Goal: Task Accomplishment & Management: Complete application form

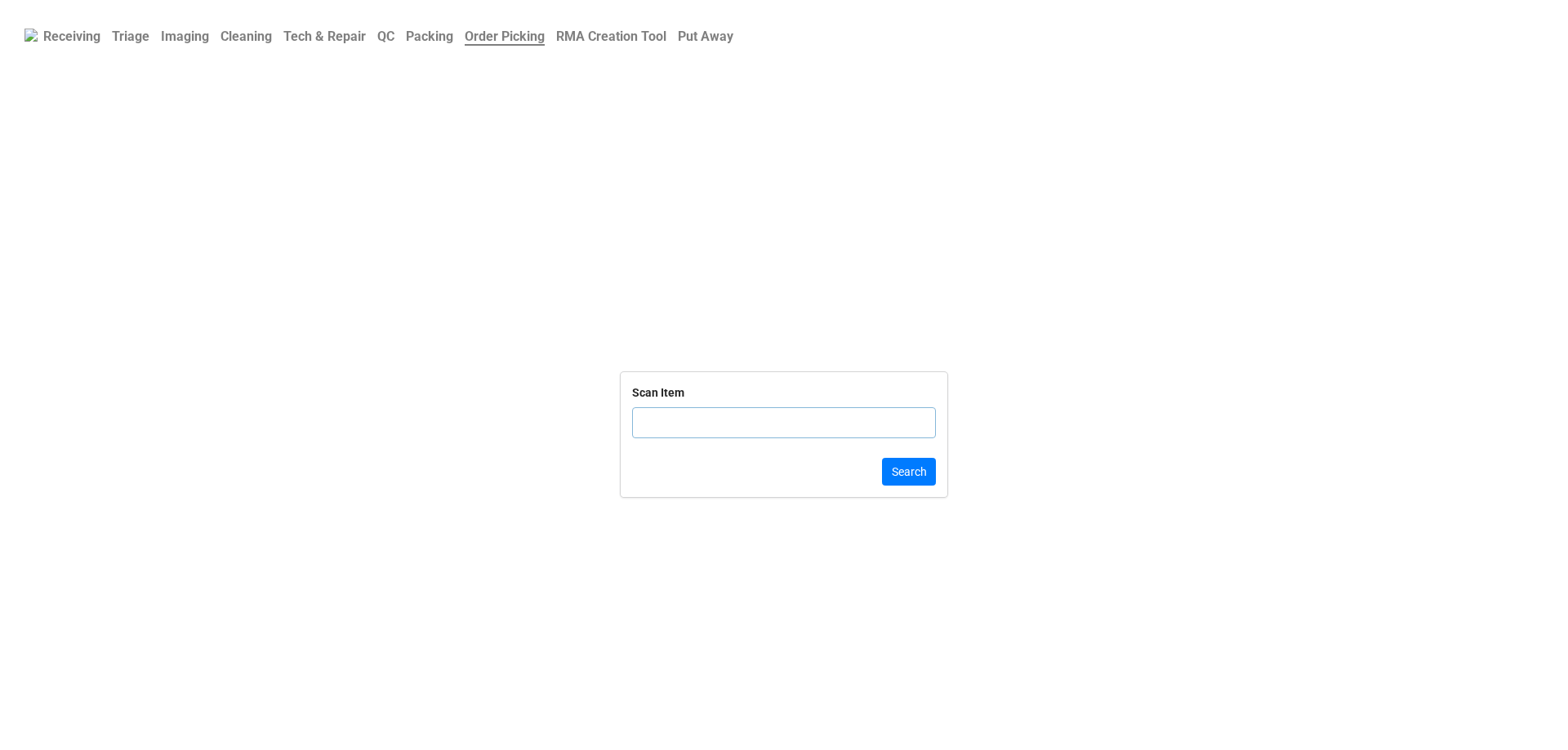
click at [389, 35] on b "QC" at bounding box center [385, 36] width 17 height 16
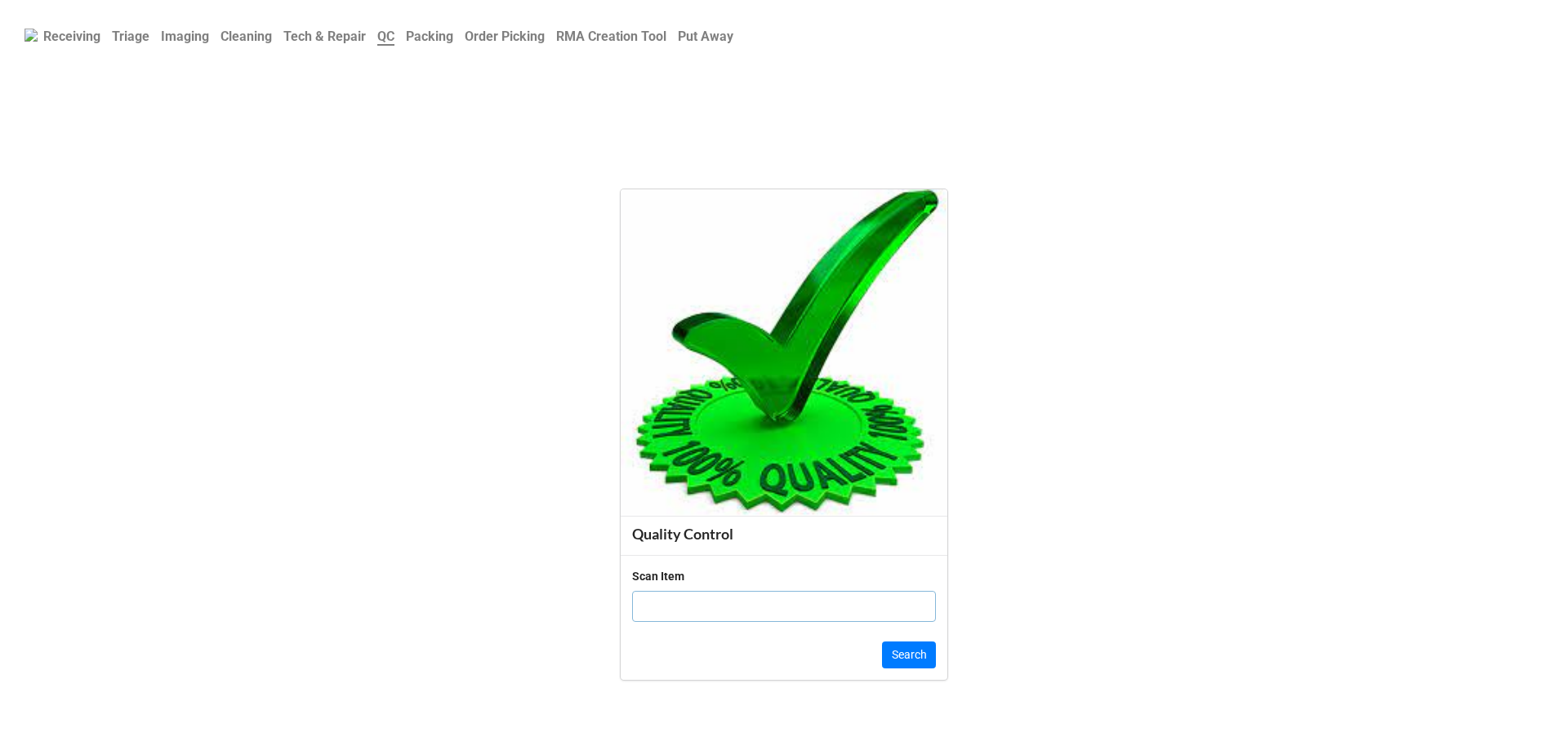
click at [736, 611] on input "text" at bounding box center [784, 606] width 304 height 31
click button "Search" at bounding box center [908, 656] width 54 height 28
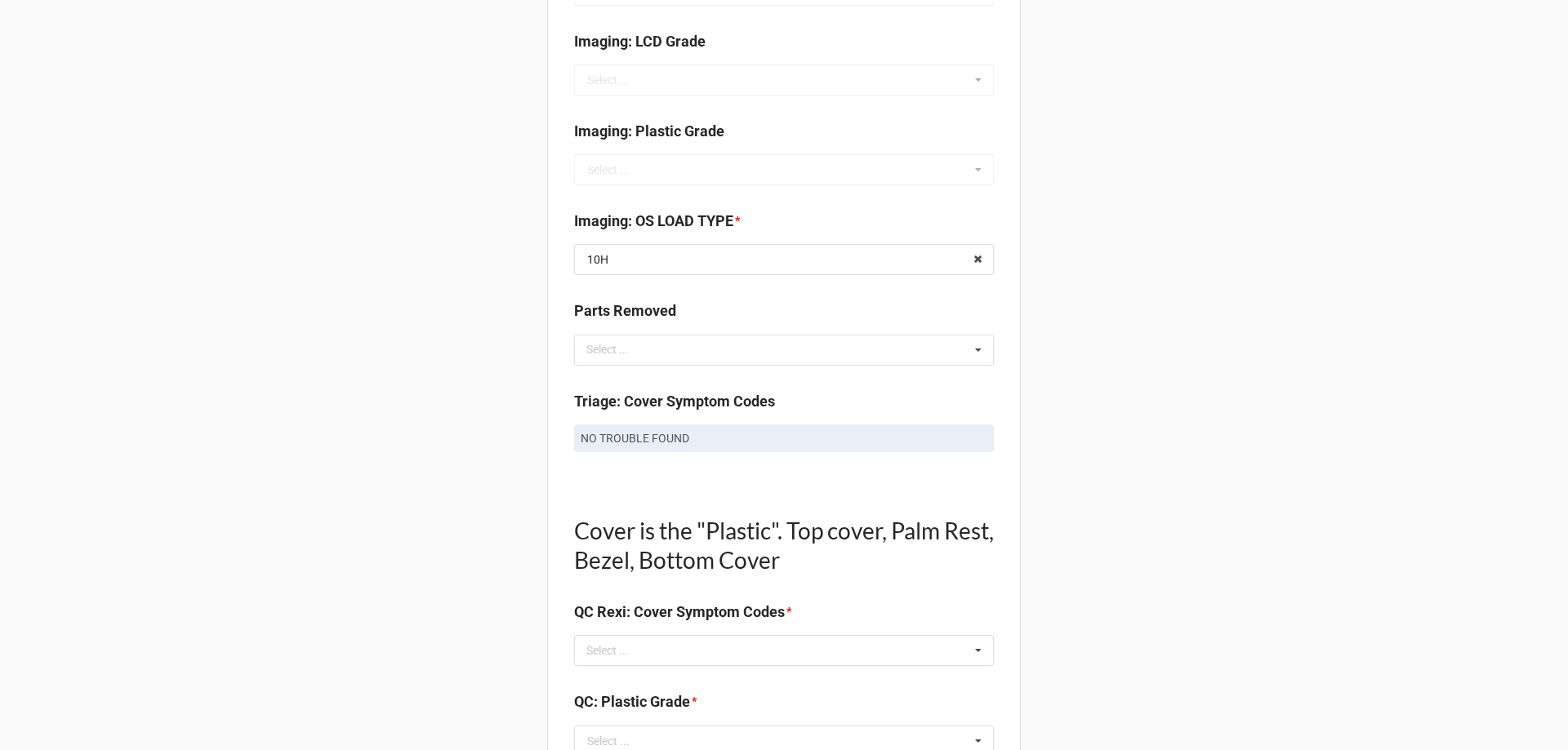
scroll to position [898, 0]
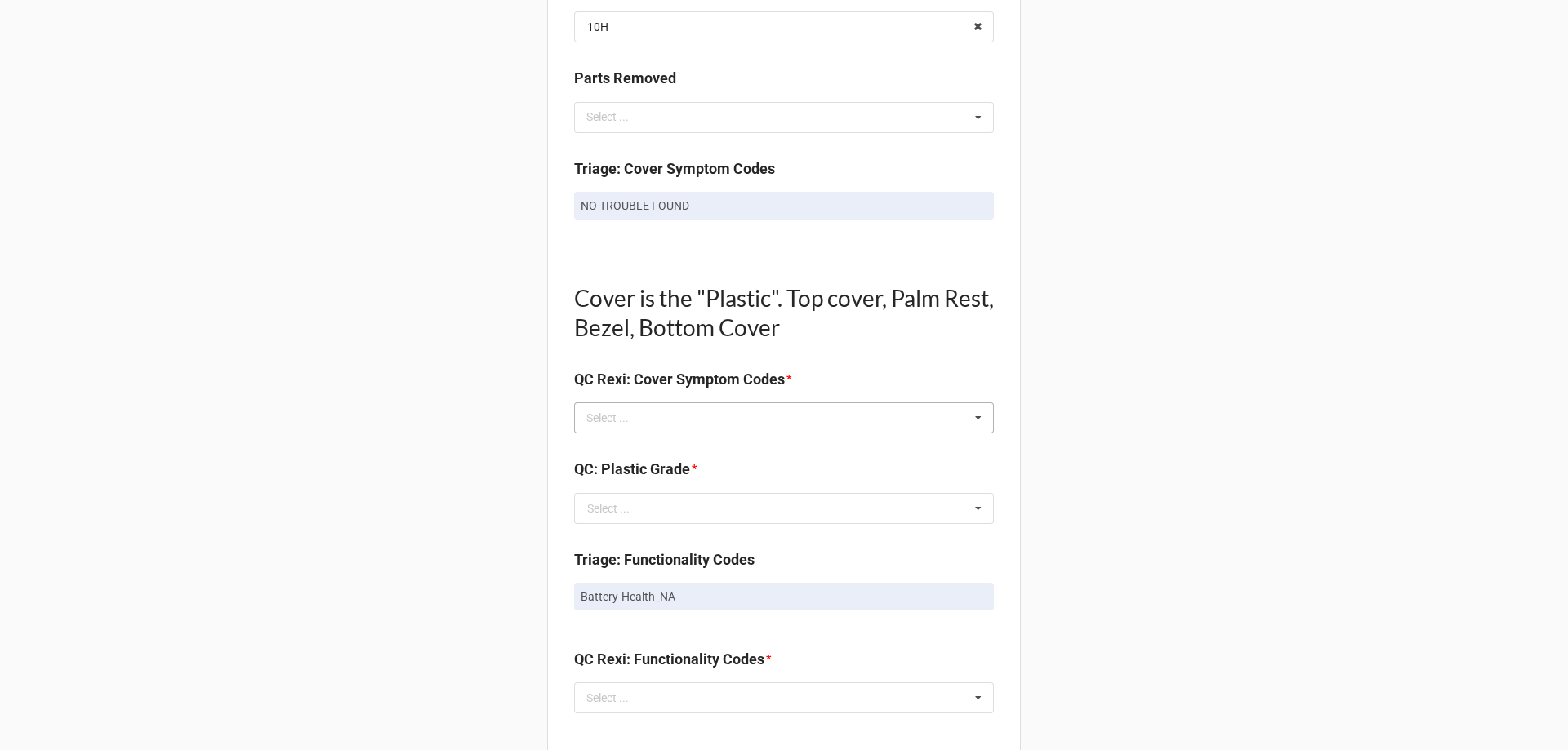
click at [648, 412] on div "Select ... No results found." at bounding box center [784, 418] width 420 height 31
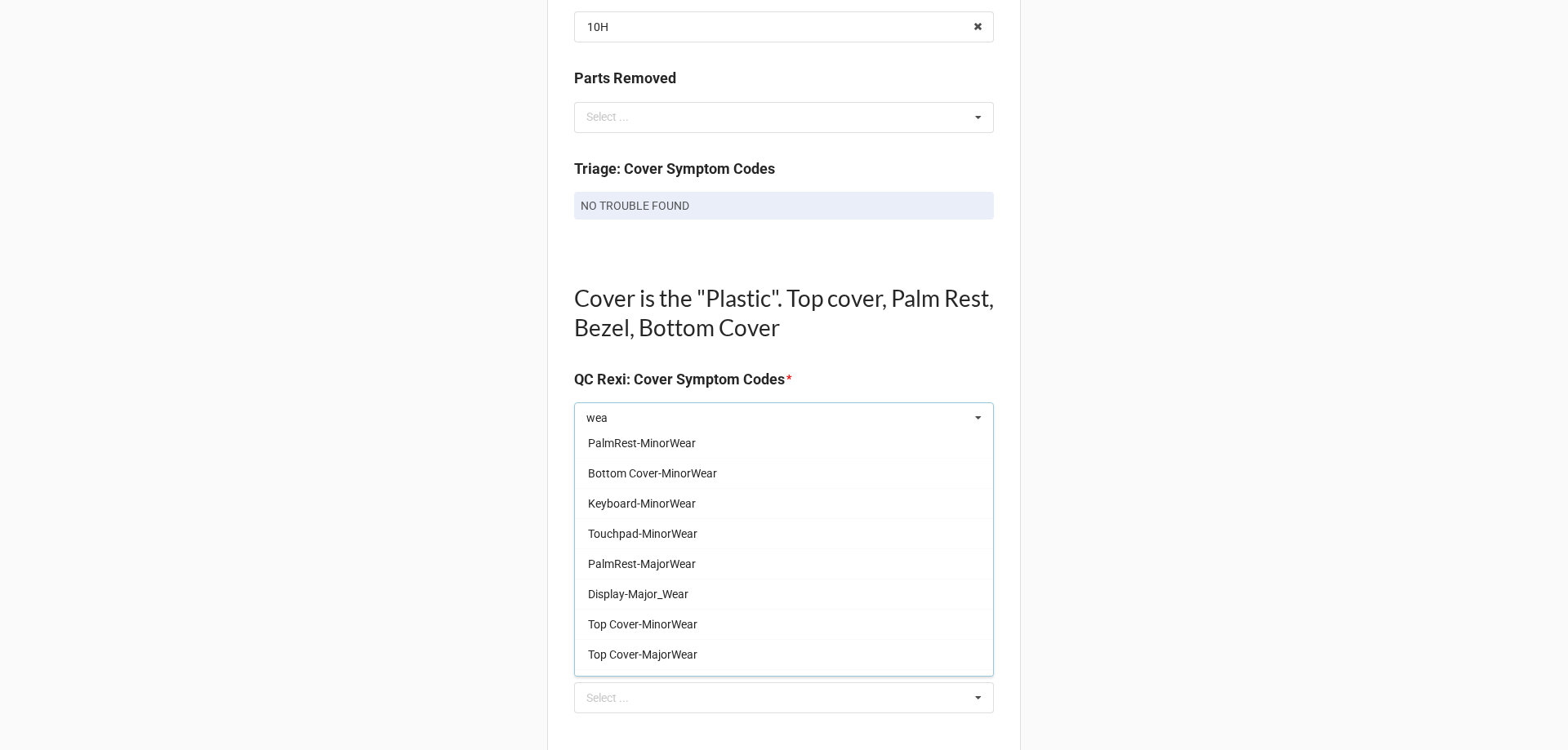
scroll to position [245, 0]
type input "wea"
click at [664, 600] on span "Top Cover-MinorWear" at bounding box center [642, 596] width 109 height 13
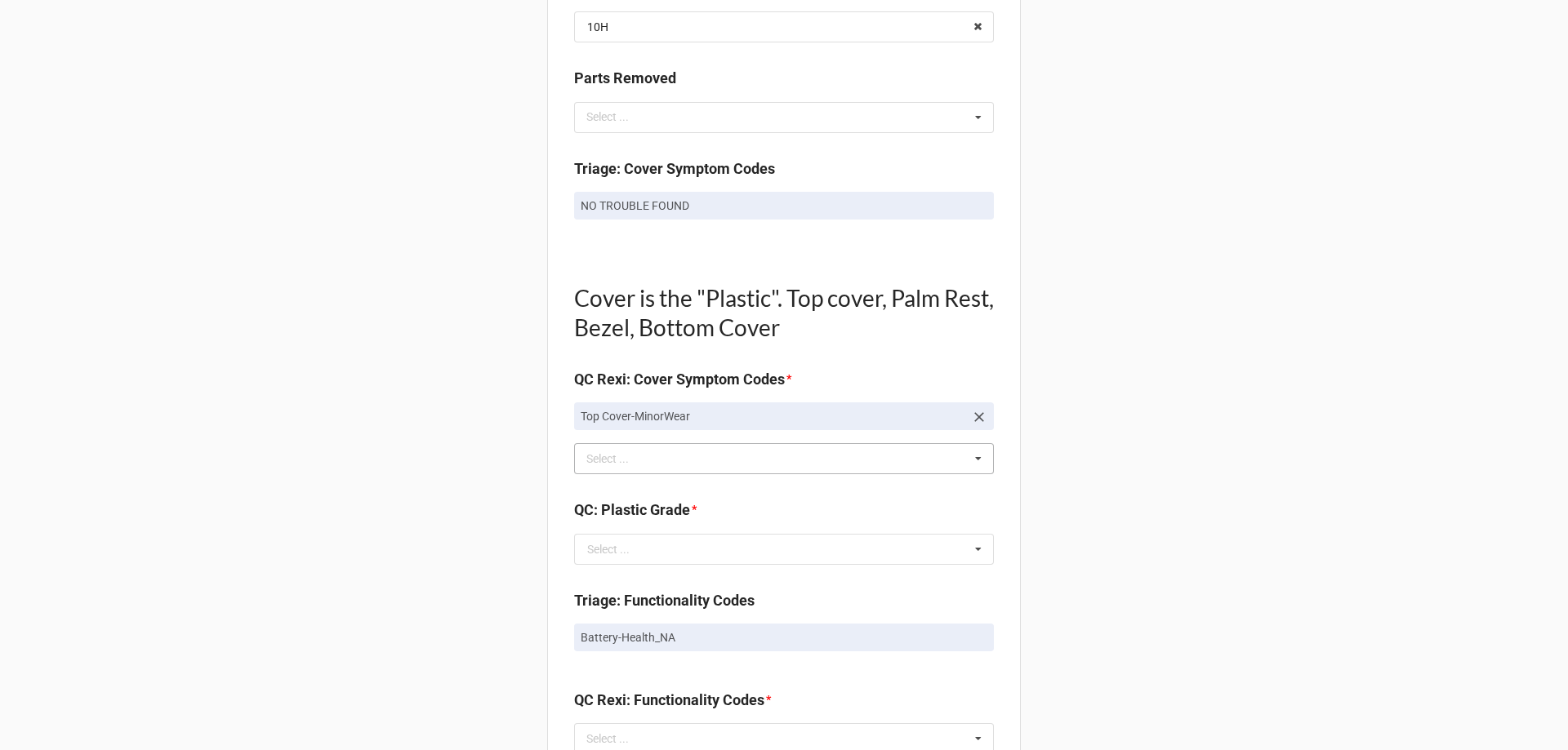
click at [450, 499] on div "Back Receiving Triage Imaging Cleaning Tech & Repair QC Packing Order Picking R…" at bounding box center [784, 508] width 1568 height 2814
click at [661, 562] on input "text" at bounding box center [784, 549] width 418 height 29
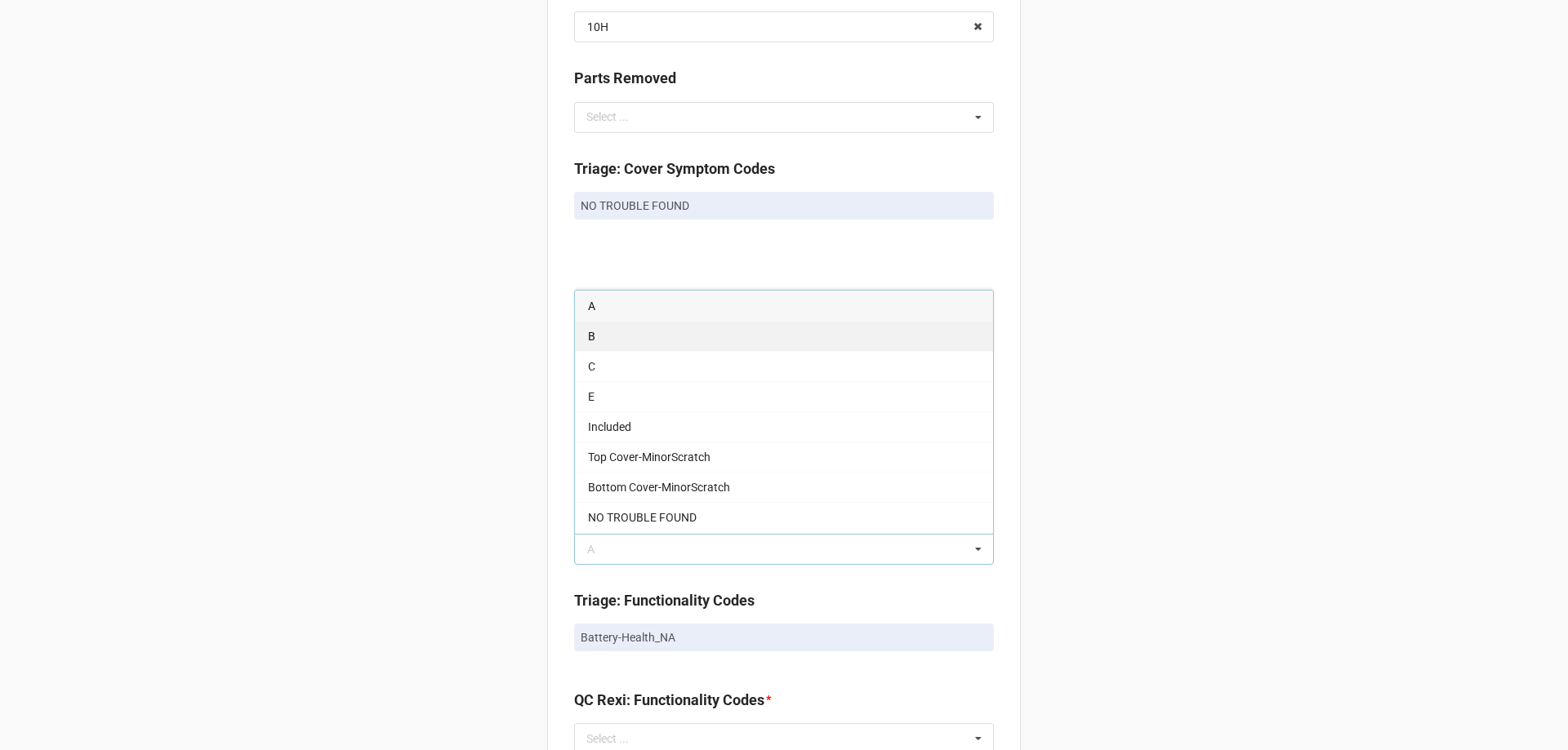
click at [629, 337] on div "B" at bounding box center [784, 335] width 418 height 30
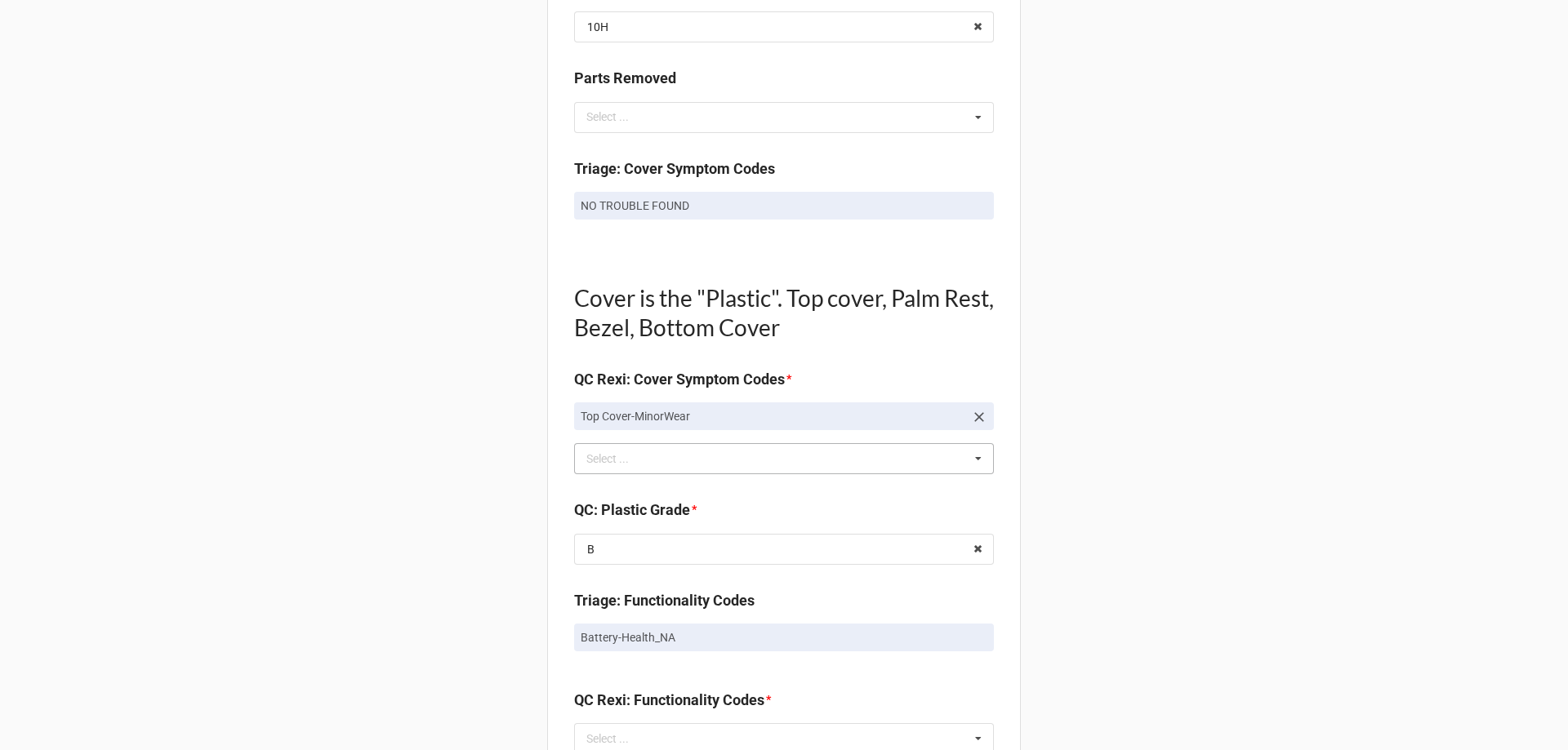
click at [450, 450] on div "Back Receiving Triage Imaging Cleaning Tech & Repair QC Packing Order Picking R…" at bounding box center [784, 508] width 1568 height 2814
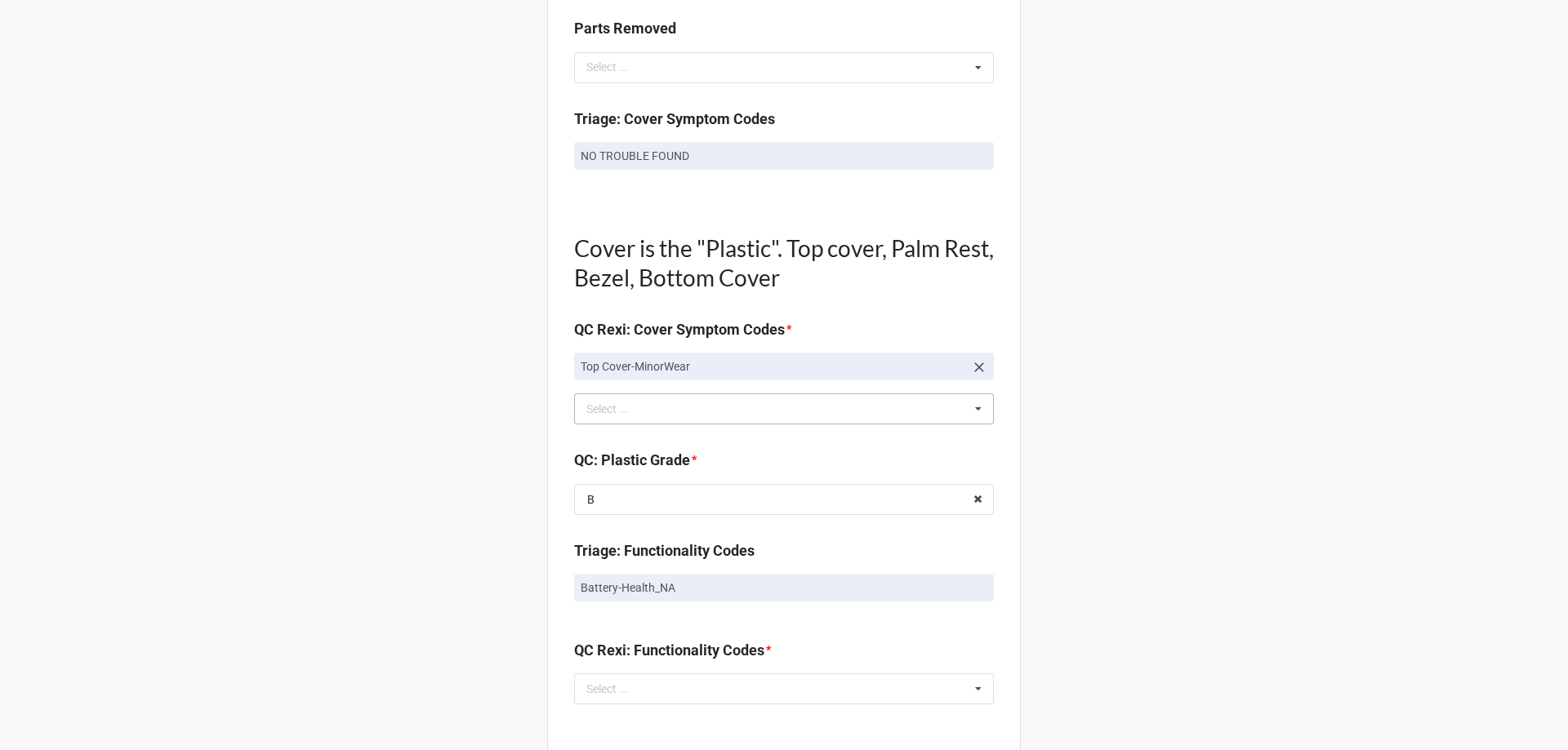
scroll to position [1062, 0]
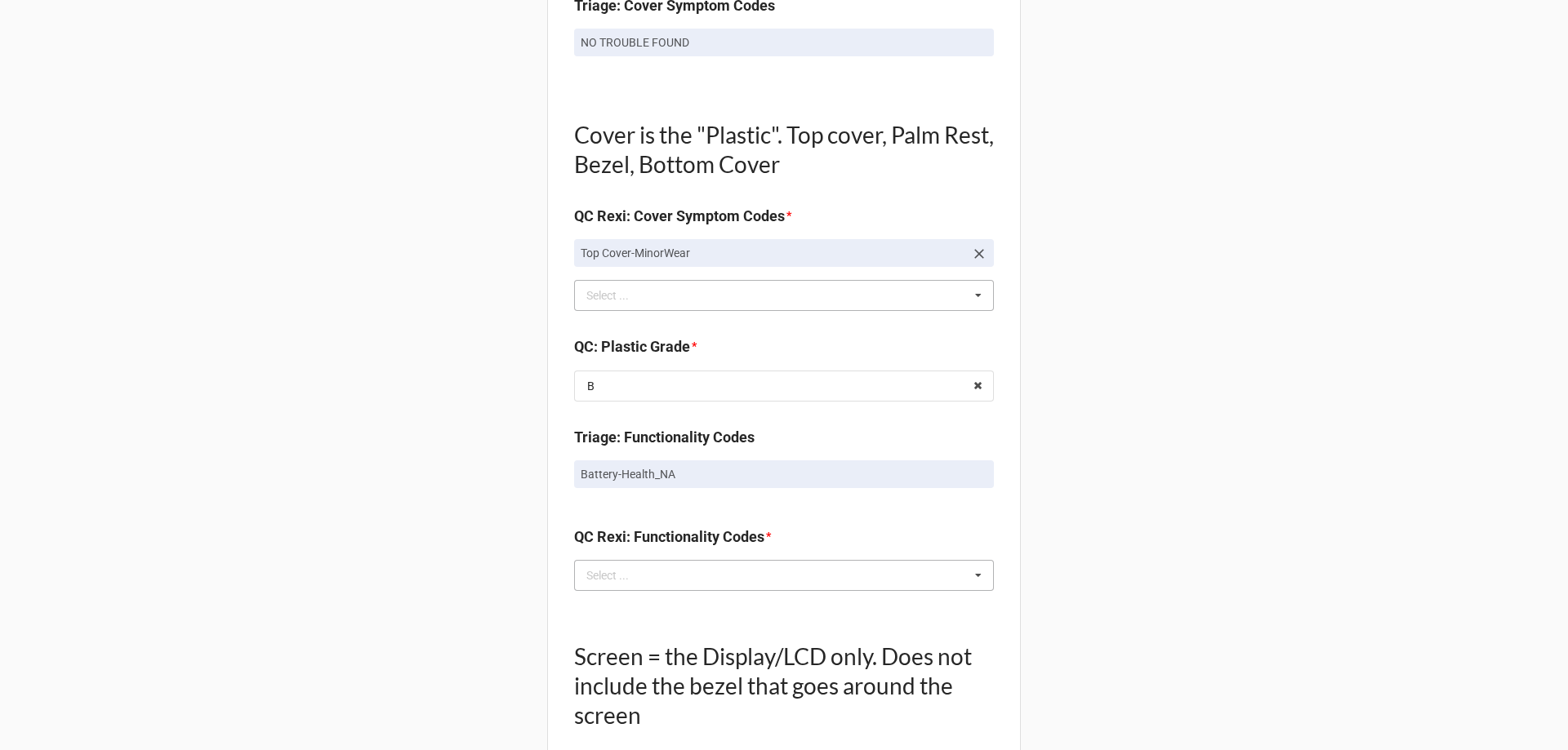
click at [605, 575] on div "Select ..." at bounding box center [616, 575] width 70 height 19
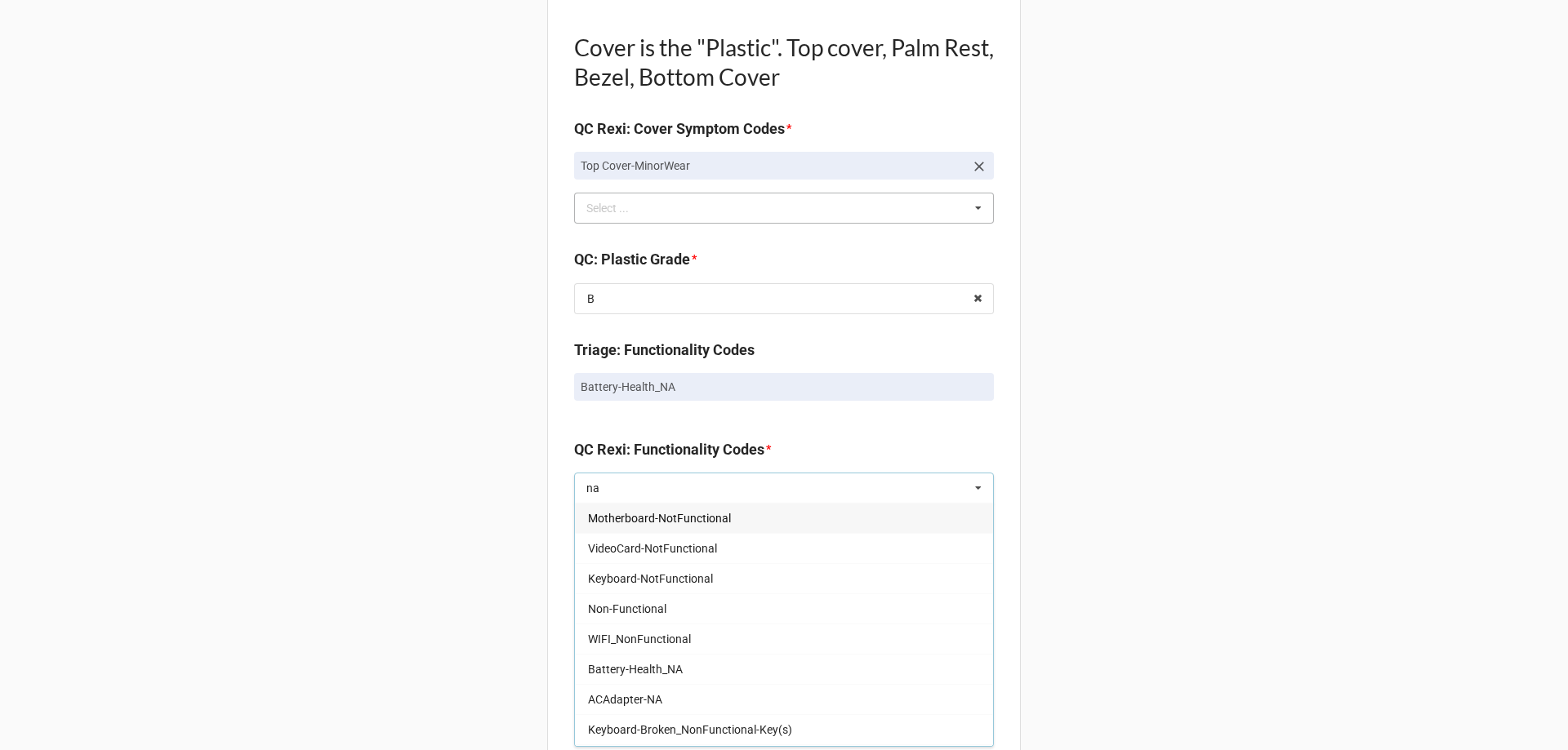
scroll to position [1306, 0]
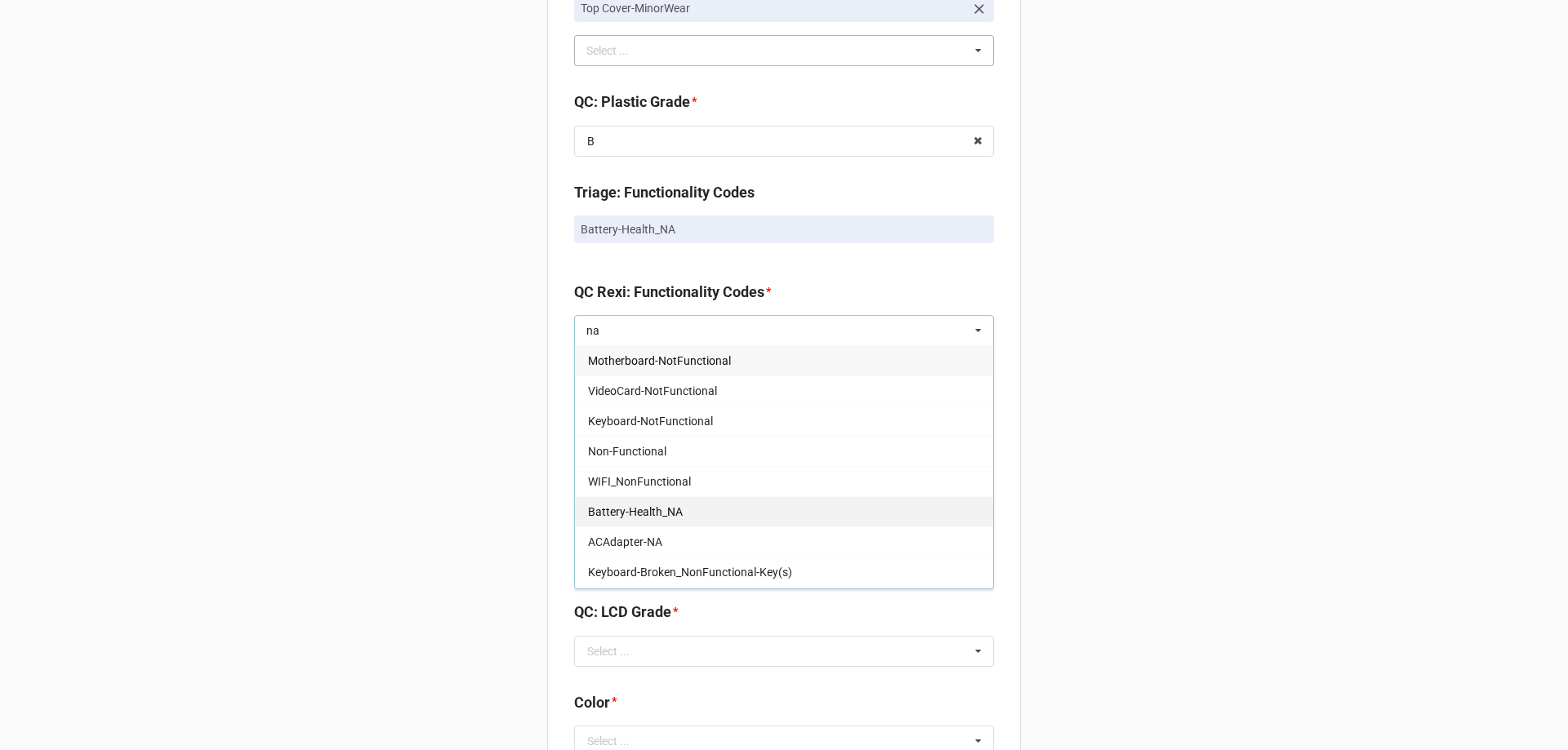
type input "na"
click at [648, 519] on div "Battery-Health_NA" at bounding box center [784, 511] width 418 height 30
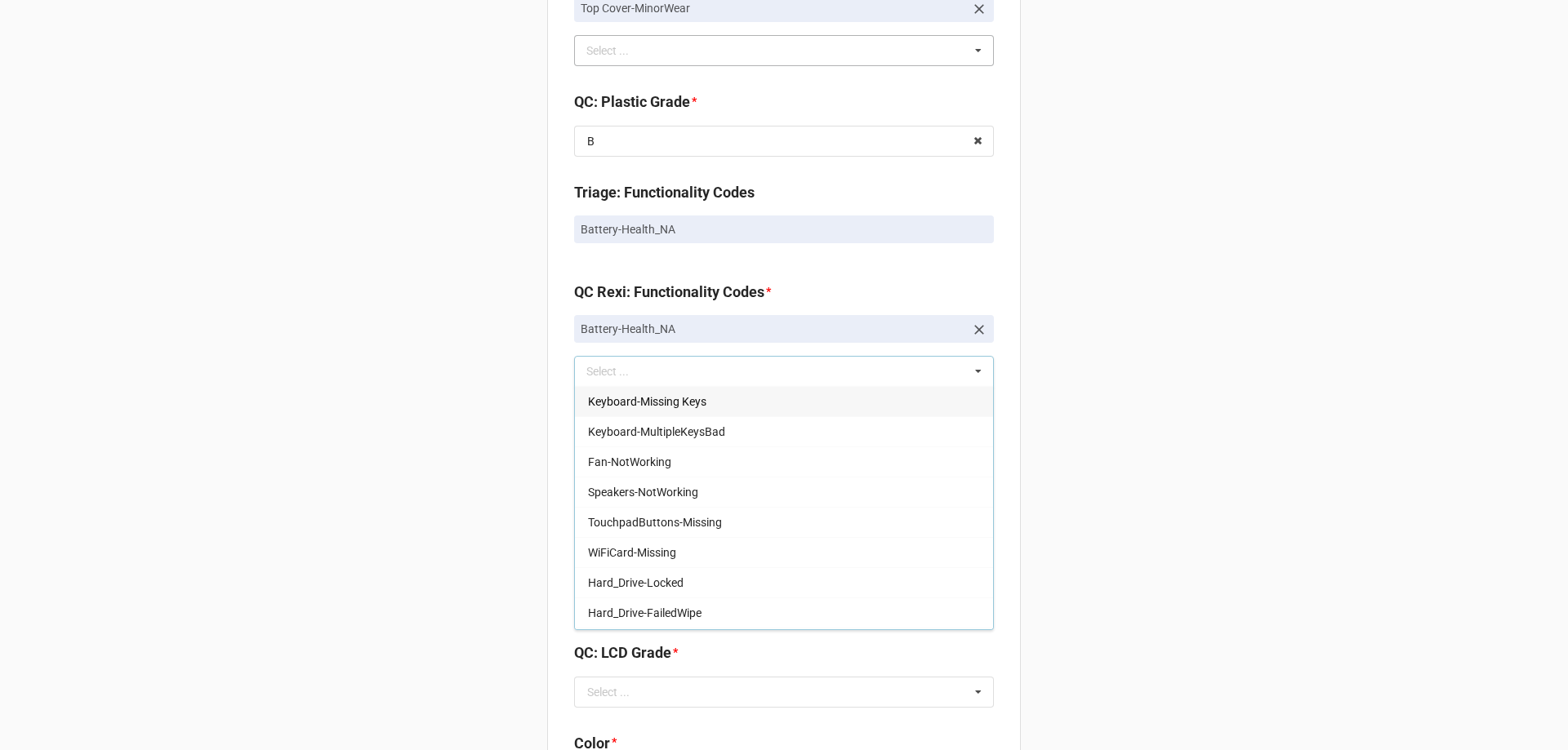
click at [461, 453] on div "Back Receiving Triage Imaging Cleaning Tech & Repair QC Packing Order Picking R…" at bounding box center [784, 121] width 1568 height 2855
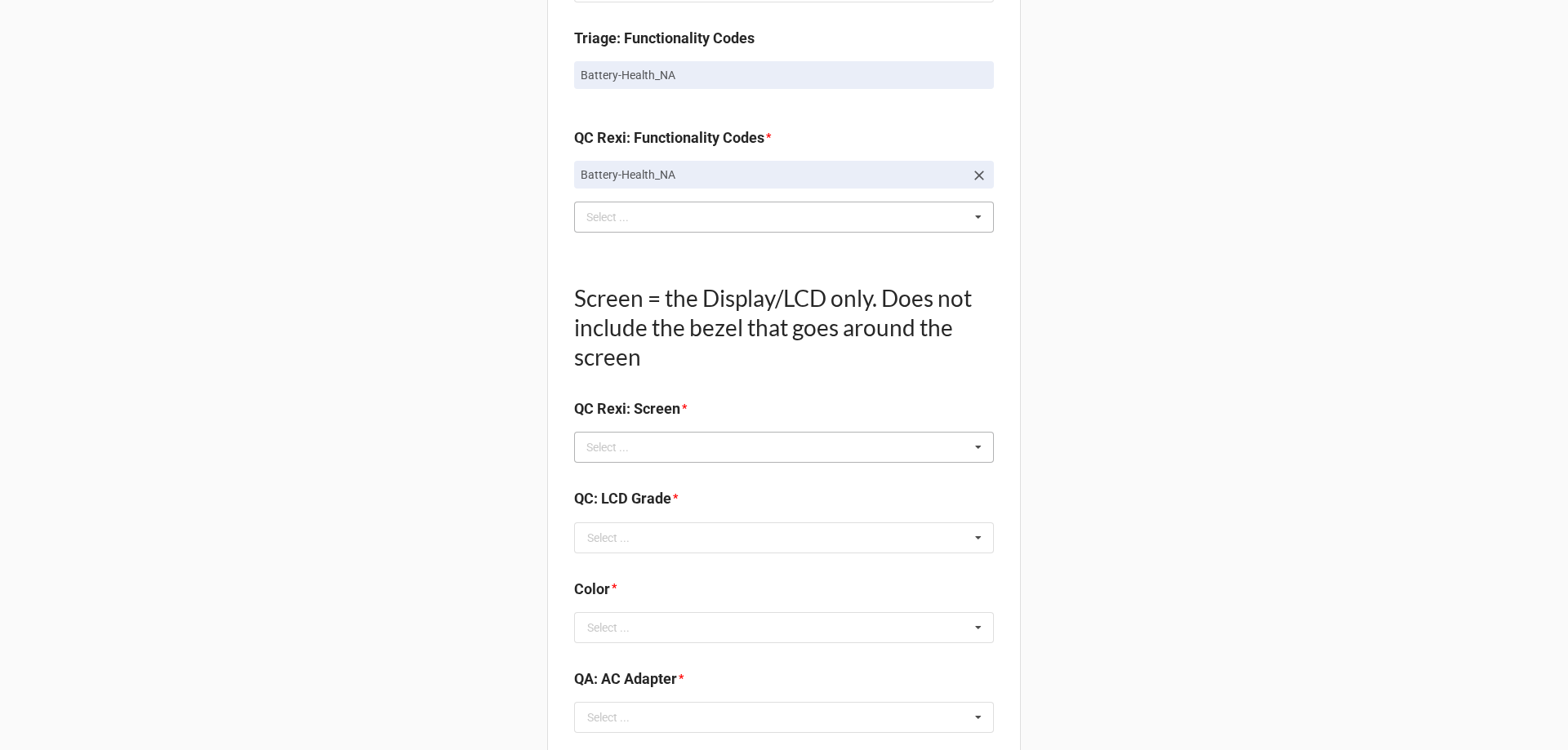
scroll to position [1470, 0]
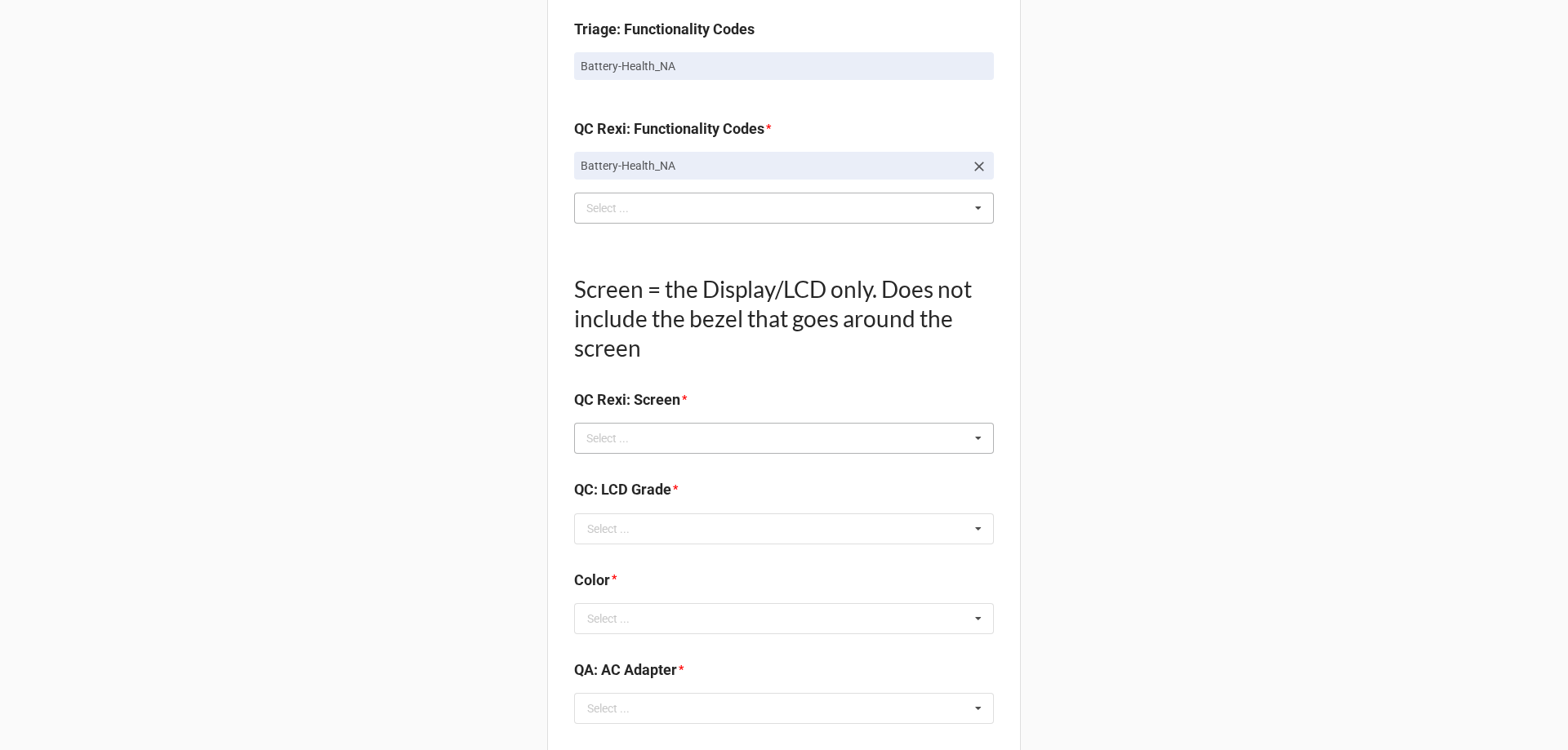
drag, startPoint x: 694, startPoint y: 417, endPoint x: 686, endPoint y: 434, distance: 18.8
click at [695, 417] on b "QC Rexi: Screen *" at bounding box center [784, 402] width 420 height 29
click at [682, 449] on div "Select ... No results found." at bounding box center [784, 438] width 420 height 31
type input "no"
click at [670, 465] on span "NO TROUBLE FOUND" at bounding box center [642, 468] width 108 height 13
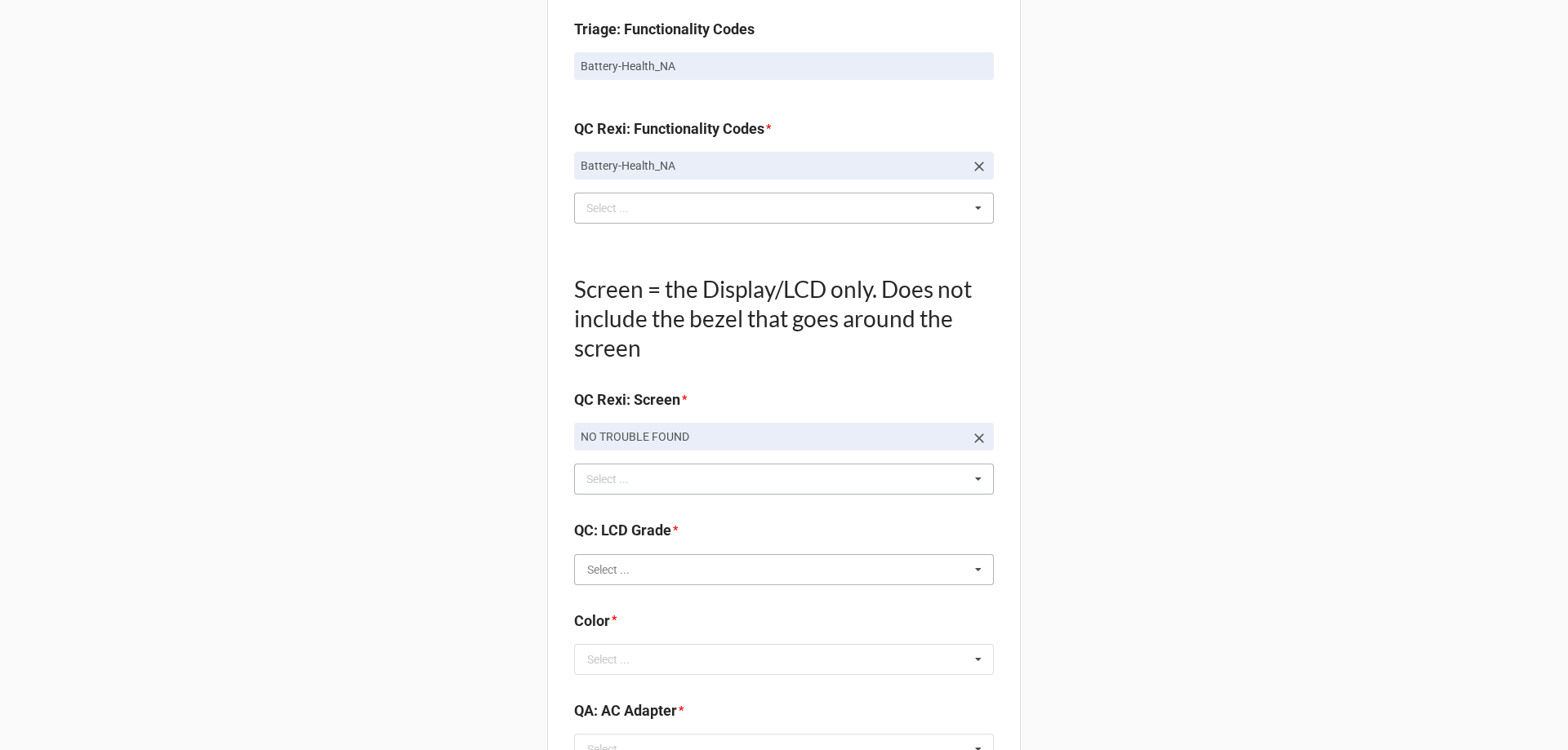
click at [645, 562] on input "text" at bounding box center [784, 570] width 418 height 29
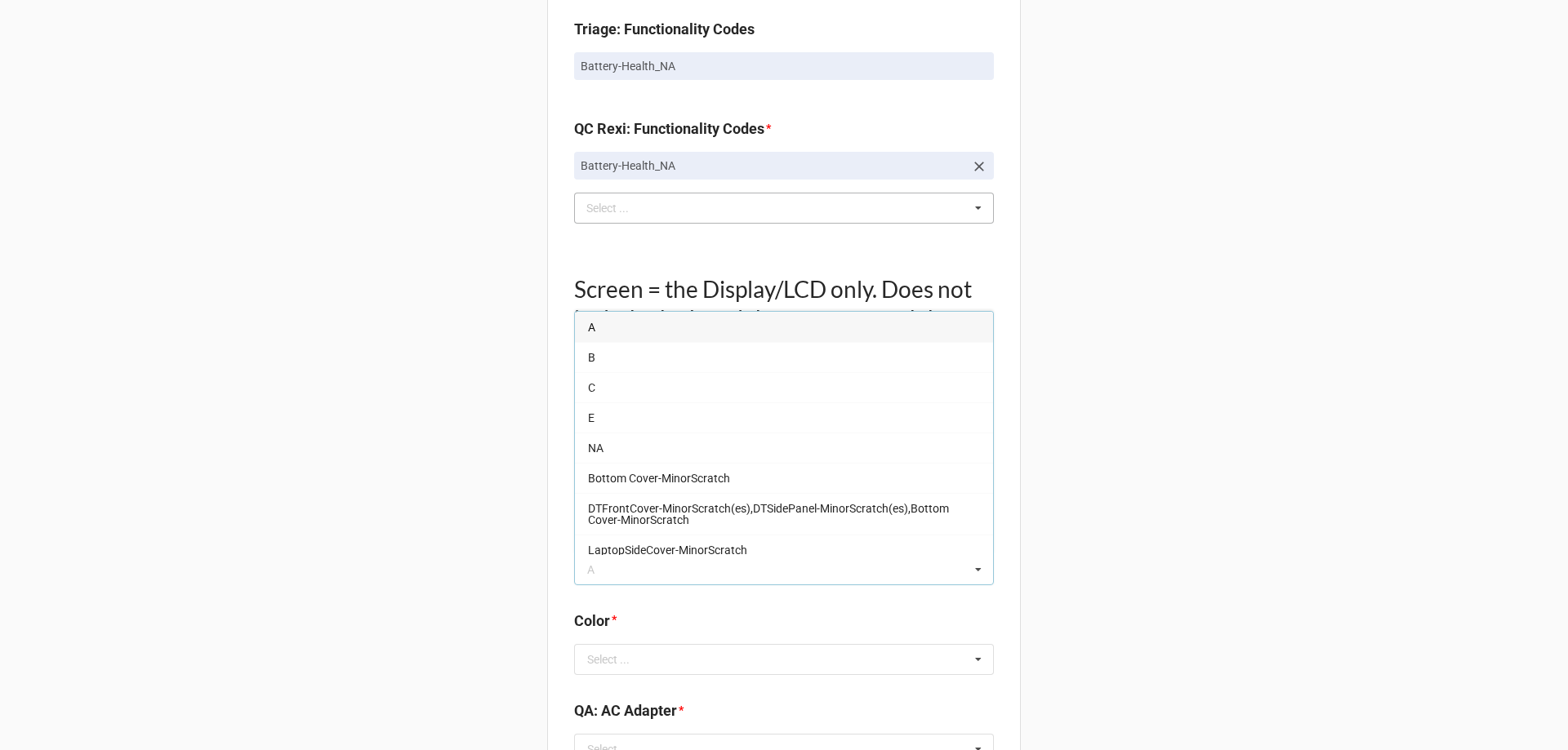
click at [595, 331] on div "A" at bounding box center [784, 326] width 418 height 30
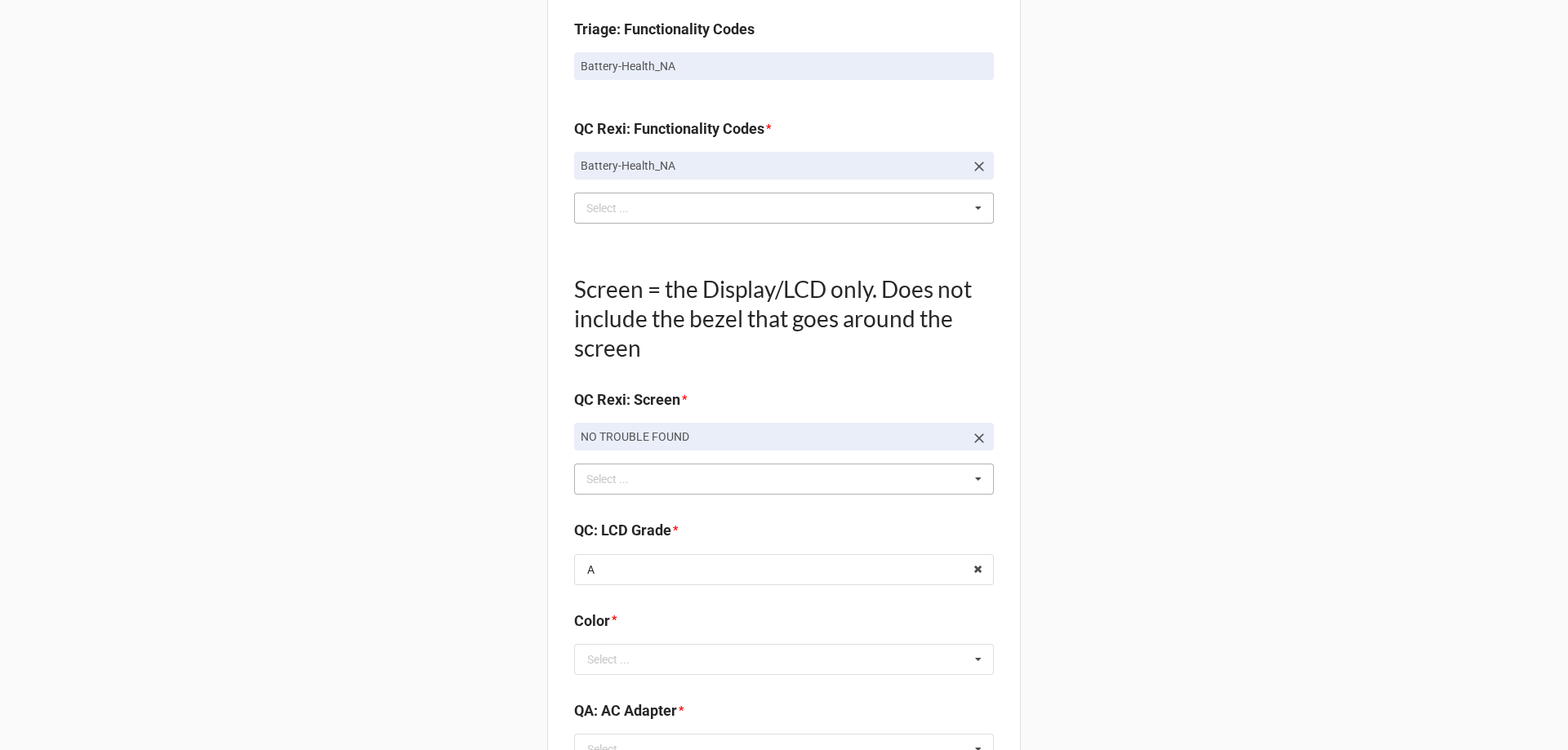
click at [628, 648] on input "text" at bounding box center [784, 660] width 418 height 29
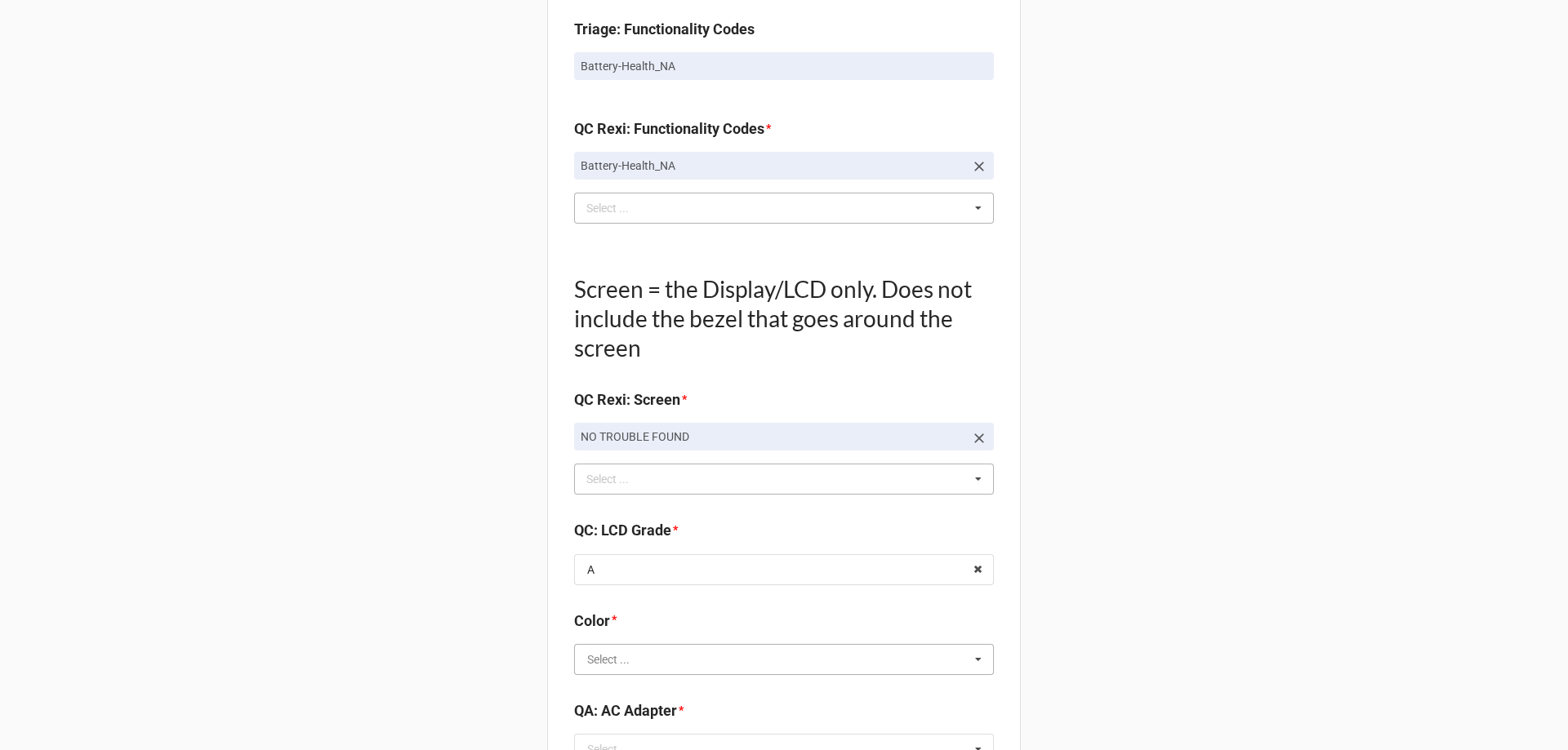
click at [581, 657] on input "text" at bounding box center [784, 660] width 418 height 29
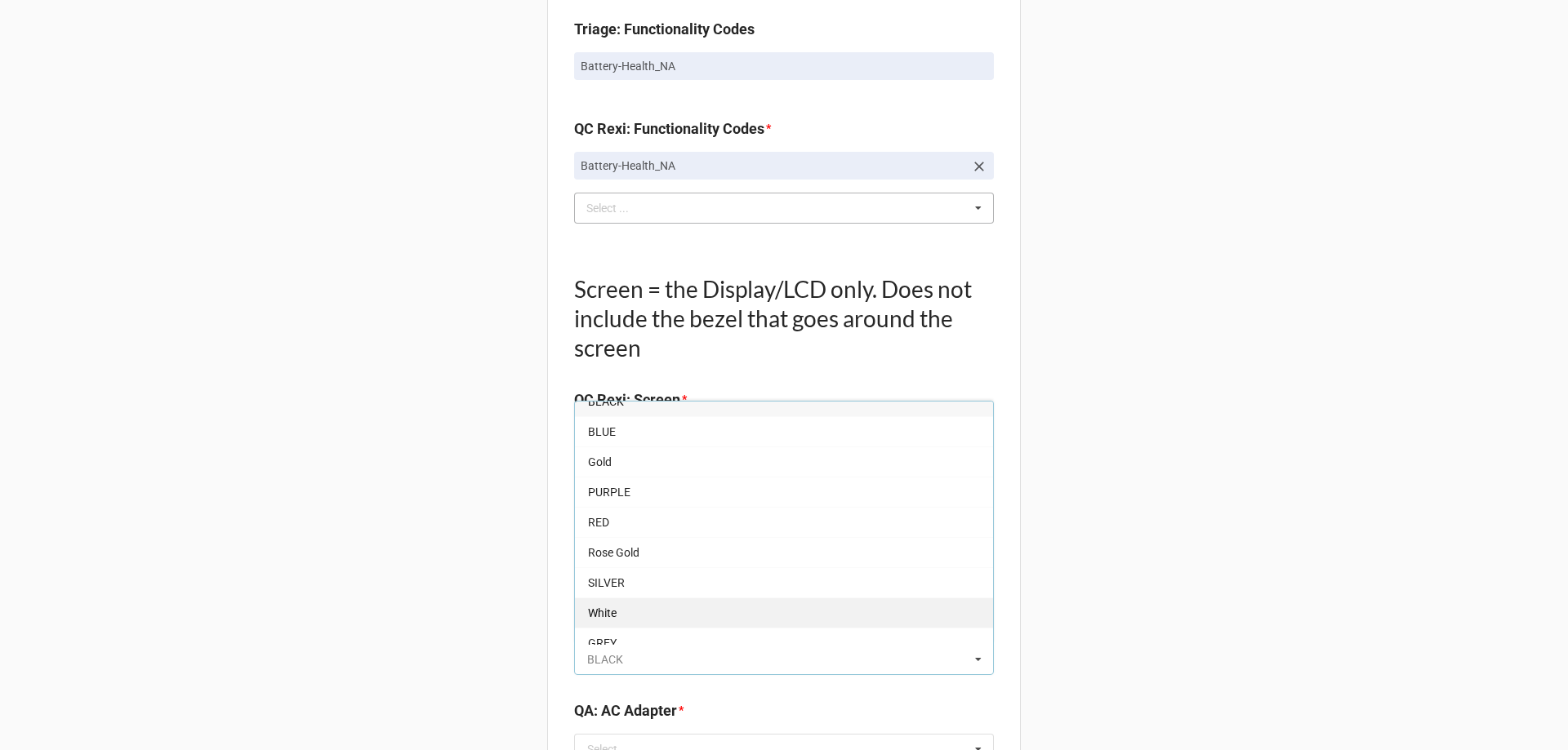
scroll to position [29, 0]
click at [608, 629] on span "GREY" at bounding box center [602, 630] width 29 height 13
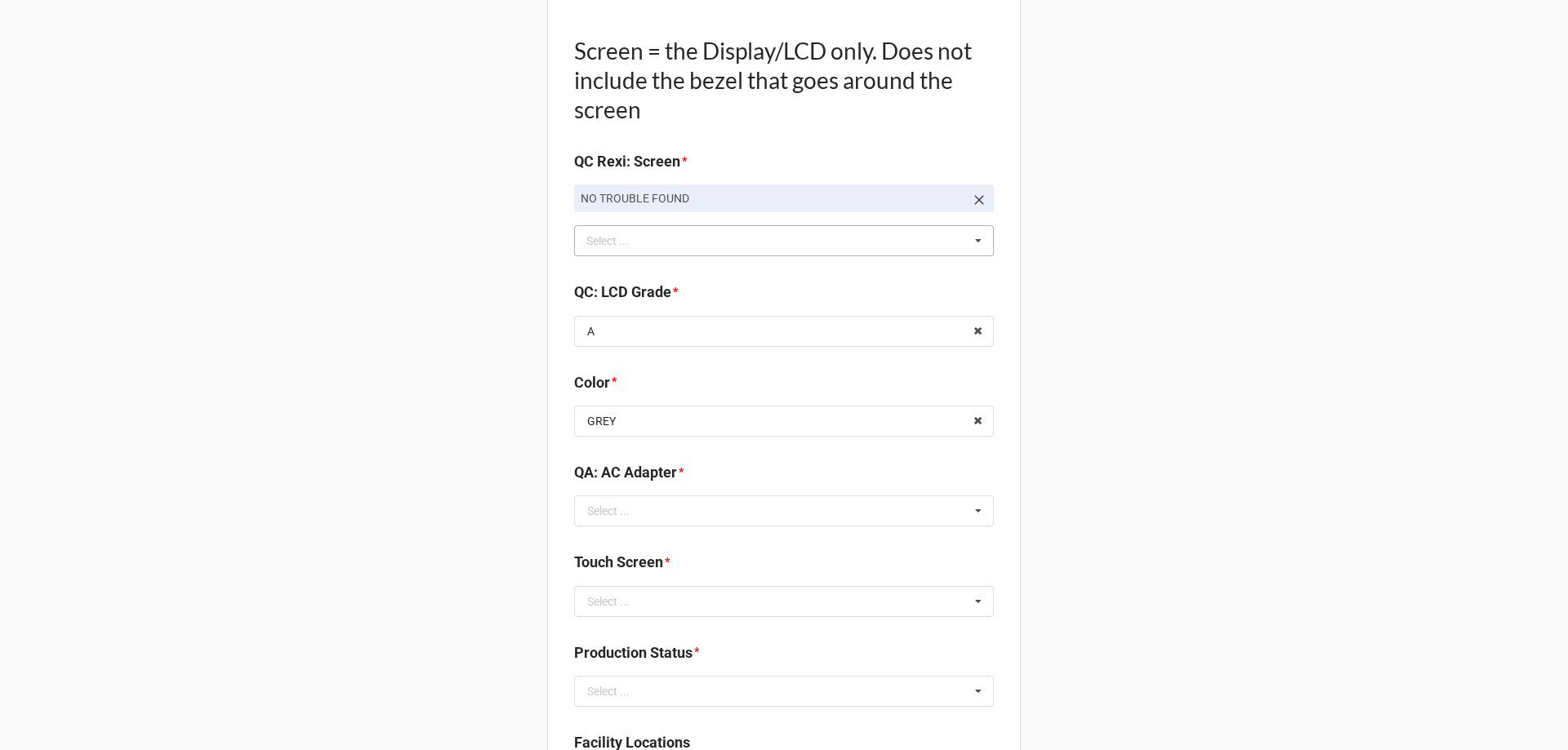
scroll to position [1714, 0]
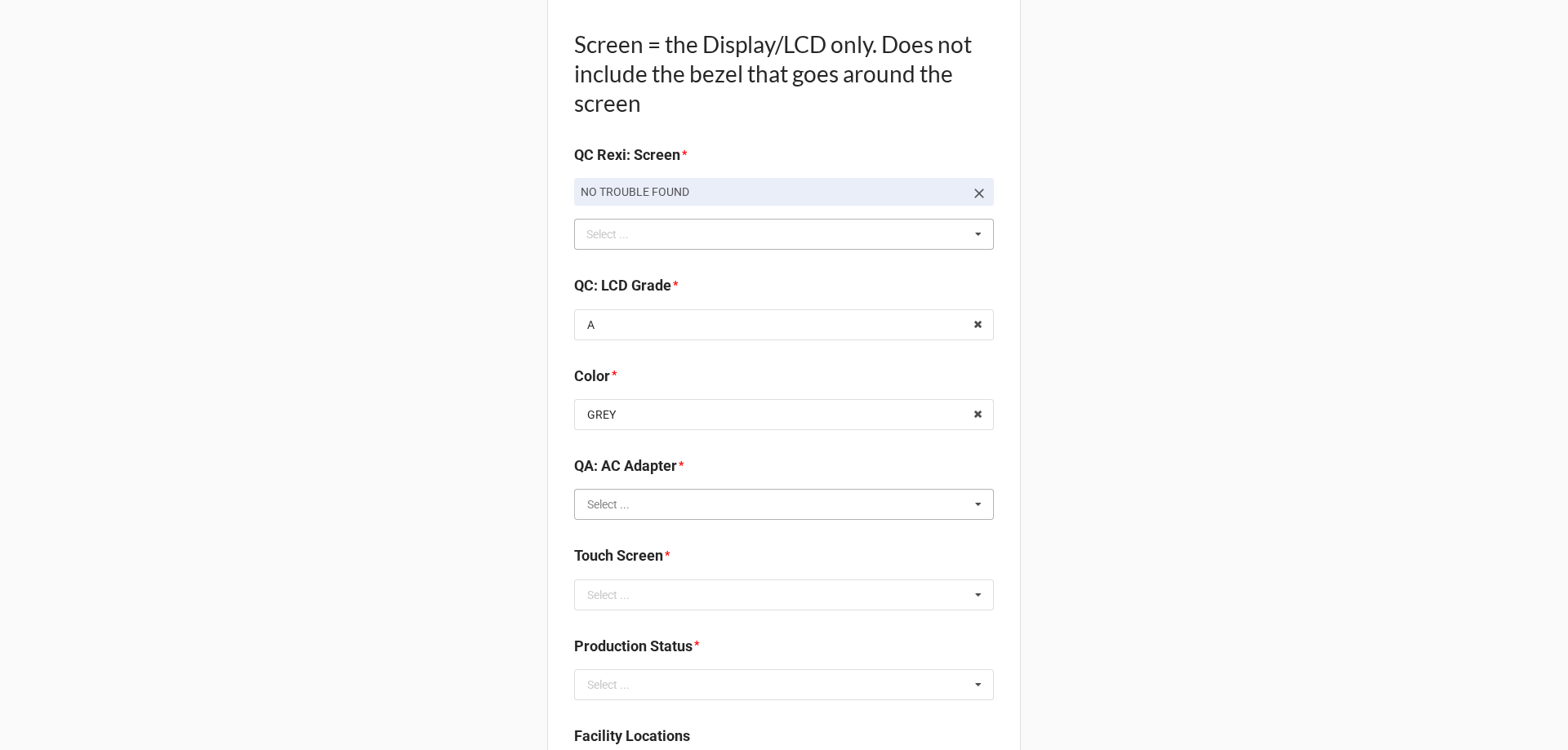
click at [625, 505] on input "text" at bounding box center [784, 504] width 418 height 29
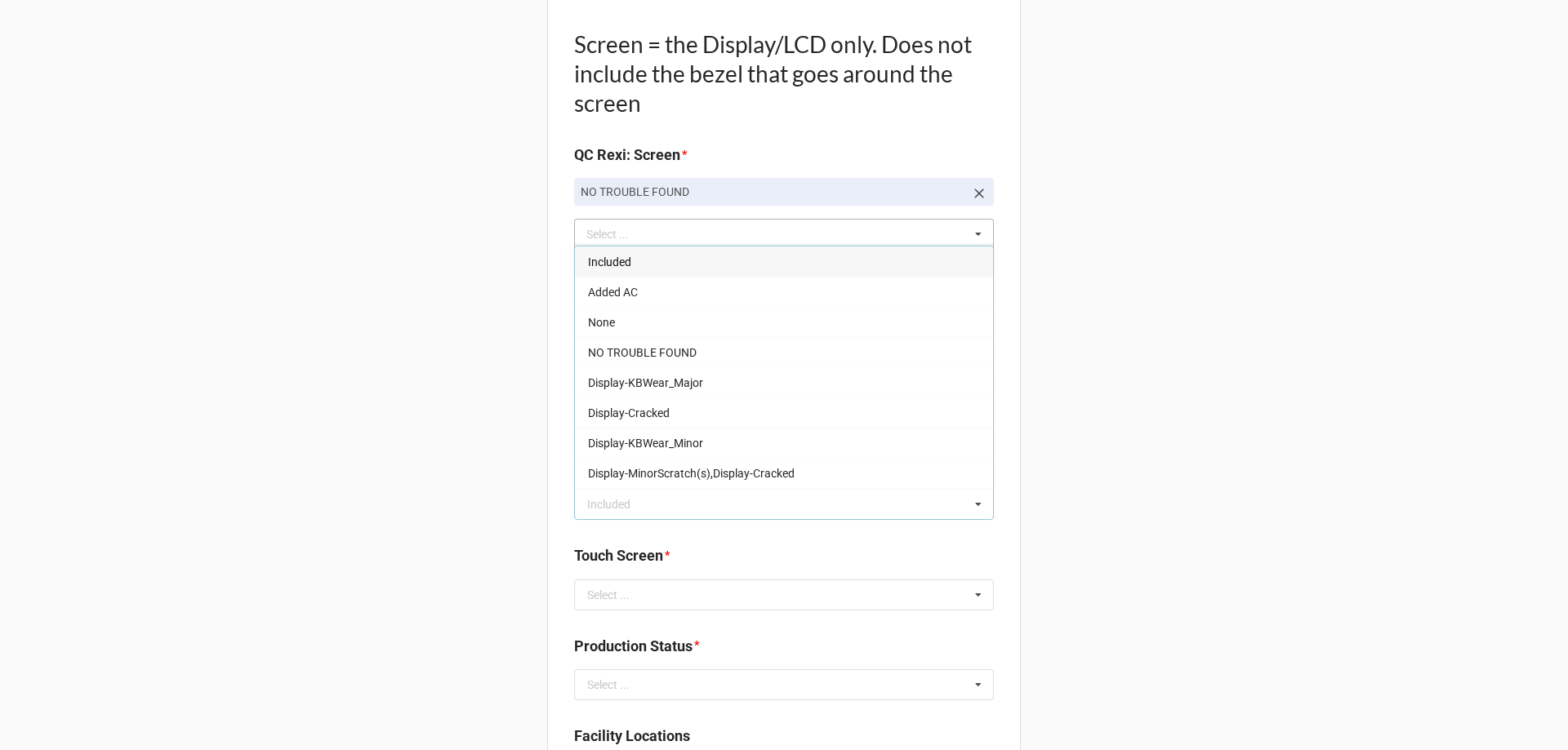
click at [599, 261] on span "Included" at bounding box center [610, 261] width 43 height 13
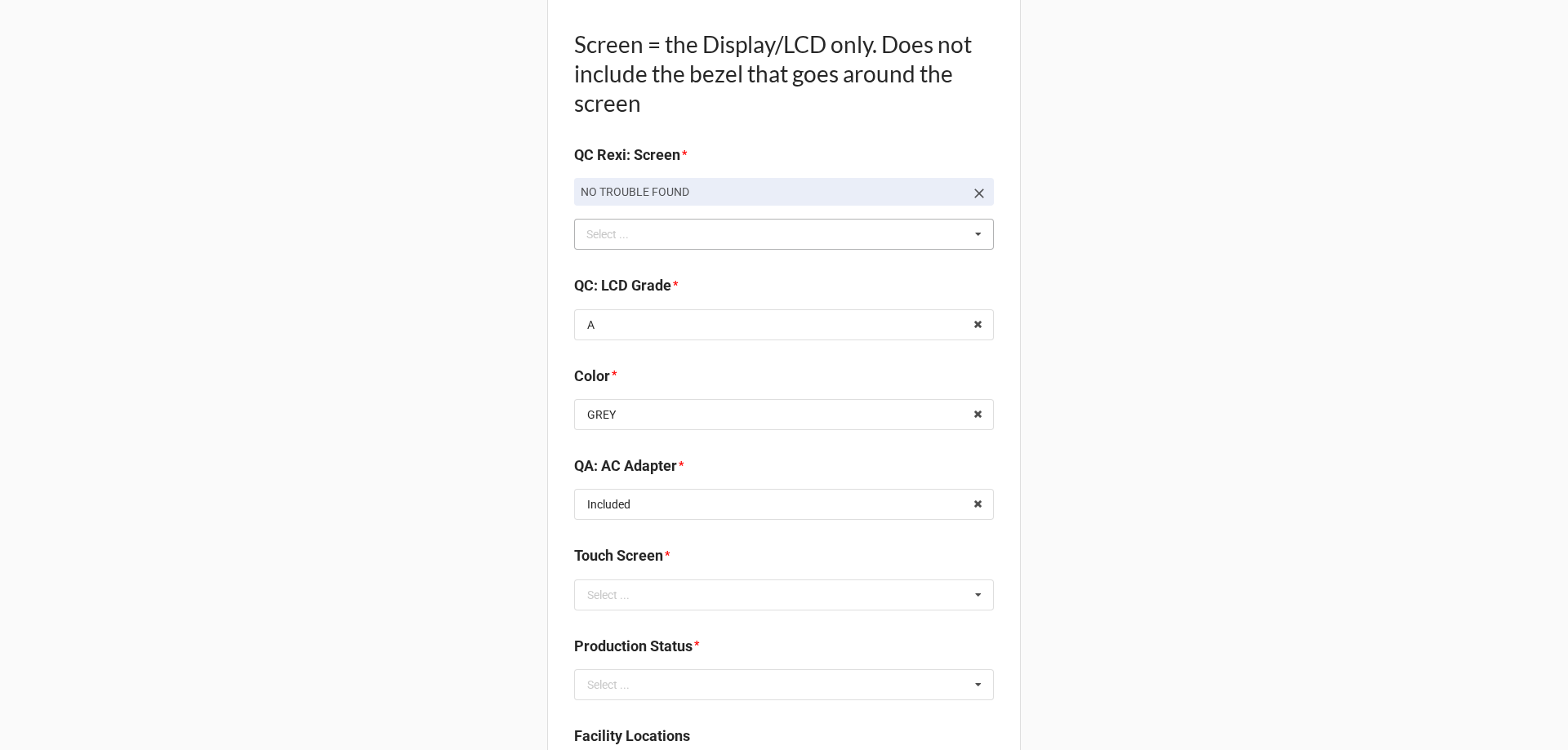
click at [605, 600] on div "Select ..." at bounding box center [608, 596] width 42 height 12
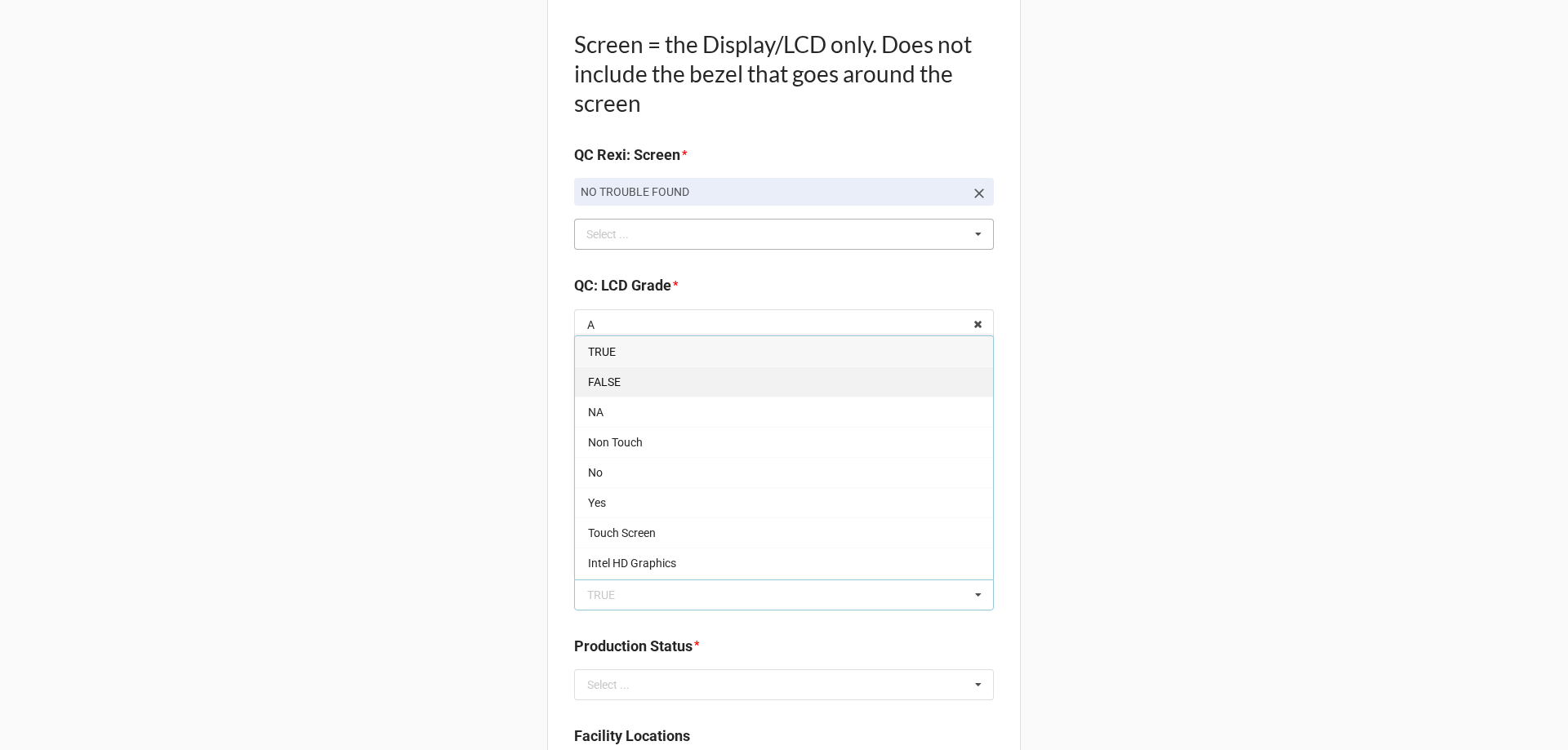
click at [626, 388] on div "FALSE" at bounding box center [784, 381] width 418 height 30
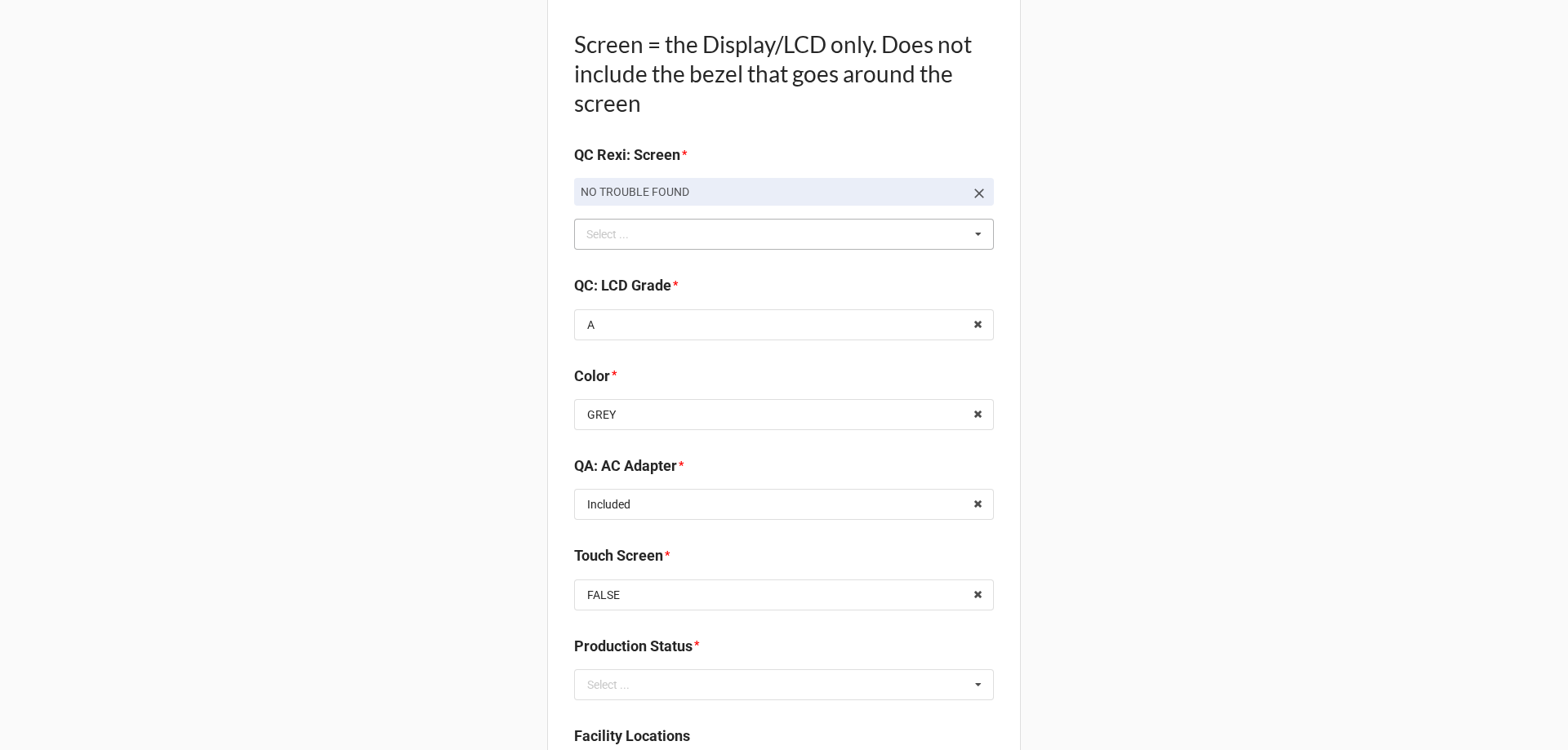
click at [609, 691] on div "Select ..." at bounding box center [608, 685] width 42 height 12
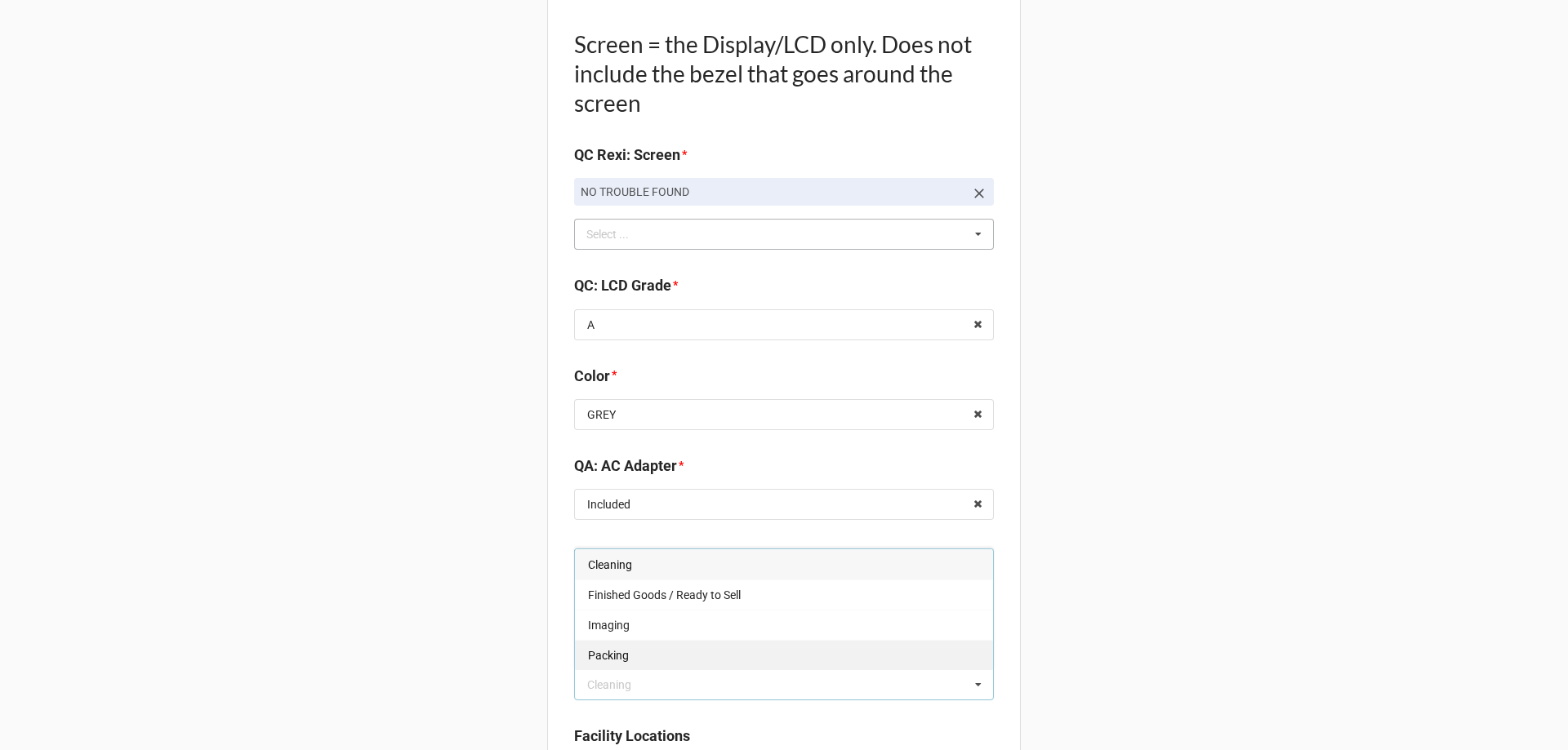
click at [624, 656] on div "Packing" at bounding box center [784, 655] width 418 height 30
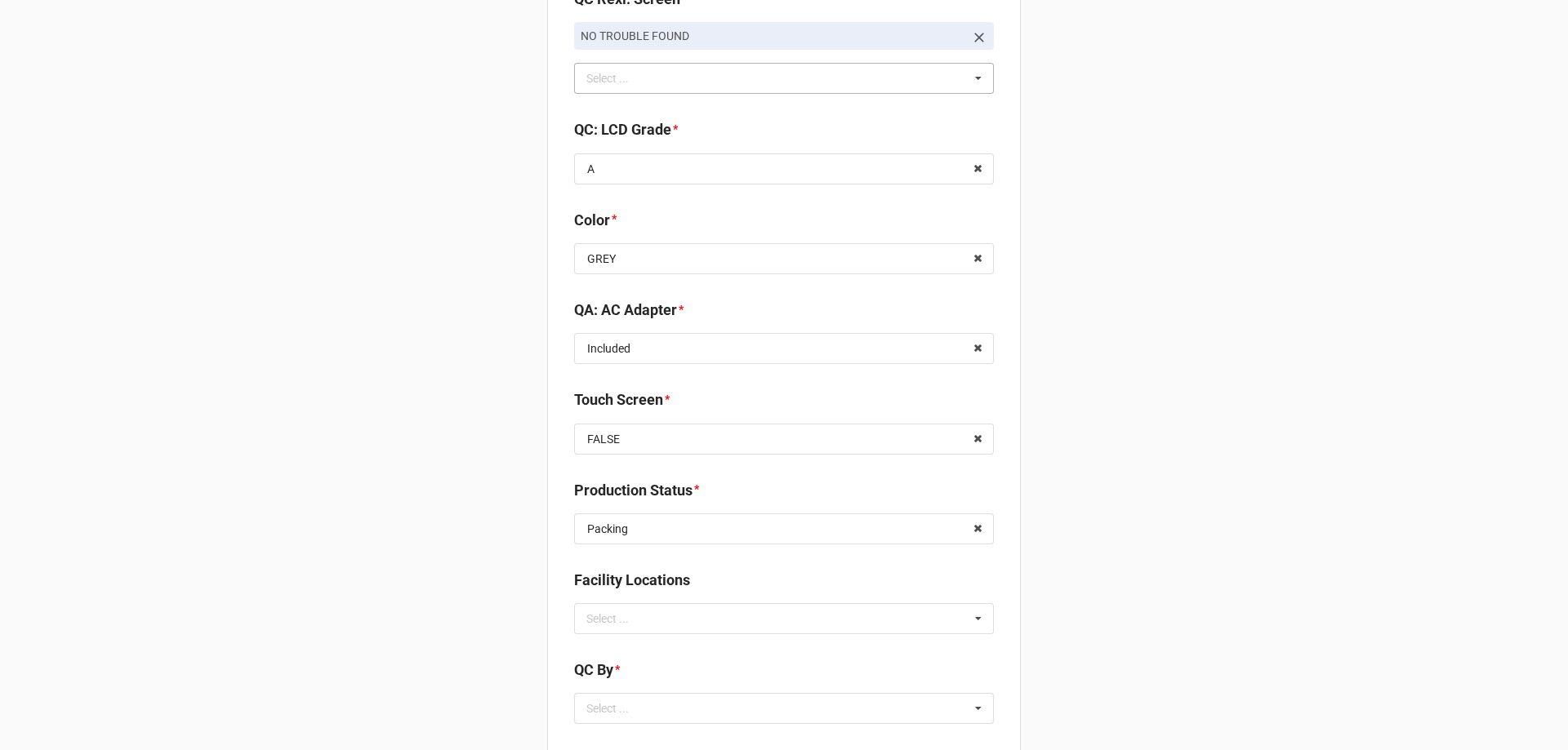
scroll to position [1877, 0]
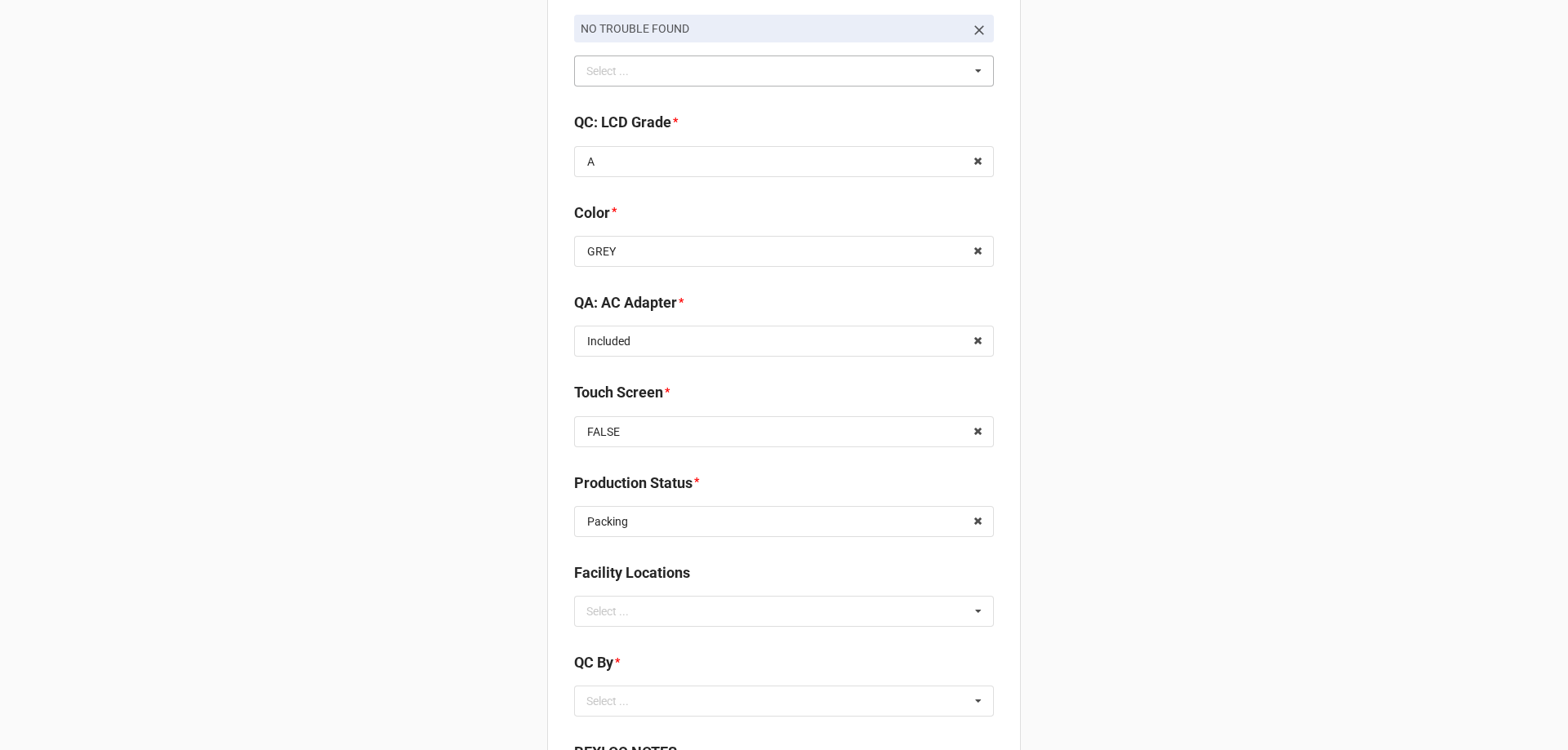
click at [638, 407] on b "Touch Screen *" at bounding box center [784, 395] width 420 height 29
click at [629, 428] on input "text" at bounding box center [784, 432] width 418 height 29
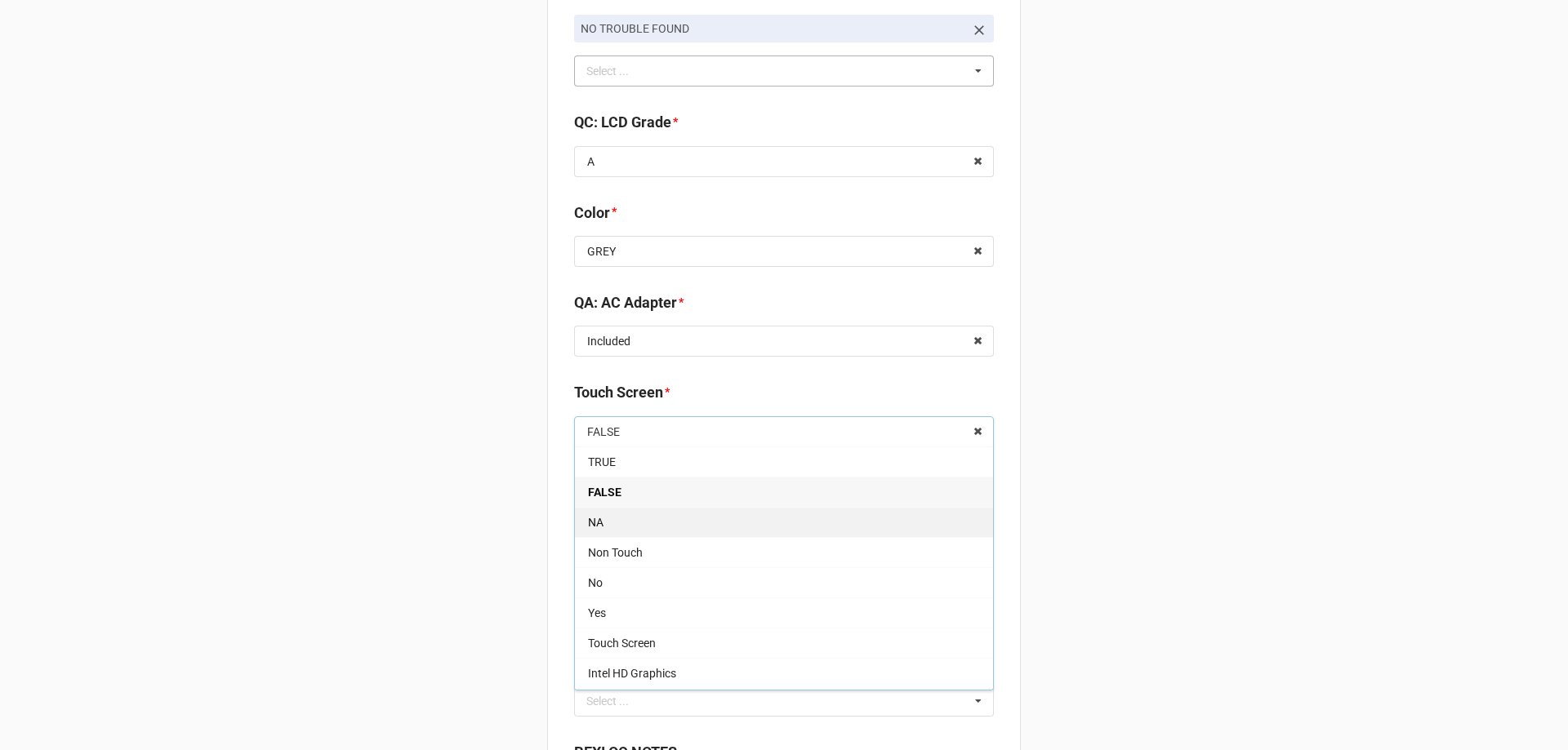
click at [610, 523] on div "NA" at bounding box center [784, 522] width 418 height 30
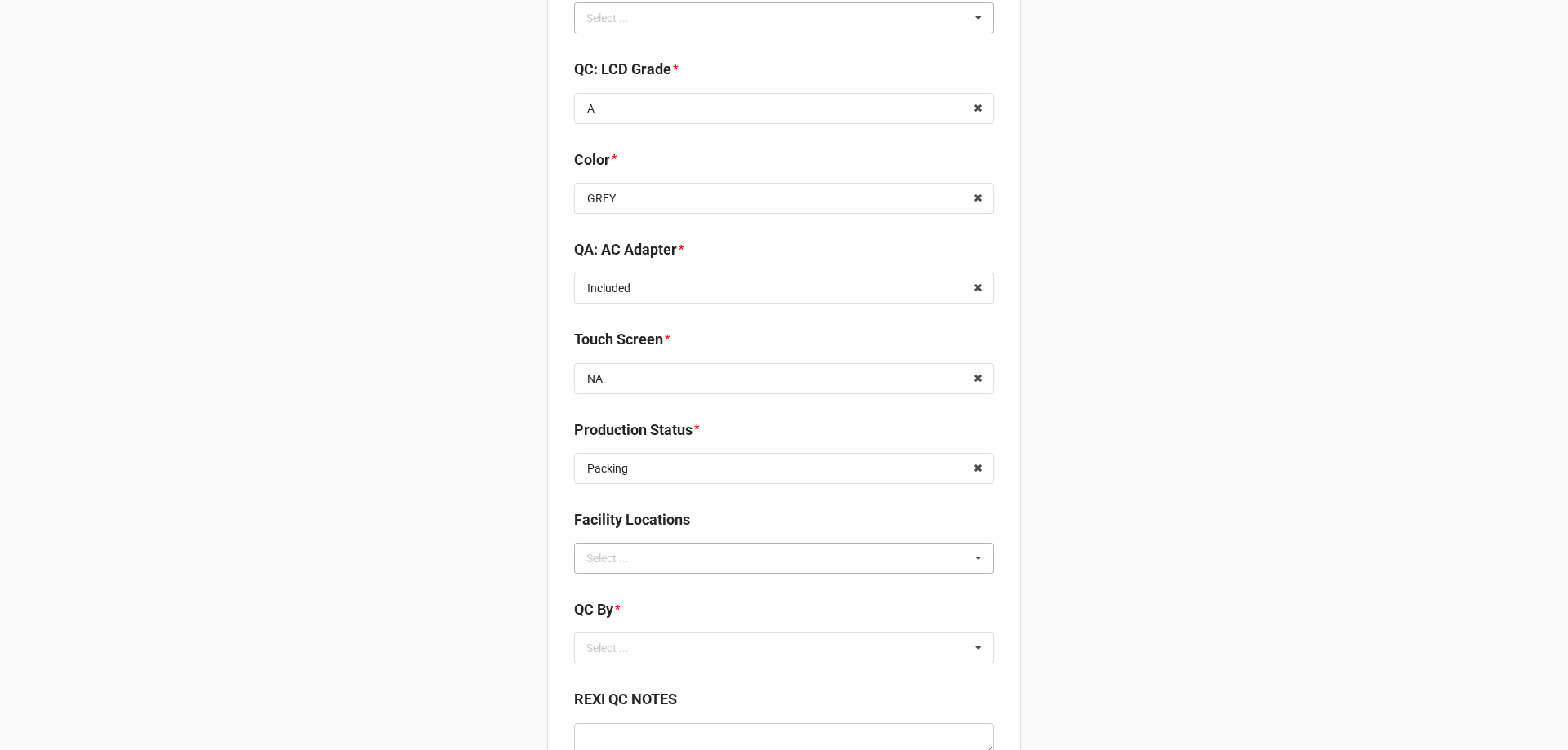
scroll to position [1959, 0]
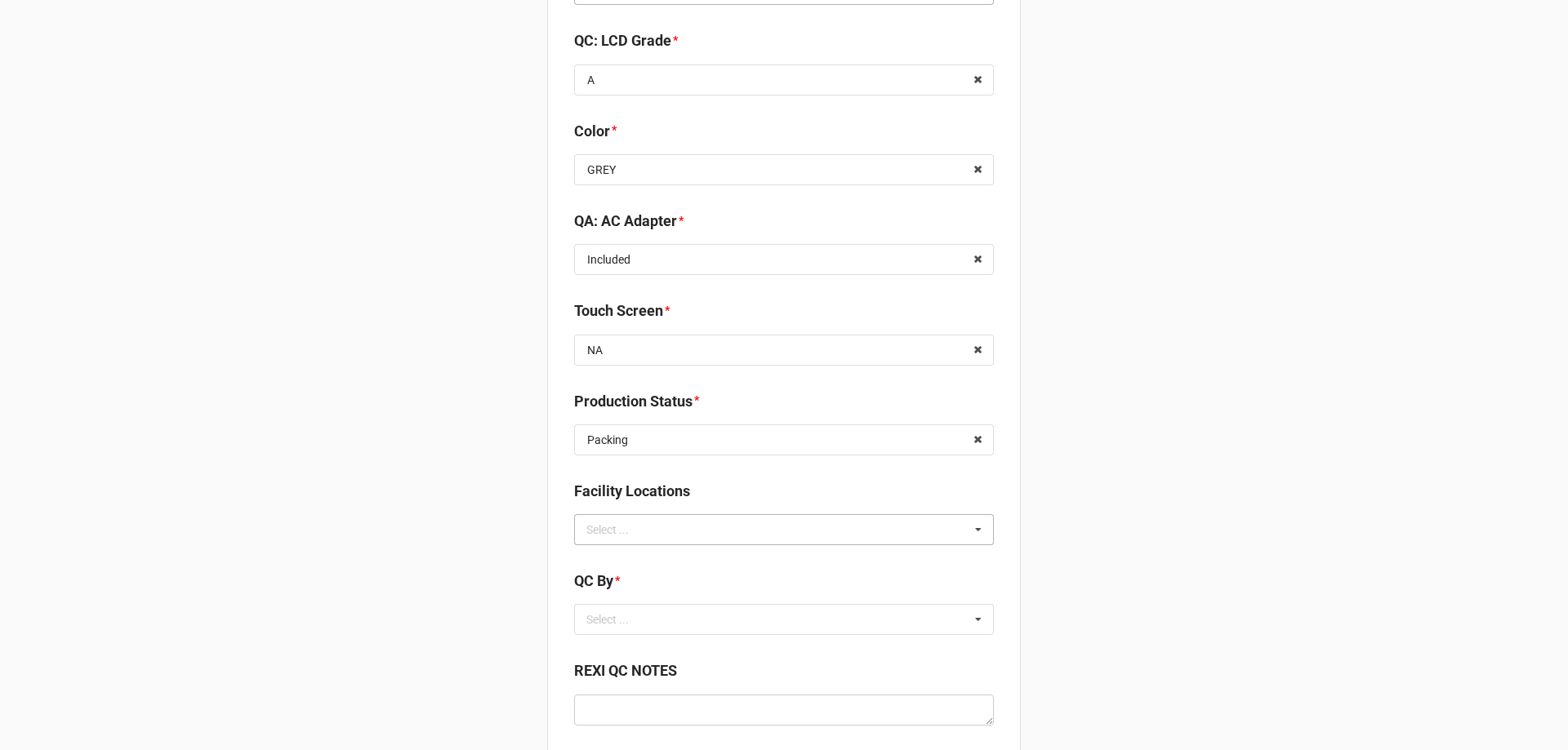
click at [624, 534] on div "Select ..." at bounding box center [616, 529] width 70 height 19
type input "re"
click at [615, 566] on span "RECV.DLL.PROCESSING" at bounding box center [649, 559] width 123 height 13
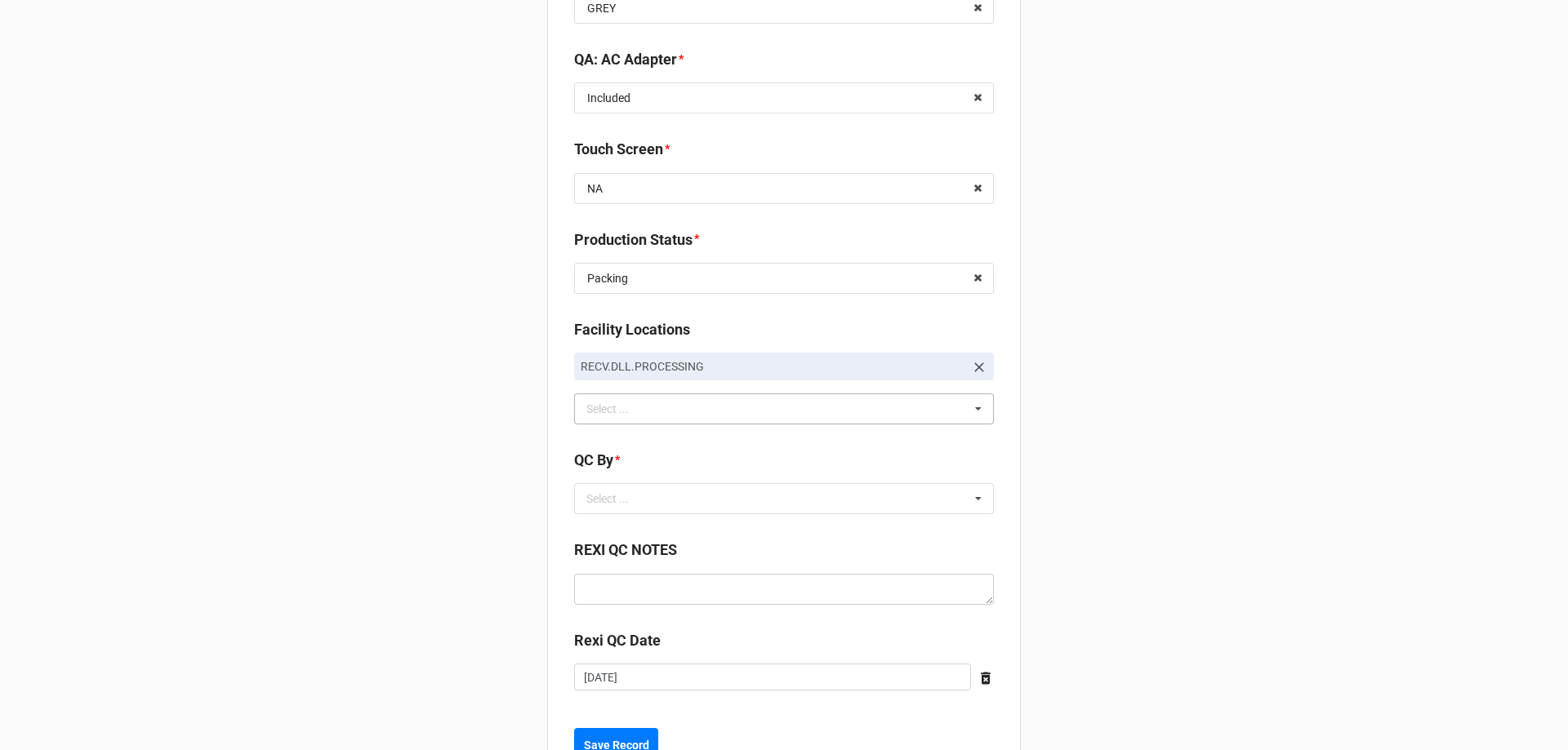
scroll to position [2122, 0]
click at [629, 507] on div "Select ..." at bounding box center [616, 497] width 70 height 19
click at [614, 533] on span "CarlosH" at bounding box center [609, 527] width 41 height 13
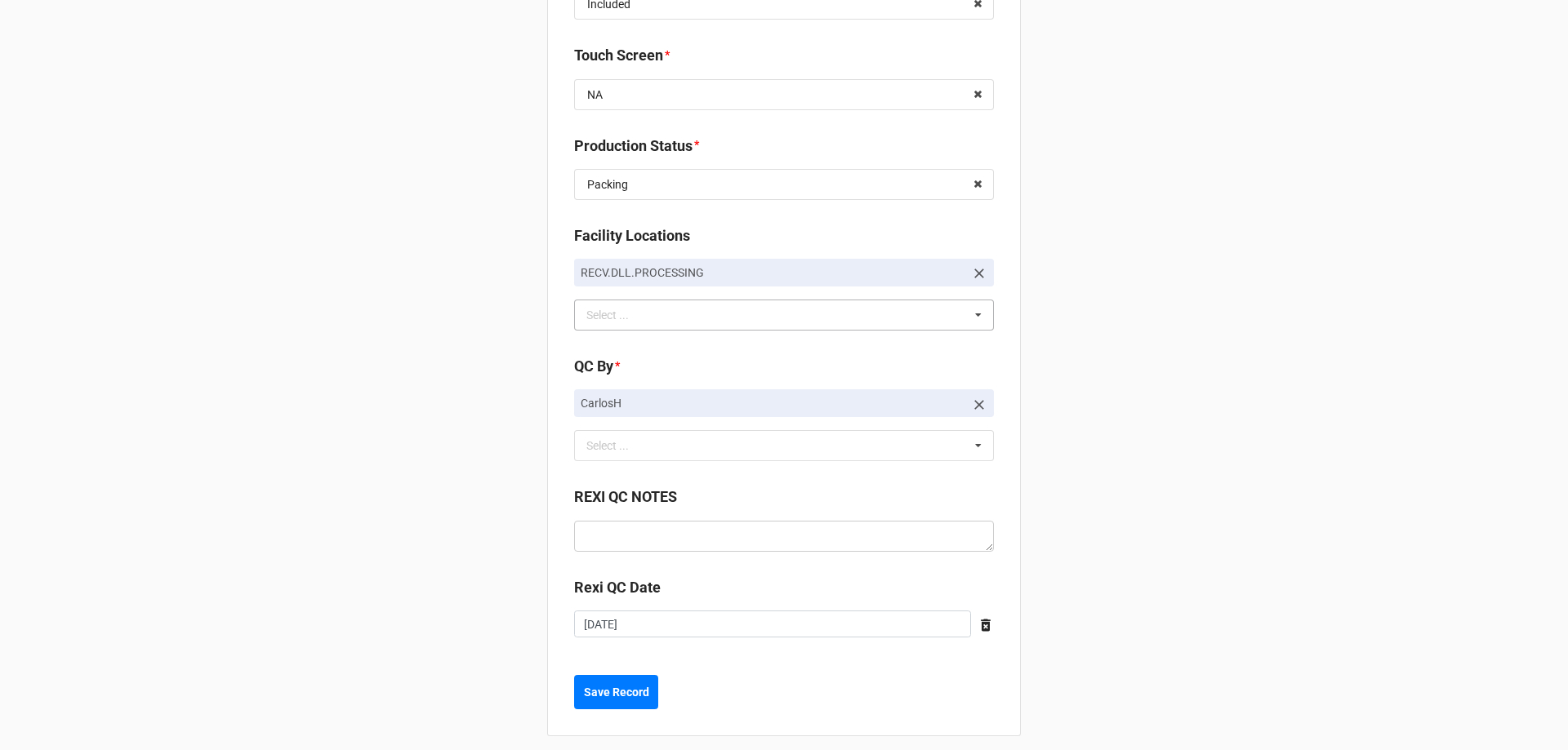
scroll to position [2227, 0]
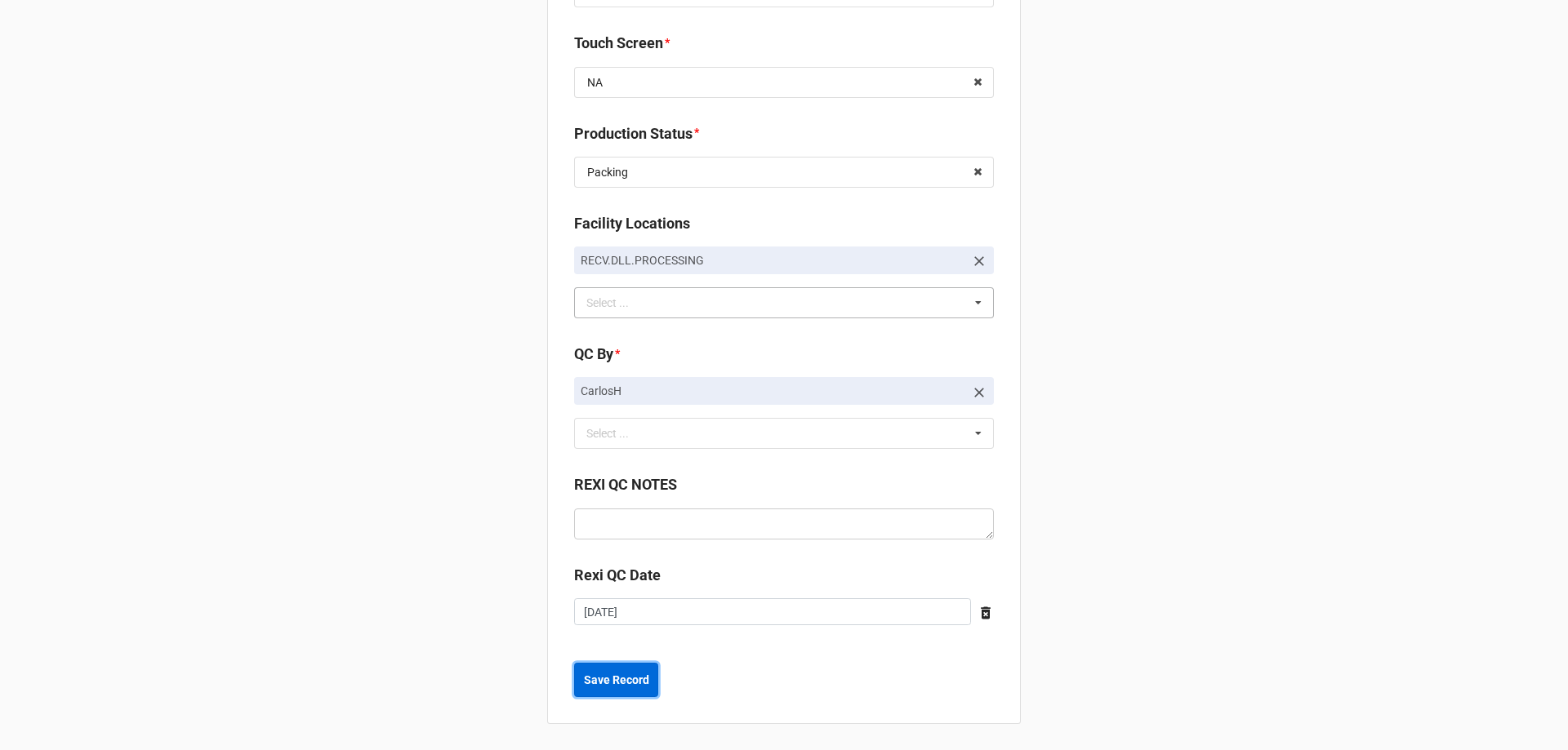
click at [621, 684] on b "Save Record" at bounding box center [616, 680] width 65 height 17
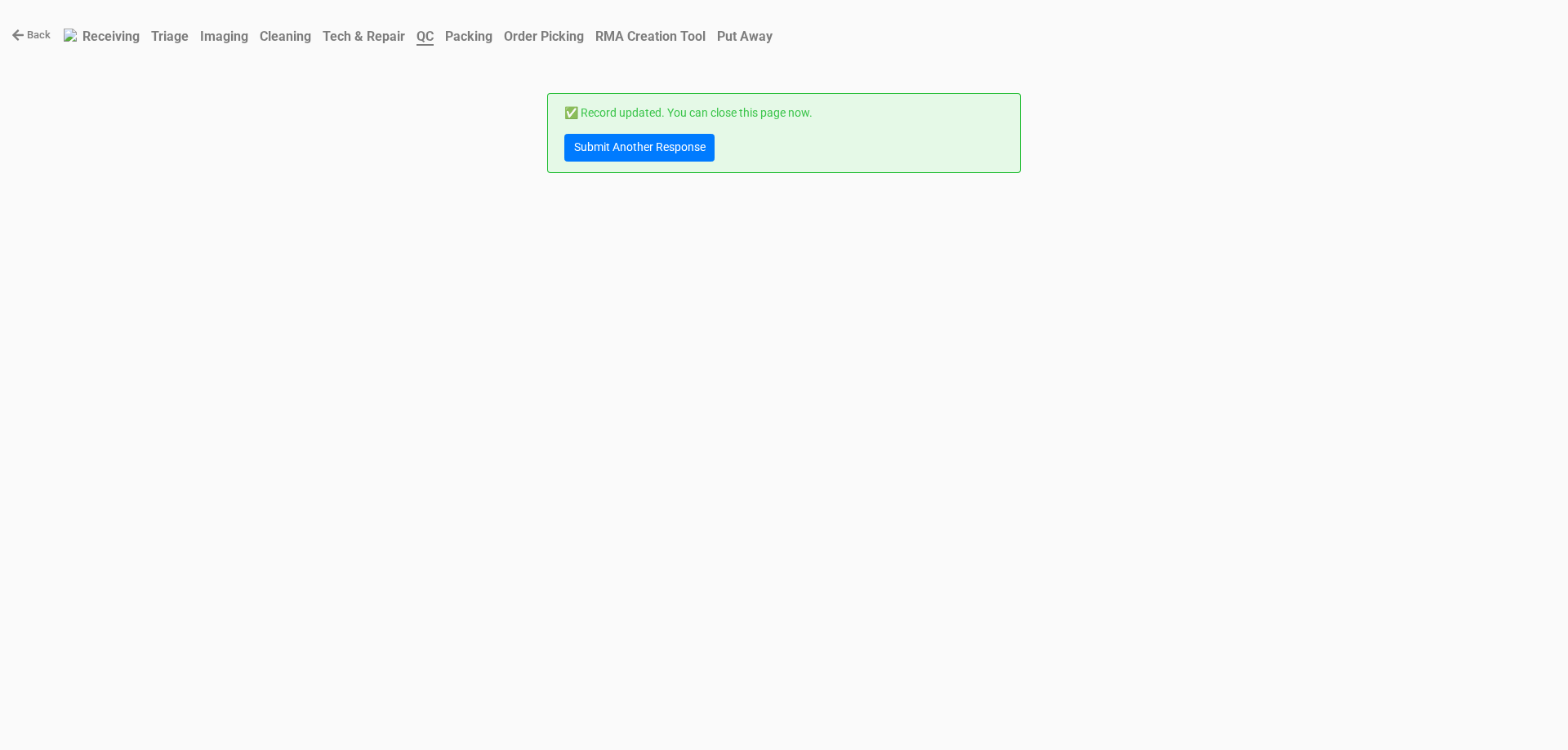
scroll to position [0, 0]
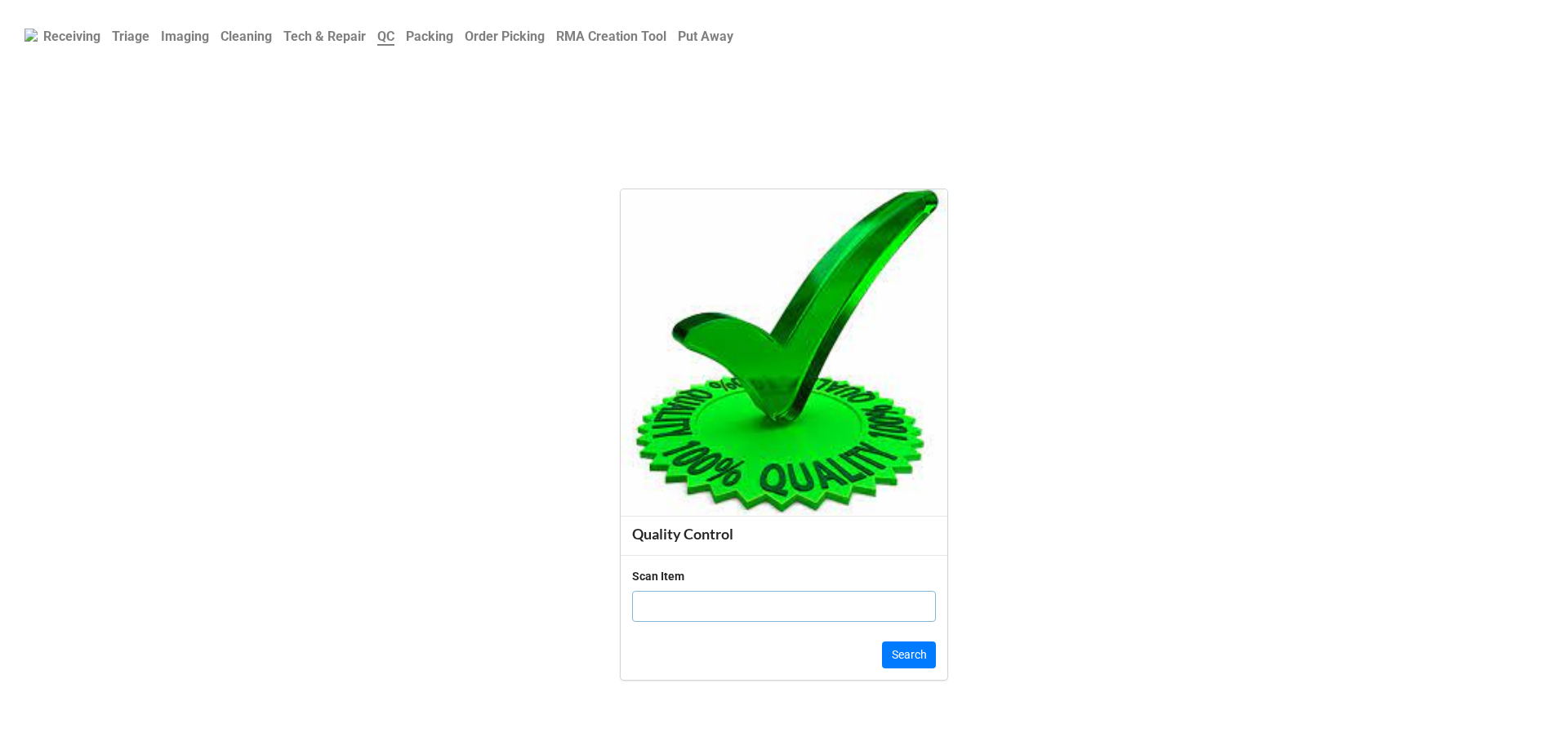
click at [647, 591] on input "text" at bounding box center [784, 606] width 304 height 31
click button "Search" at bounding box center [908, 656] width 54 height 28
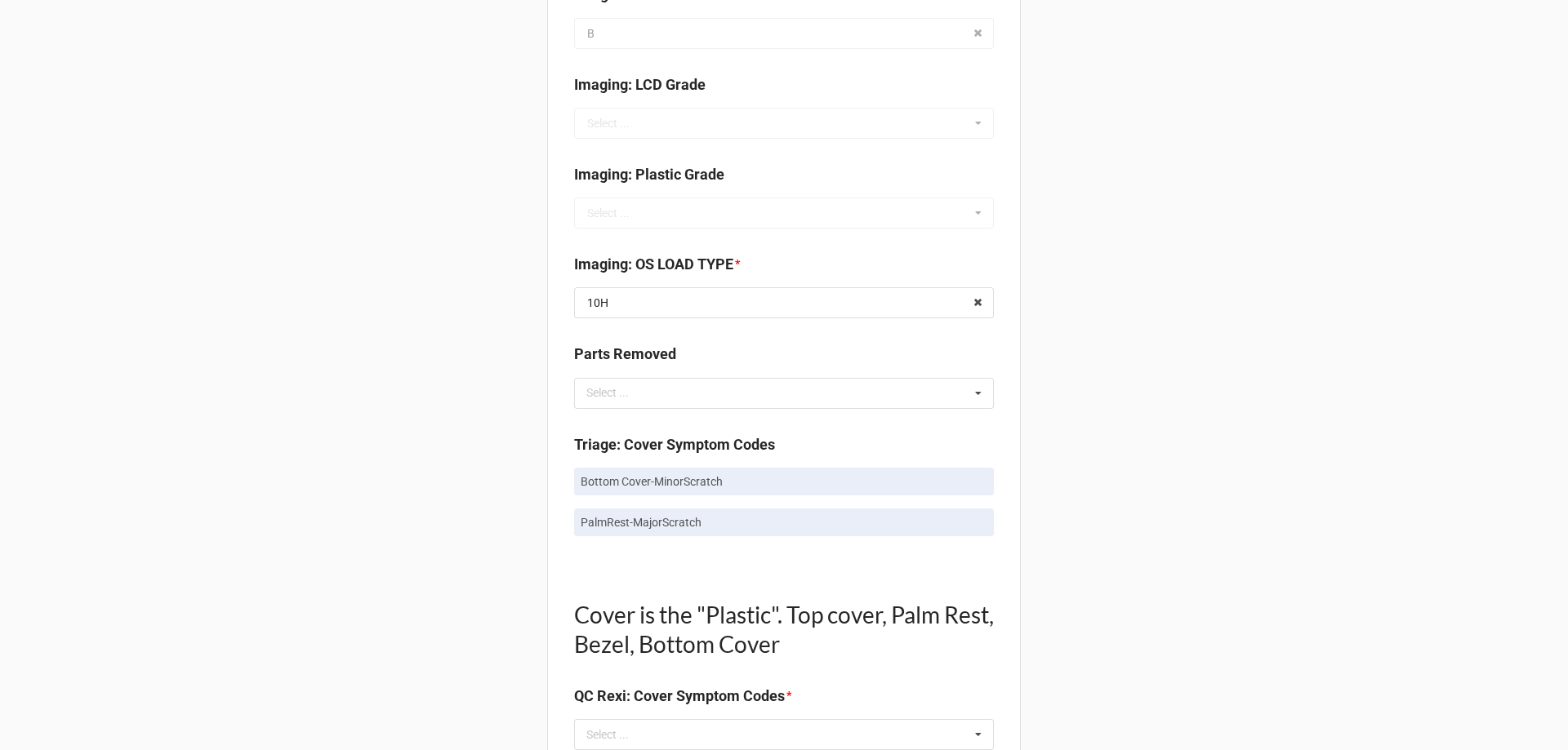
scroll to position [734, 0]
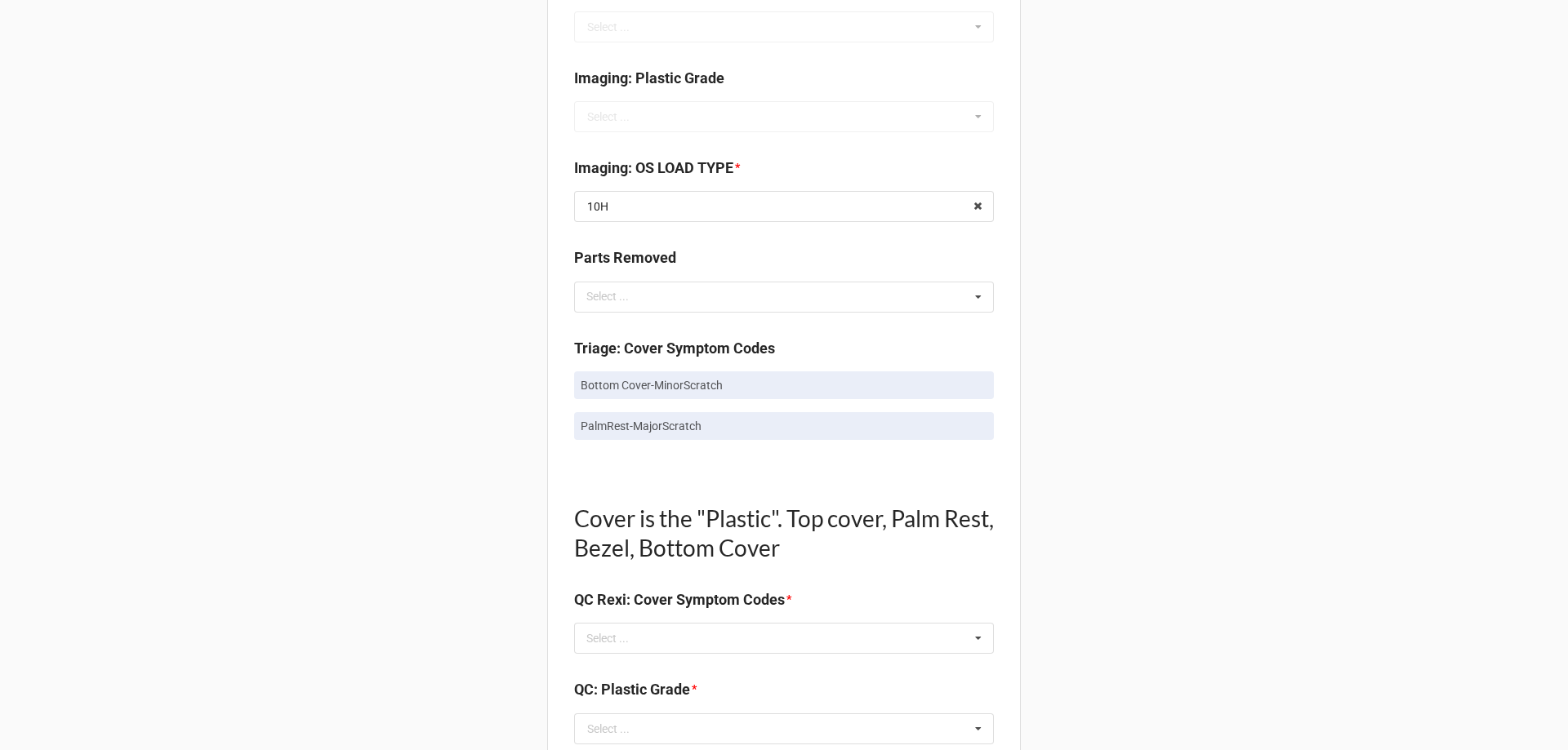
click at [619, 393] on p "Bottom Cover-MinorScratch" at bounding box center [784, 385] width 407 height 17
copy p "Bottom Cover-MinorScratch"
click at [649, 654] on div "Select ... No results found." at bounding box center [784, 639] width 420 height 31
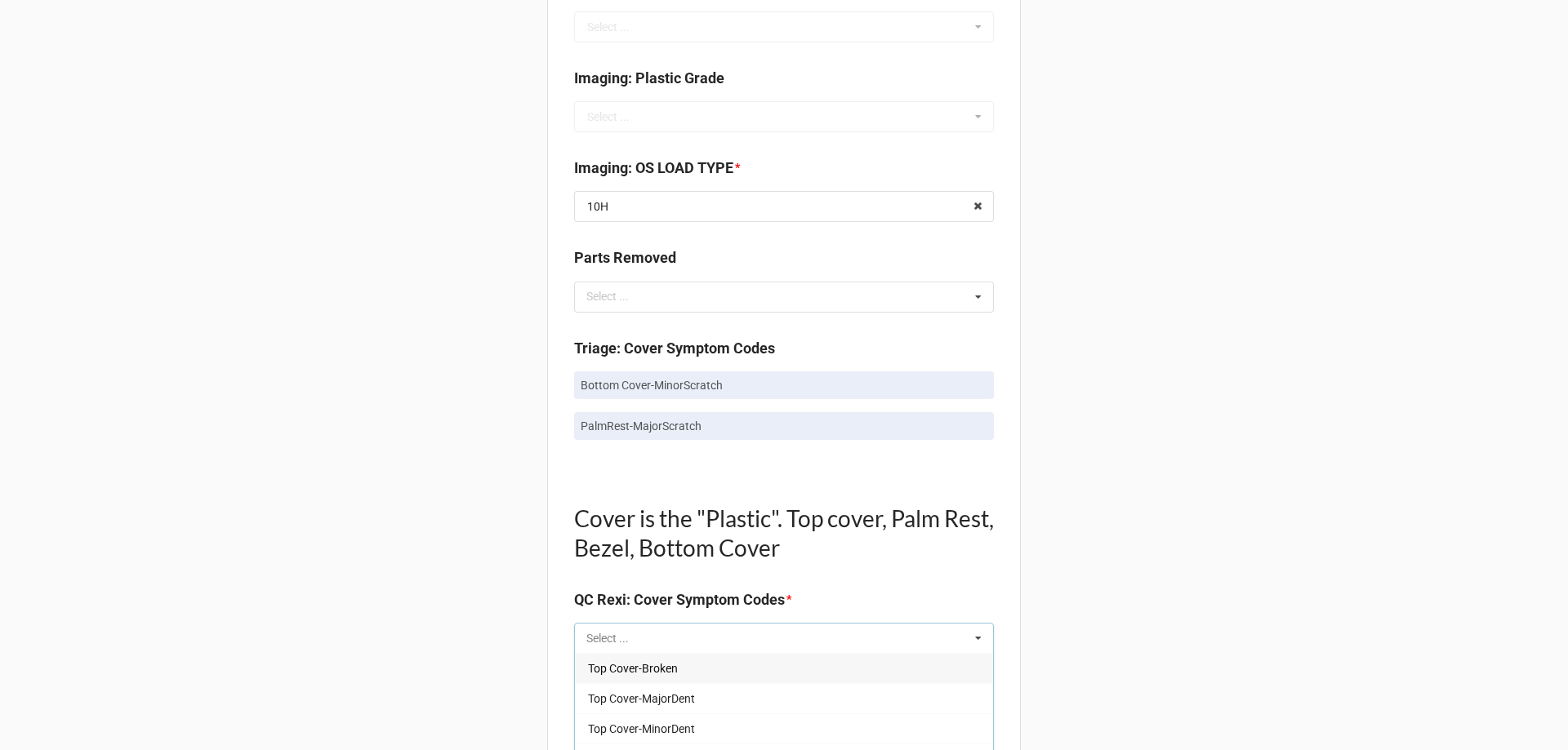
paste input "Bottom Cover-MinorScratch"
type input "Bottom Cover-MinorScratch"
click at [649, 675] on span "Bottom Cover-MinorScratch" at bounding box center [659, 668] width 143 height 13
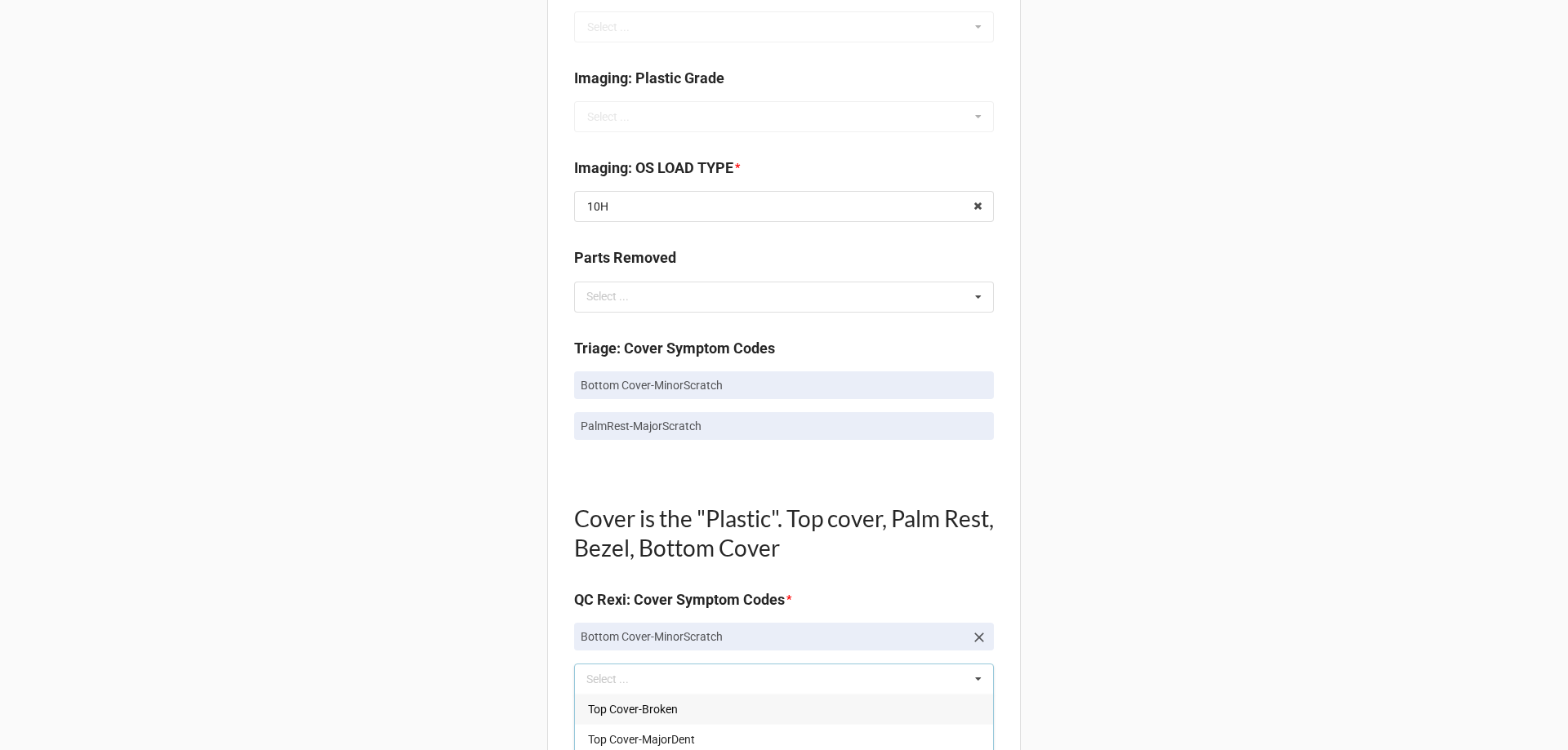
click at [335, 595] on div "Back Receiving Triage Imaging Cleaning Tech & Repair QC Packing Order Picking R…" at bounding box center [784, 701] width 1568 height 2871
click at [636, 434] on p "PalmRest-MajorScratch" at bounding box center [784, 426] width 407 height 17
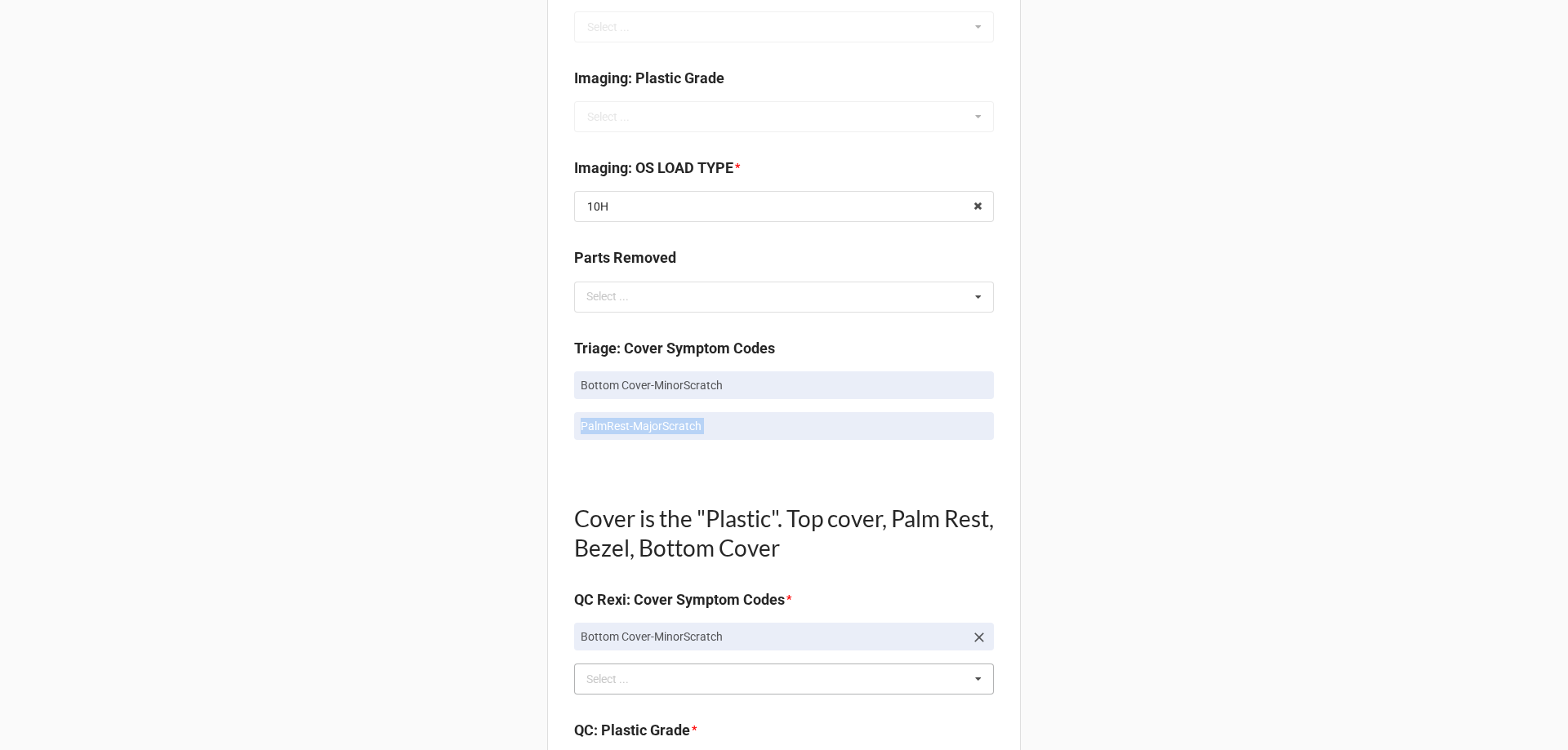
click at [636, 434] on p "PalmRest-MajorScratch" at bounding box center [784, 426] width 407 height 17
click at [479, 488] on div "Back Receiving Triage Imaging Cleaning Tech & Repair QC Packing Order Picking R…" at bounding box center [784, 701] width 1568 height 2871
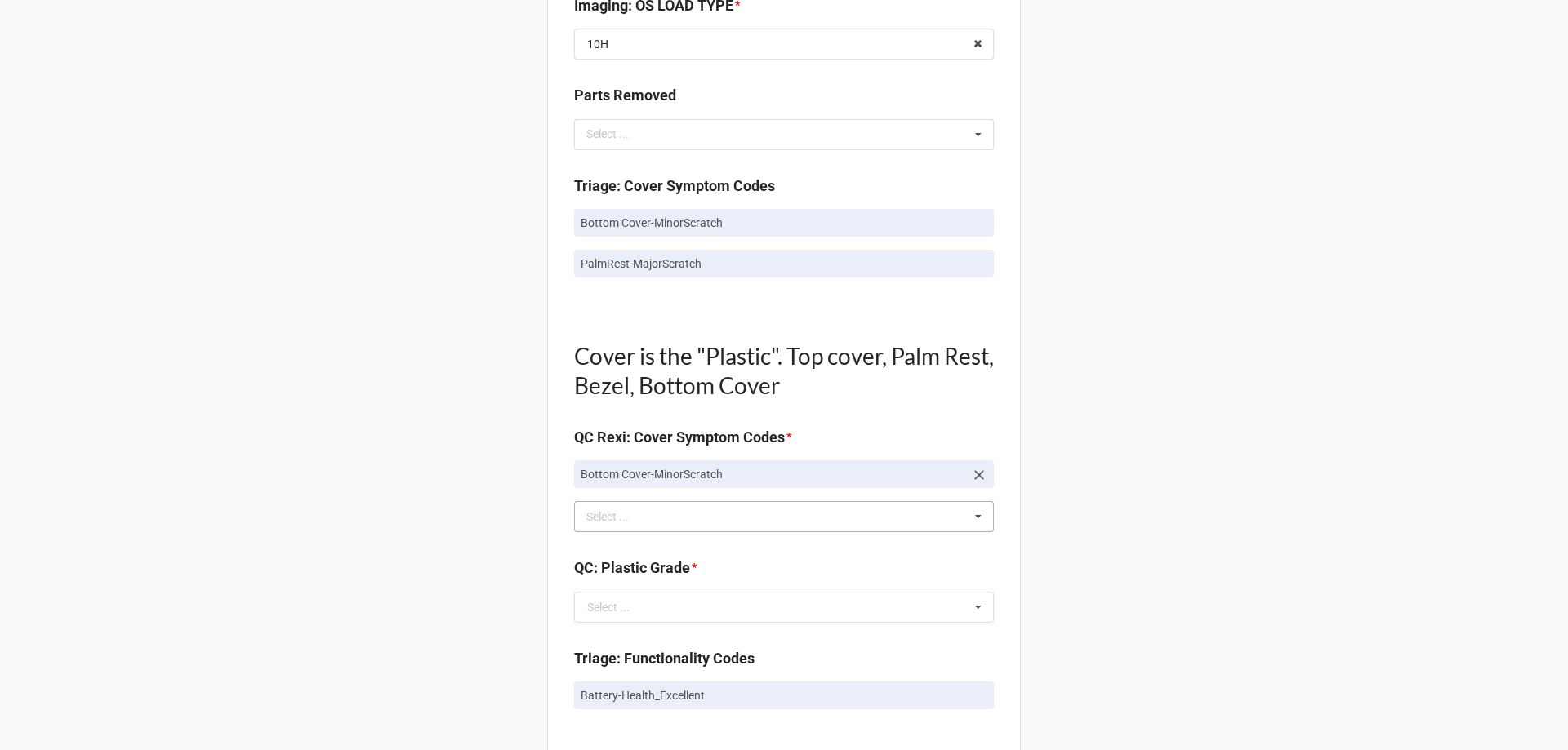
scroll to position [898, 0]
click at [609, 526] on div "Select ..." at bounding box center [616, 516] width 70 height 19
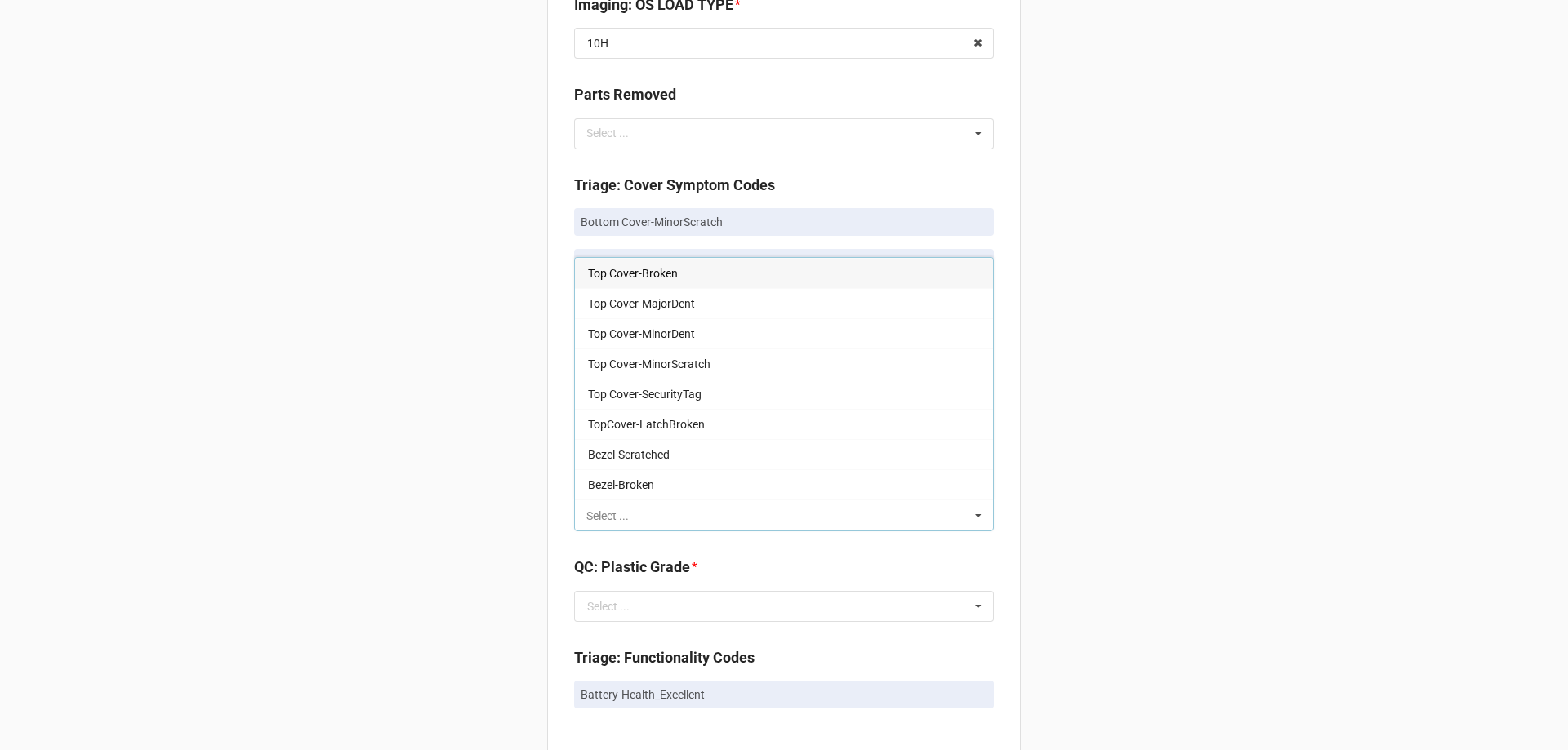
paste input "PalmRest-MajorScratch"
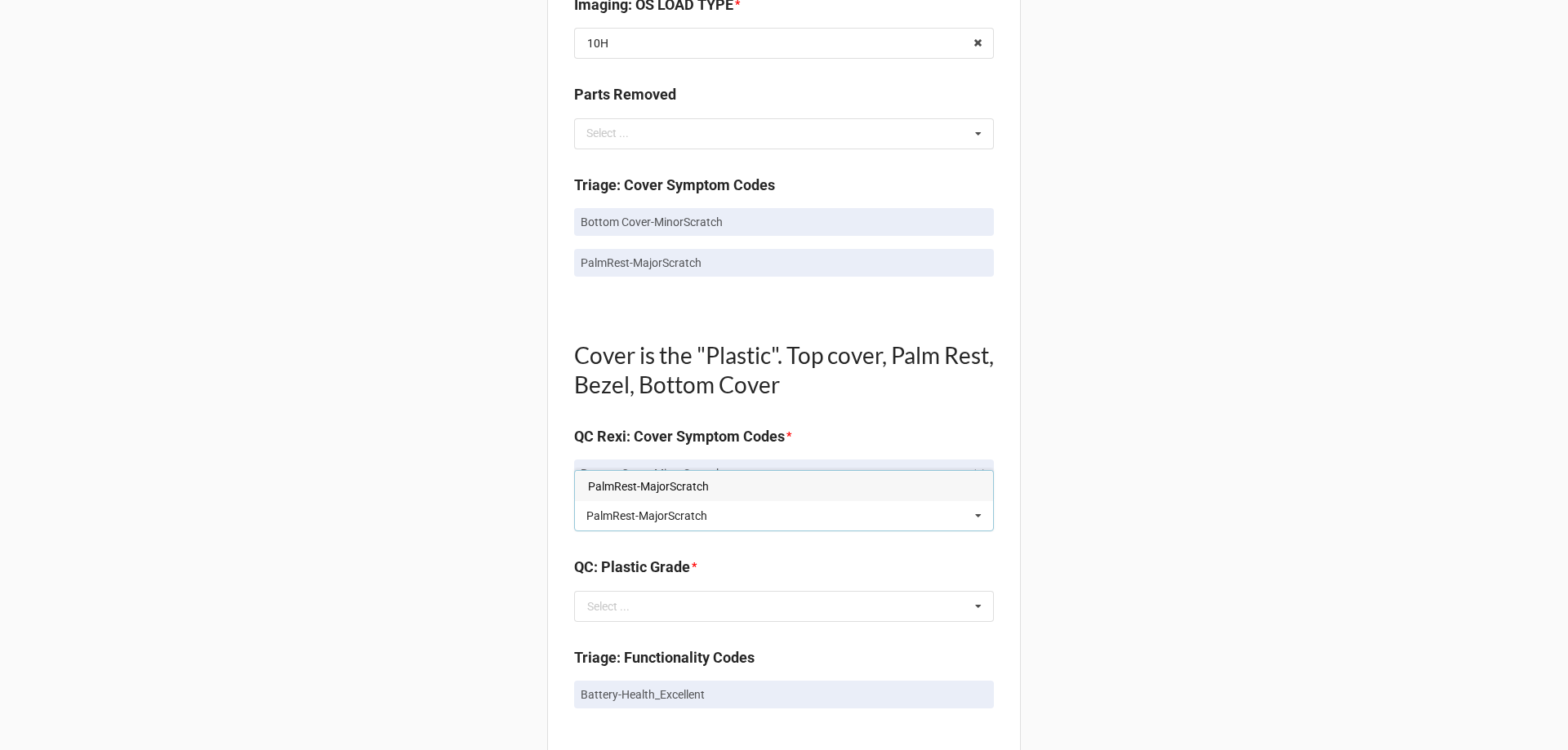
type input "PalmRest-MajorScratch"
click at [619, 493] on span "PalmRest-MajorScratch" at bounding box center [648, 486] width 121 height 13
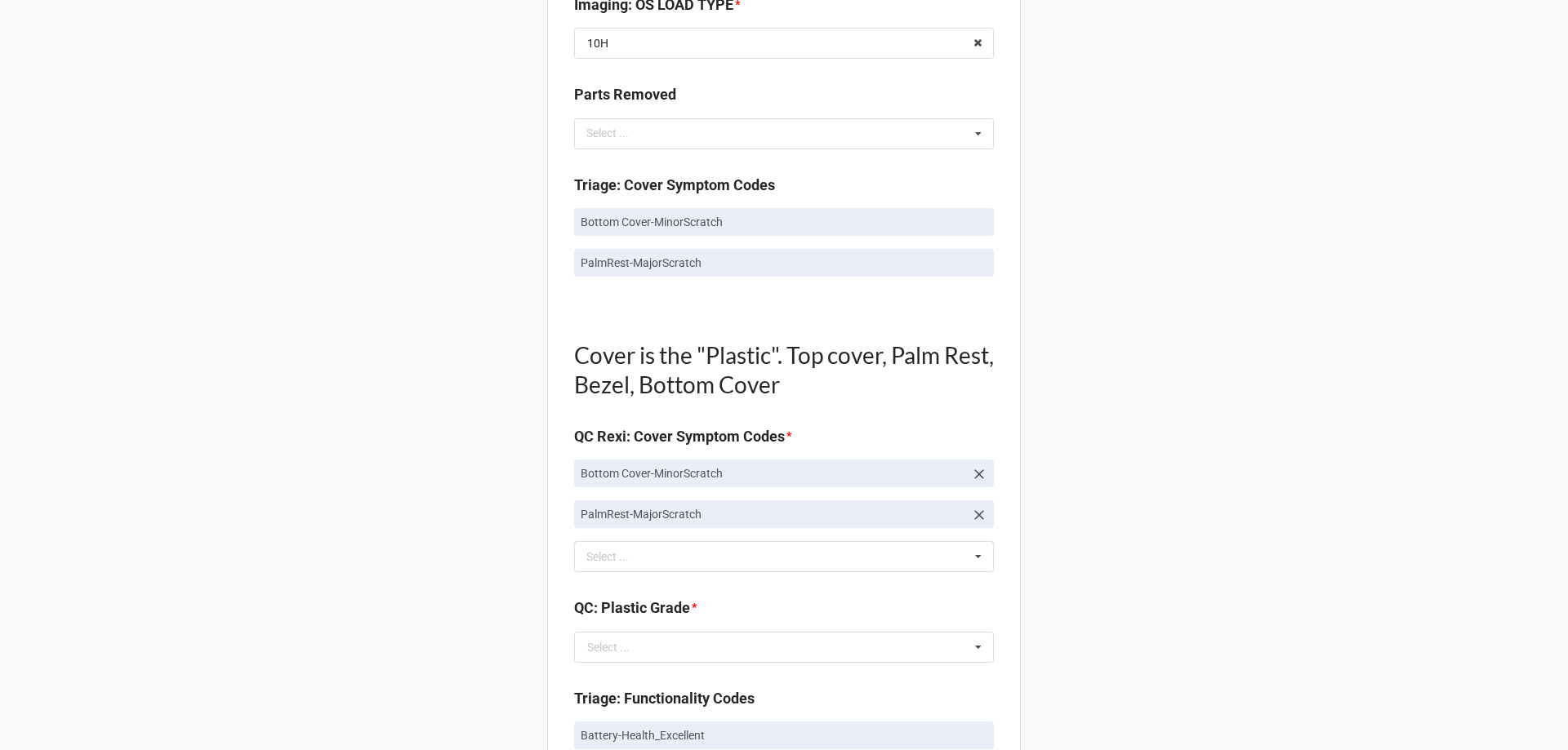
click at [475, 510] on div "Back Receiving Triage Imaging Cleaning Tech & Repair QC Packing Order Picking R…" at bounding box center [784, 557] width 1568 height 2913
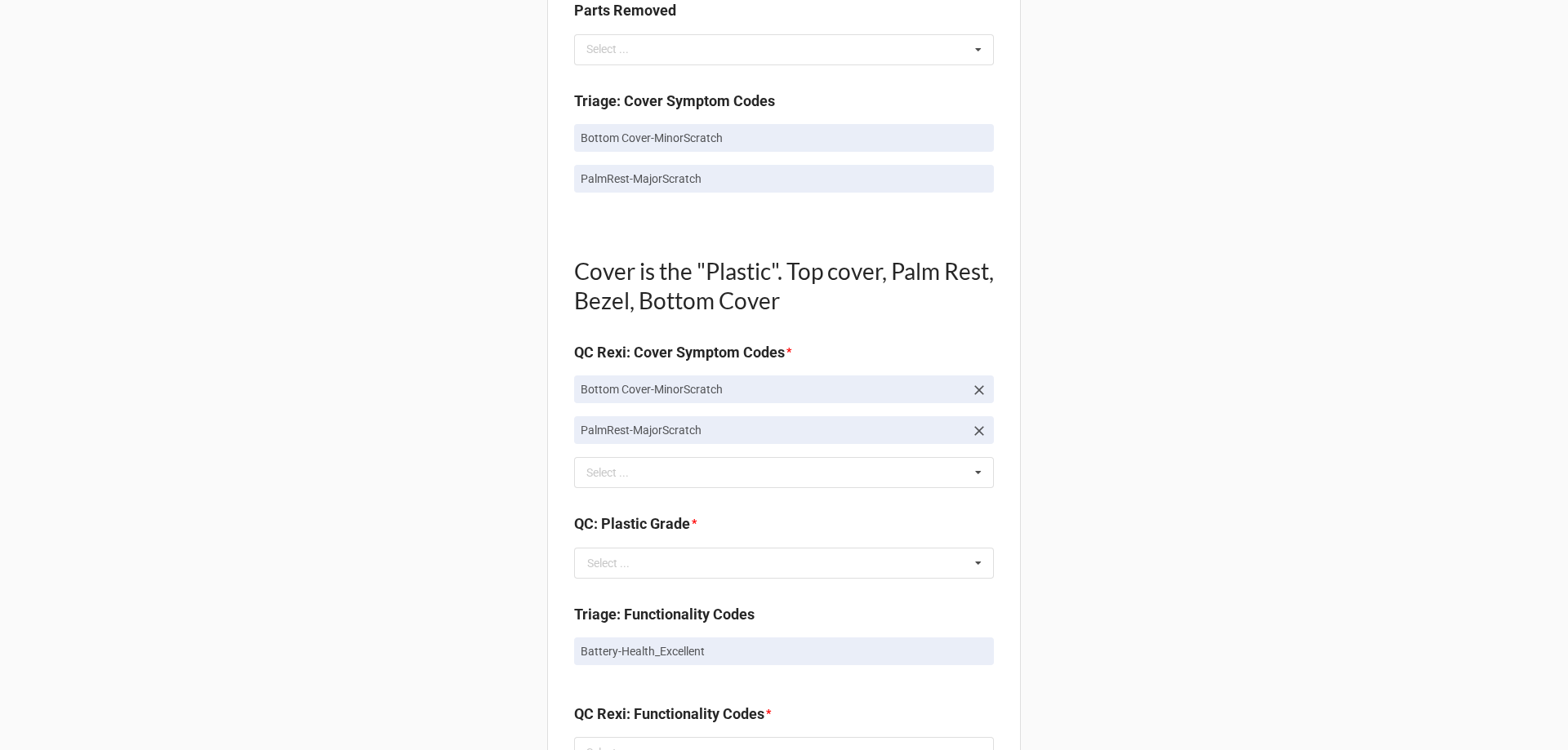
scroll to position [1062, 0]
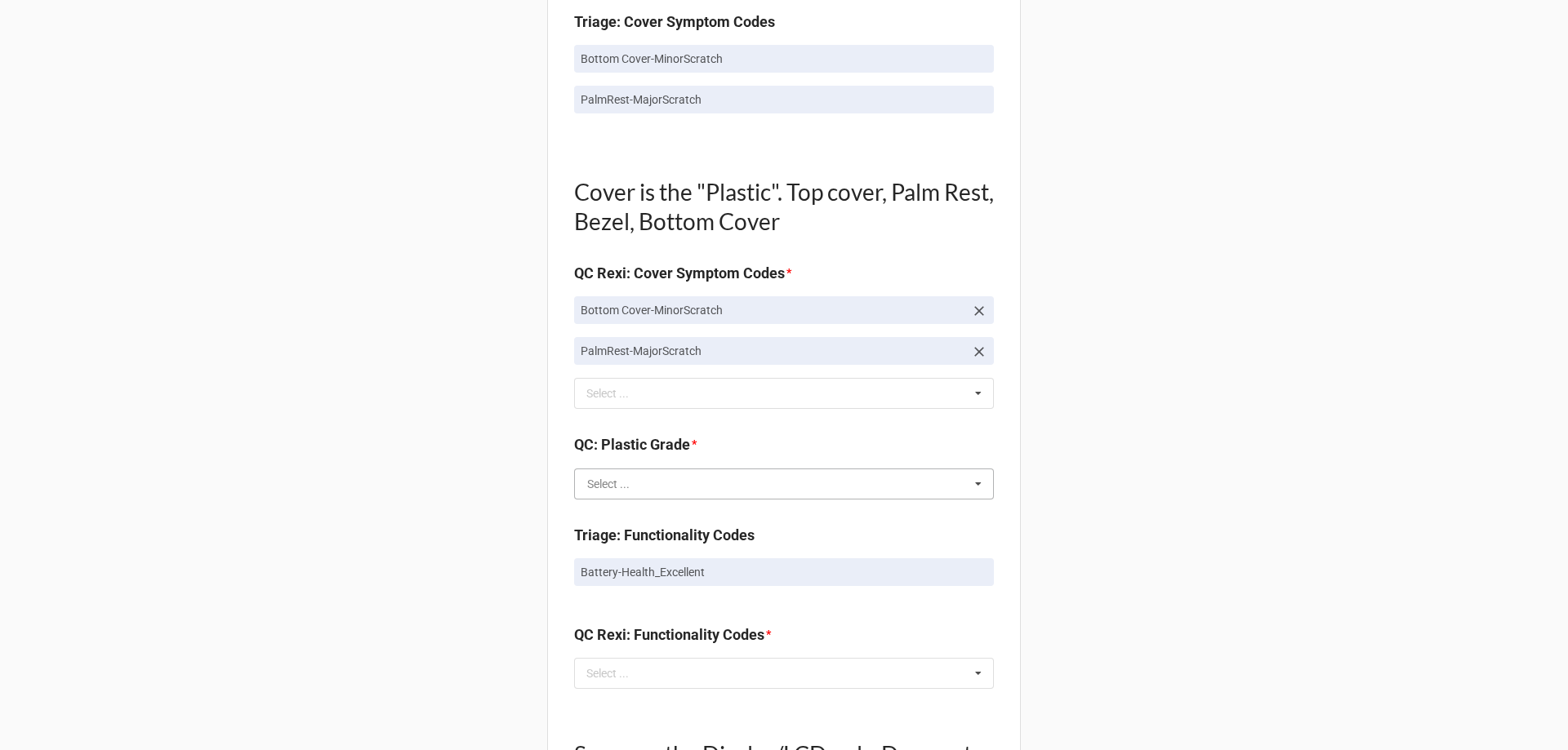
click at [619, 498] on input "text" at bounding box center [784, 485] width 418 height 29
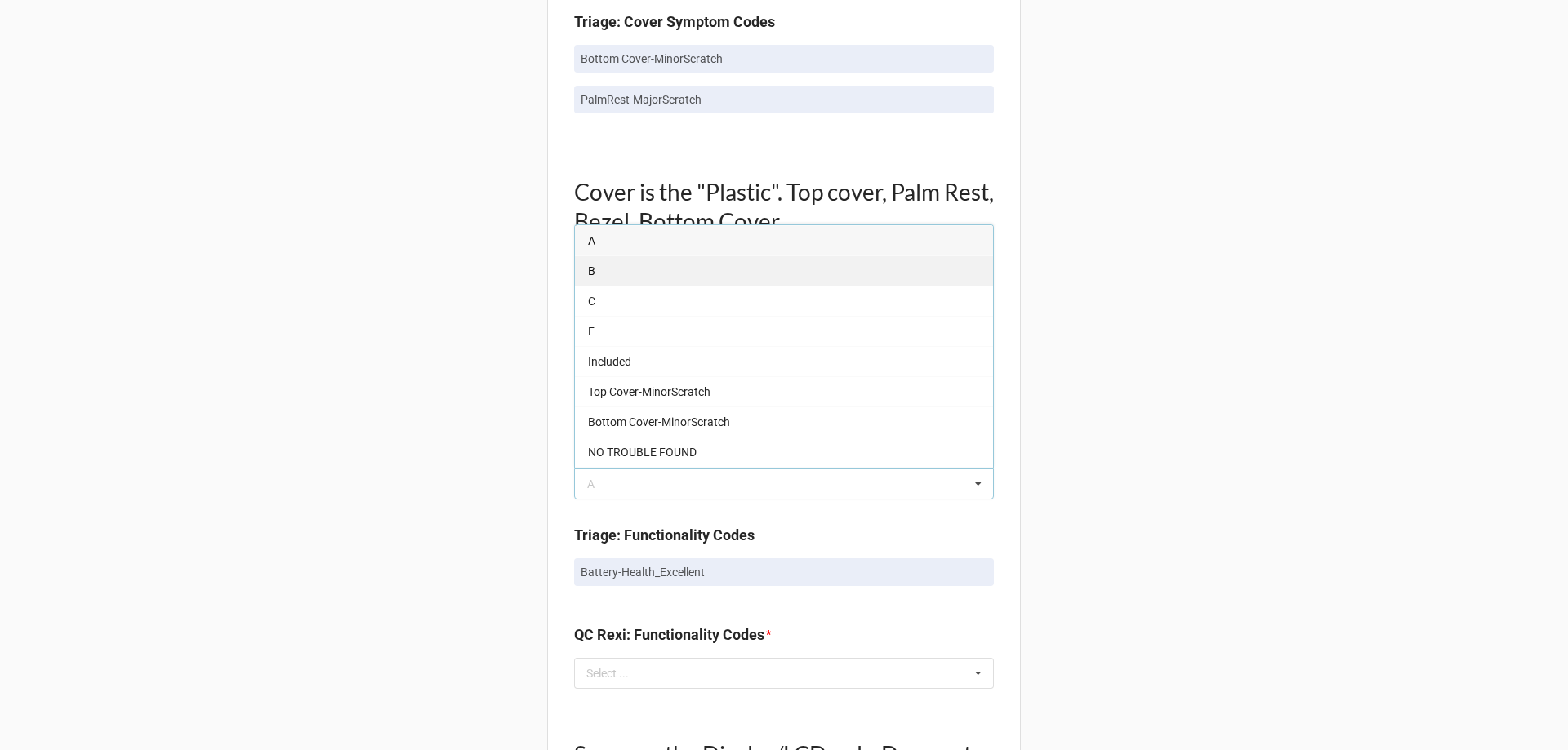
click at [601, 282] on div "B" at bounding box center [784, 270] width 418 height 30
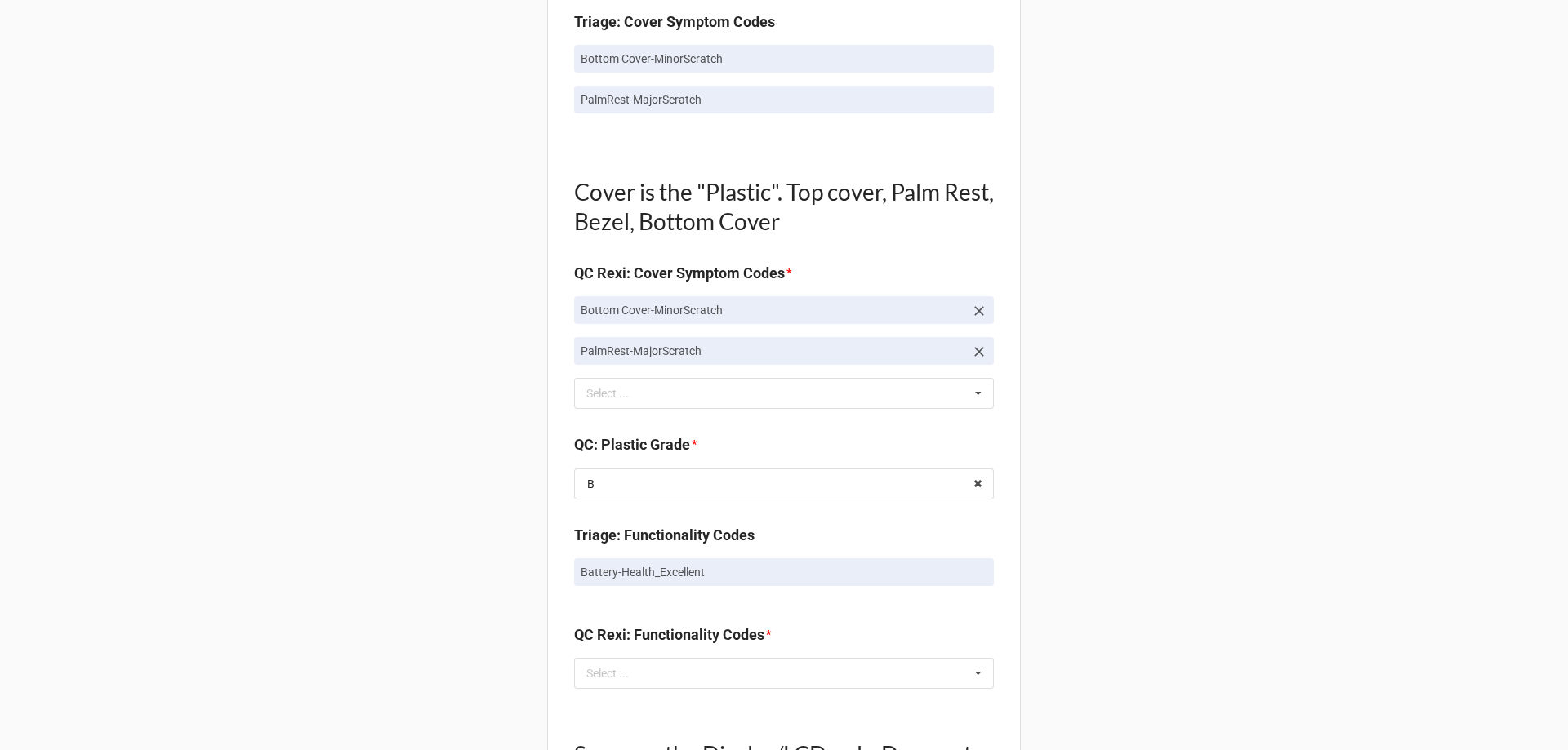
click at [450, 468] on div "Back Receiving Triage Imaging Cleaning Tech & Repair QC Packing Order Picking R…" at bounding box center [784, 394] width 1568 height 2913
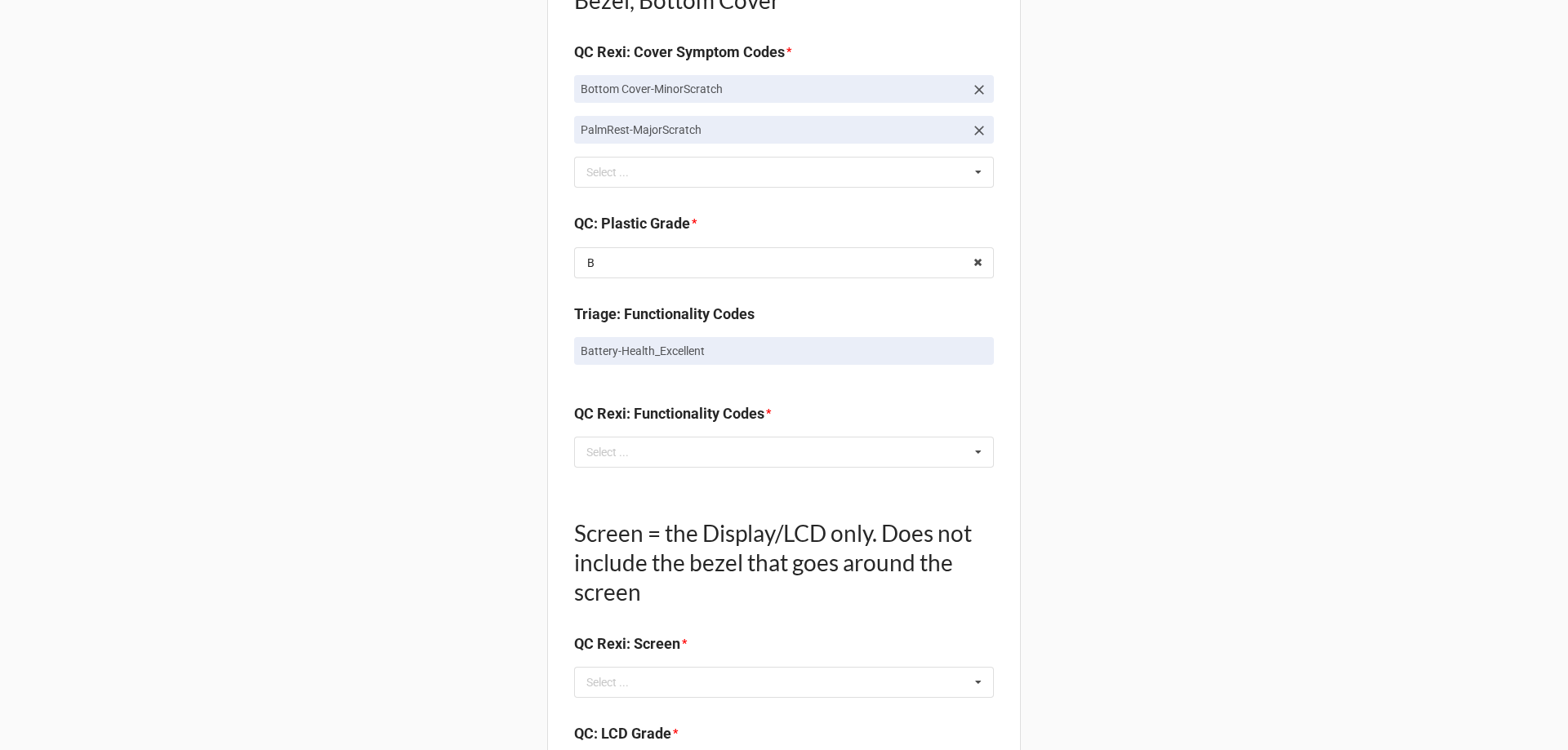
scroll to position [1306, 0]
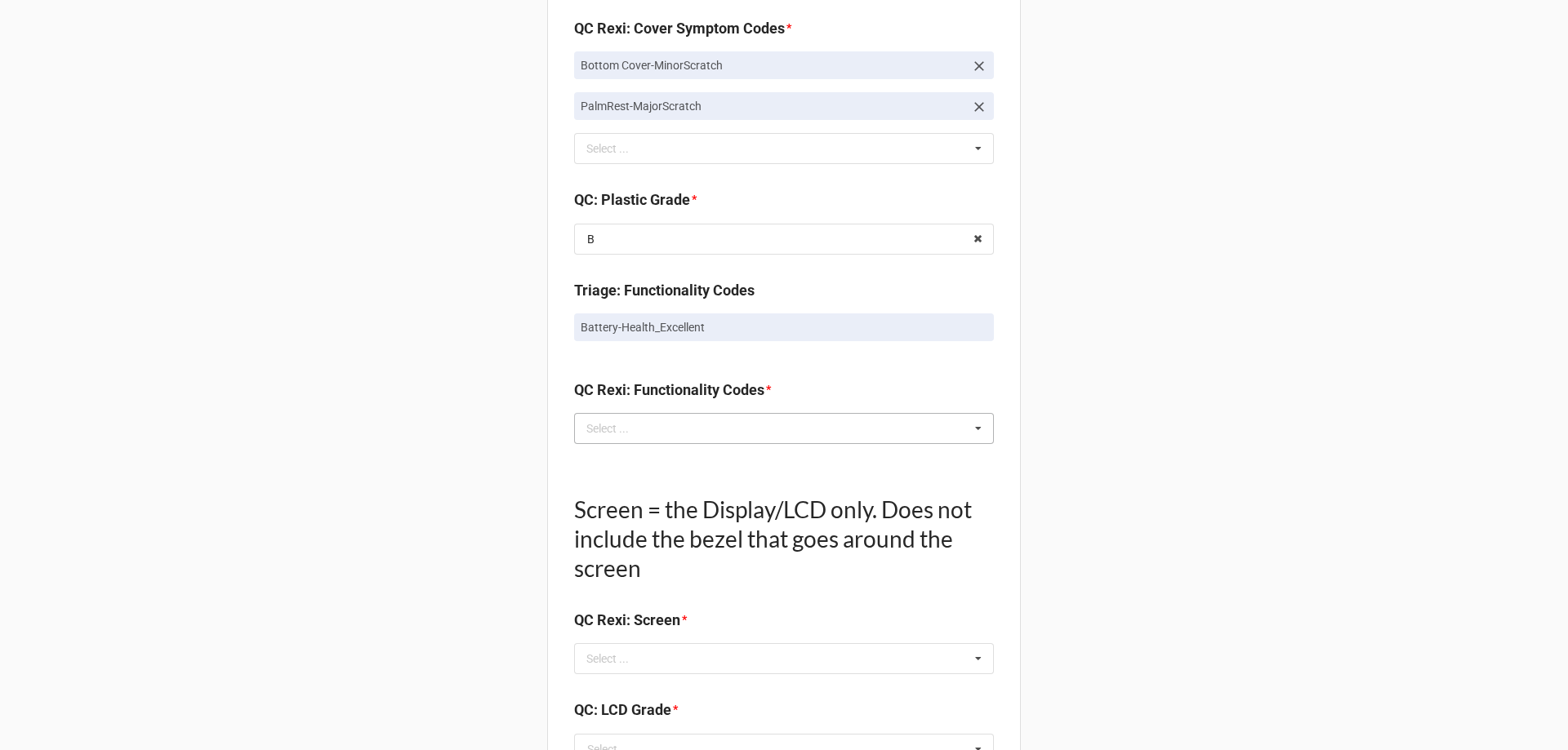
click at [620, 437] on div "Select ..." at bounding box center [616, 428] width 70 height 19
type input "ex"
drag, startPoint x: 625, startPoint y: 500, endPoint x: 436, endPoint y: 485, distance: 189.6
click at [623, 495] on span "Battery-Health_Excellent" at bounding box center [650, 489] width 124 height 13
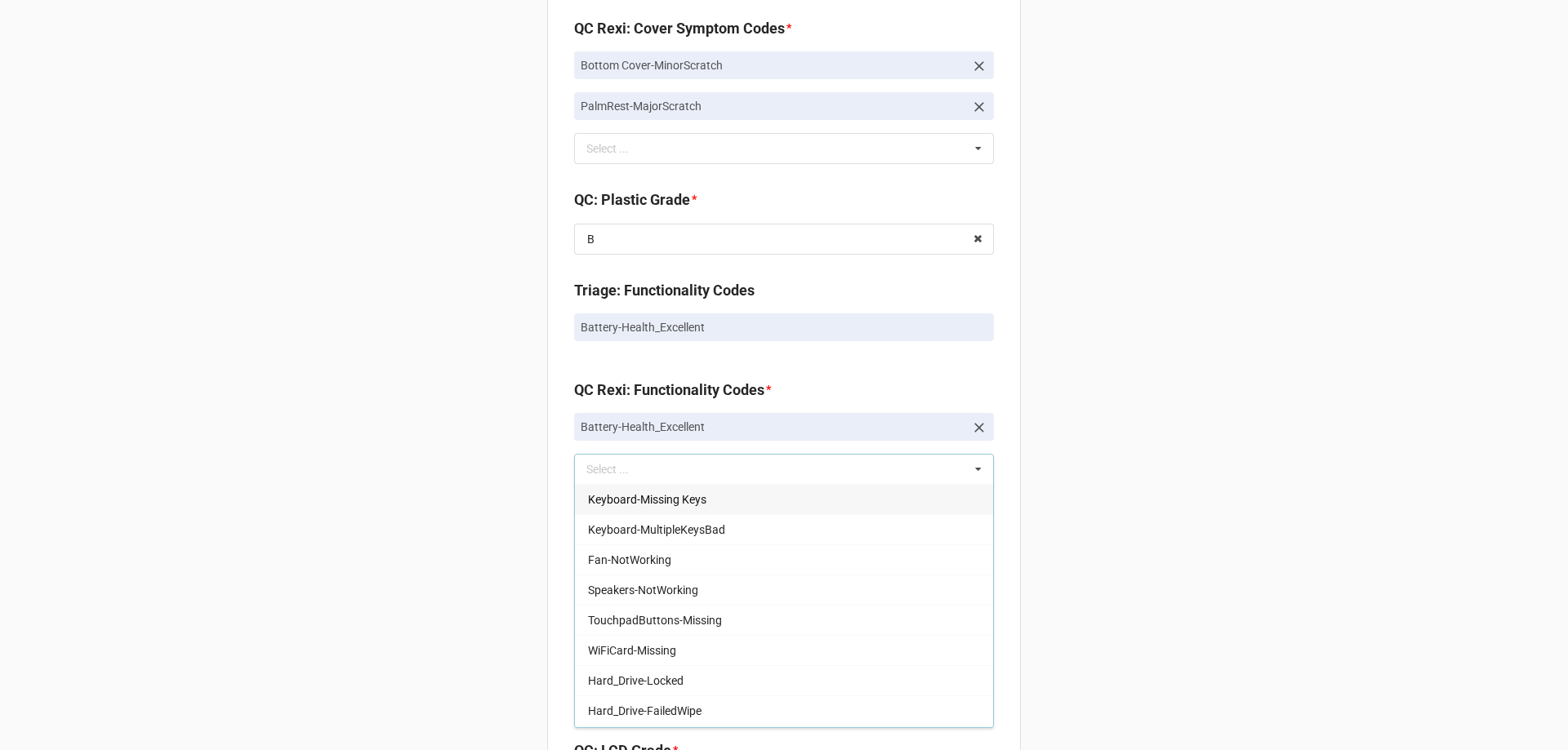
click at [424, 483] on div "Back Receiving Triage Imaging Cleaning Tech & Repair QC Packing Order Picking R…" at bounding box center [784, 170] width 1568 height 2953
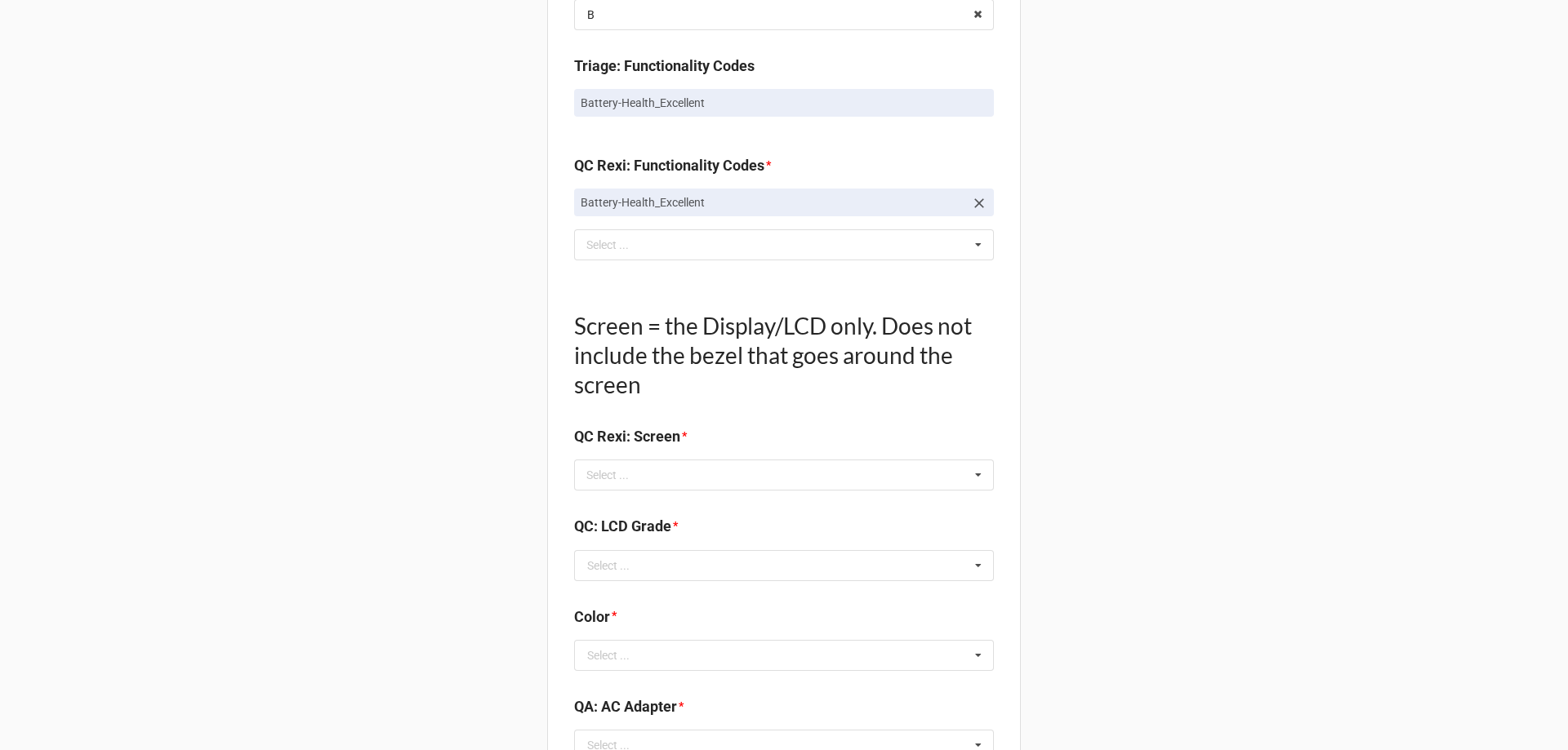
scroll to position [1551, 0]
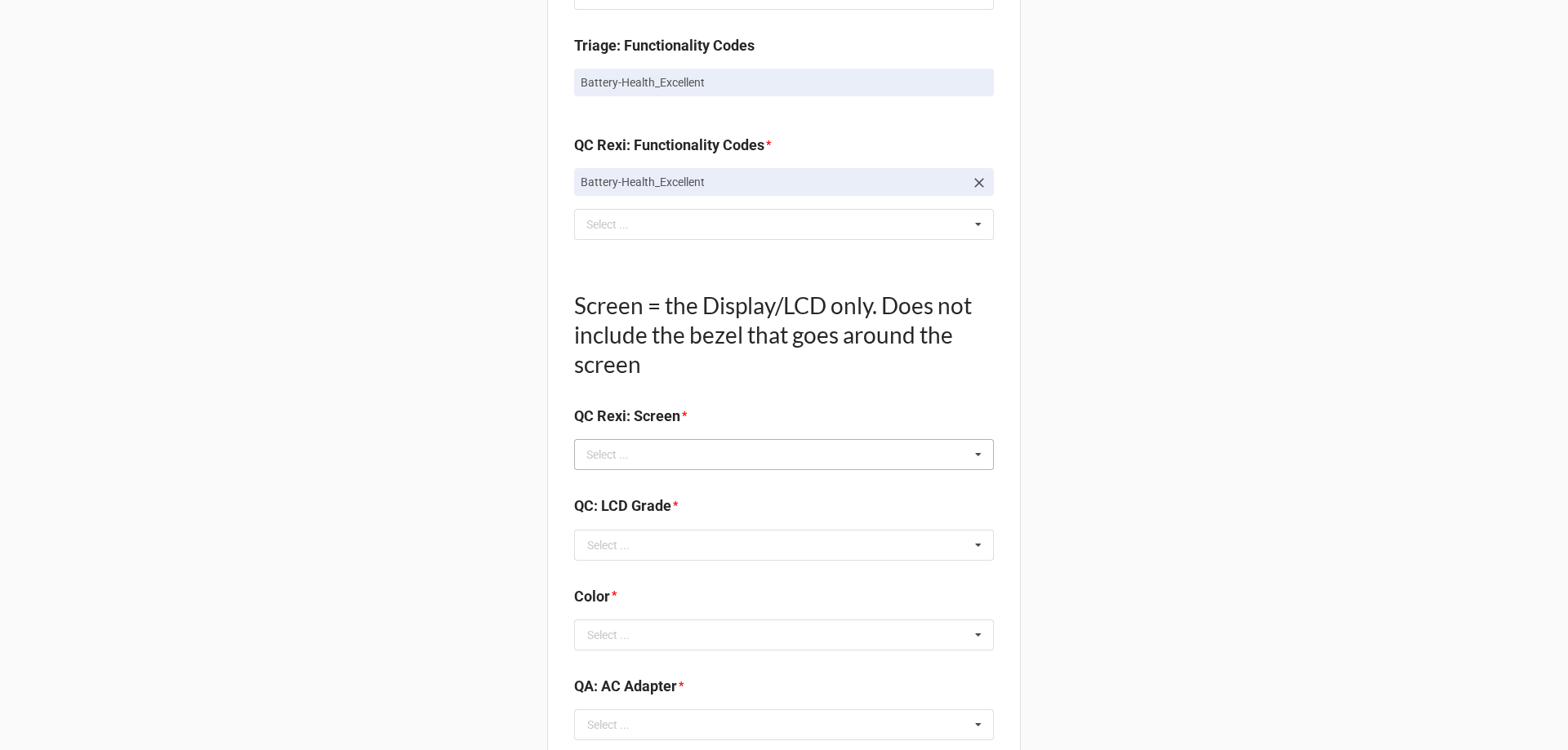
click at [654, 468] on div "Select ... No results found." at bounding box center [784, 455] width 420 height 31
type input "no"
click at [625, 491] on span "NO TROUBLE FOUND" at bounding box center [642, 485] width 108 height 13
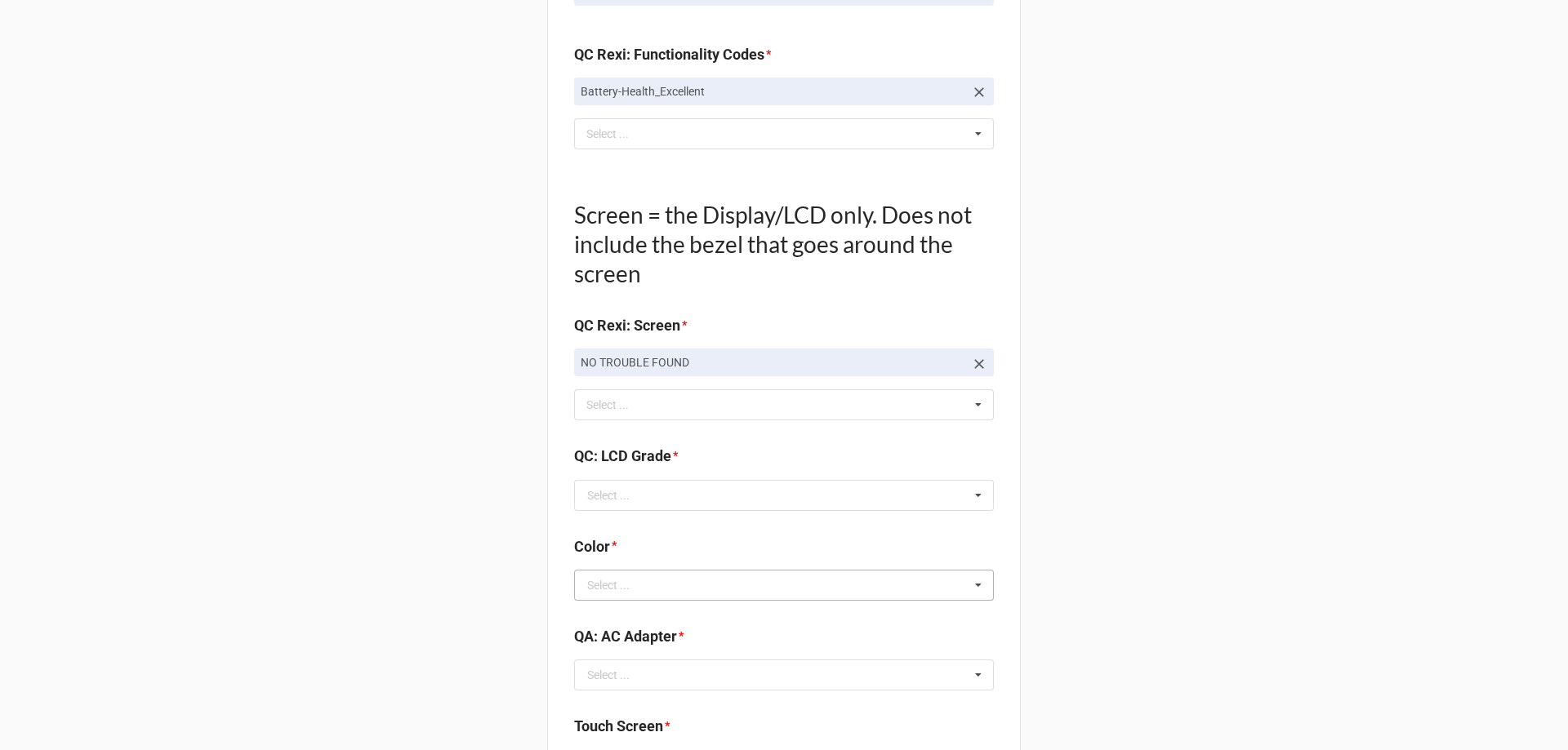
scroll to position [1796, 0]
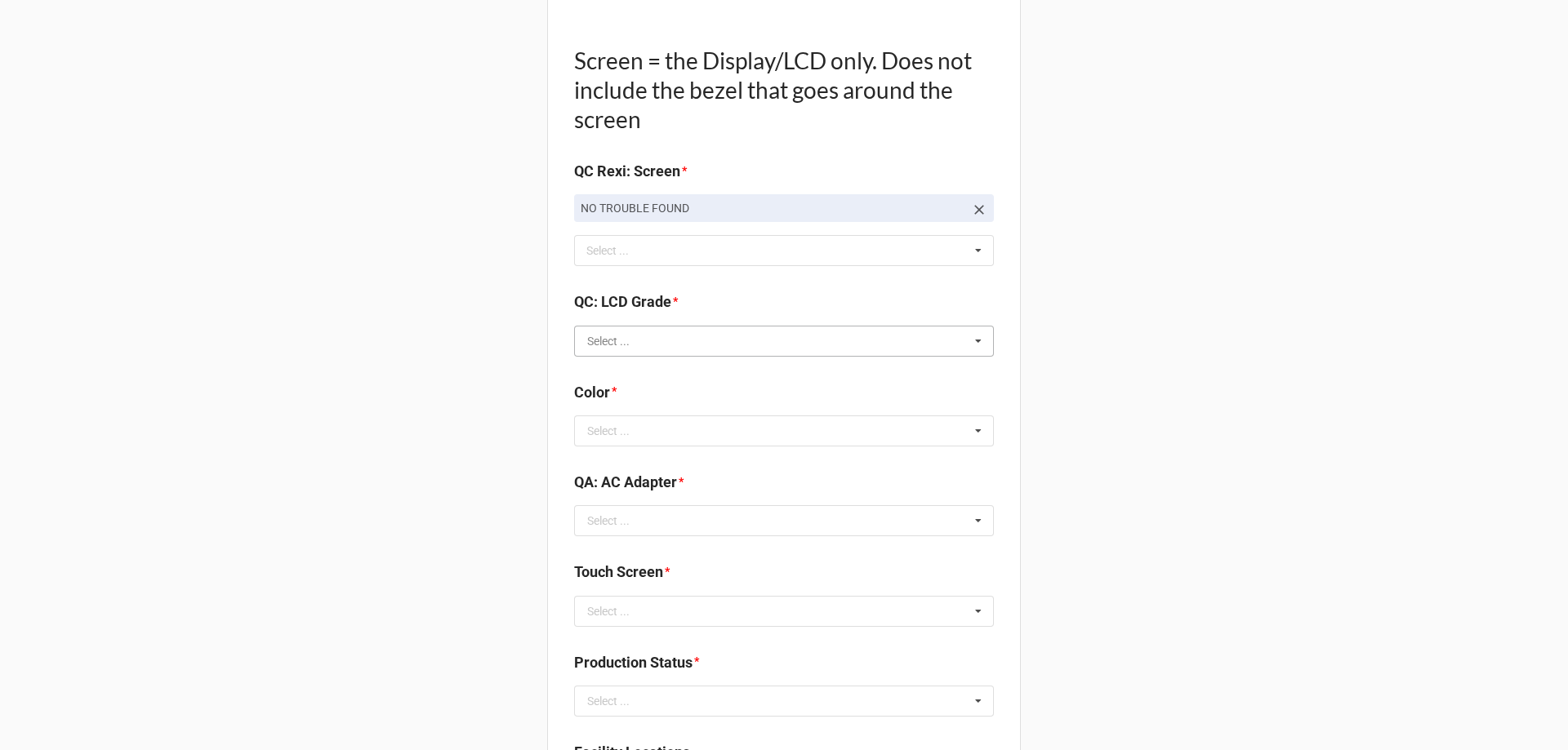
click at [683, 356] on input "text" at bounding box center [784, 341] width 418 height 29
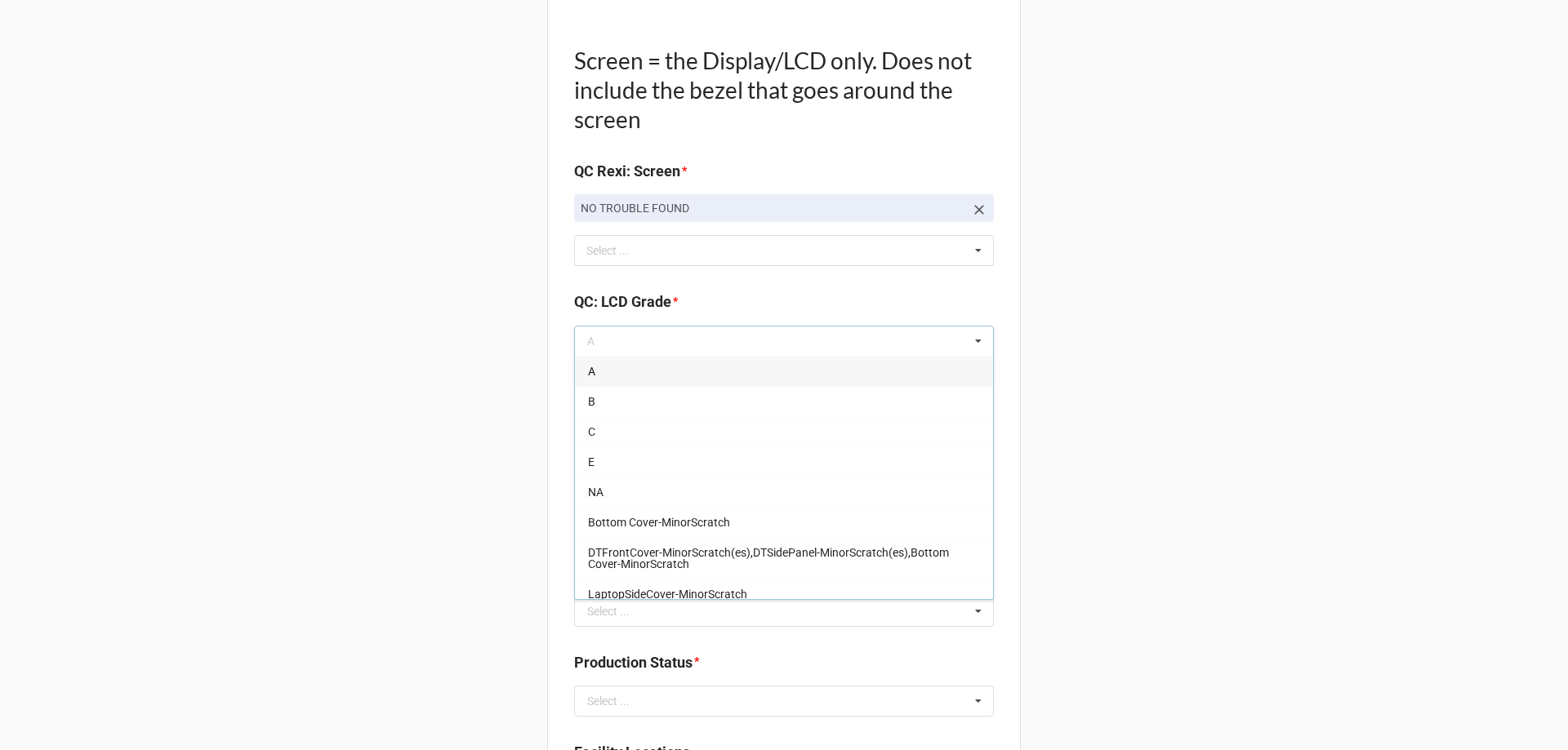
drag, startPoint x: 615, startPoint y: 383, endPoint x: 542, endPoint y: 422, distance: 82.8
click at [617, 383] on div "A" at bounding box center [784, 371] width 418 height 30
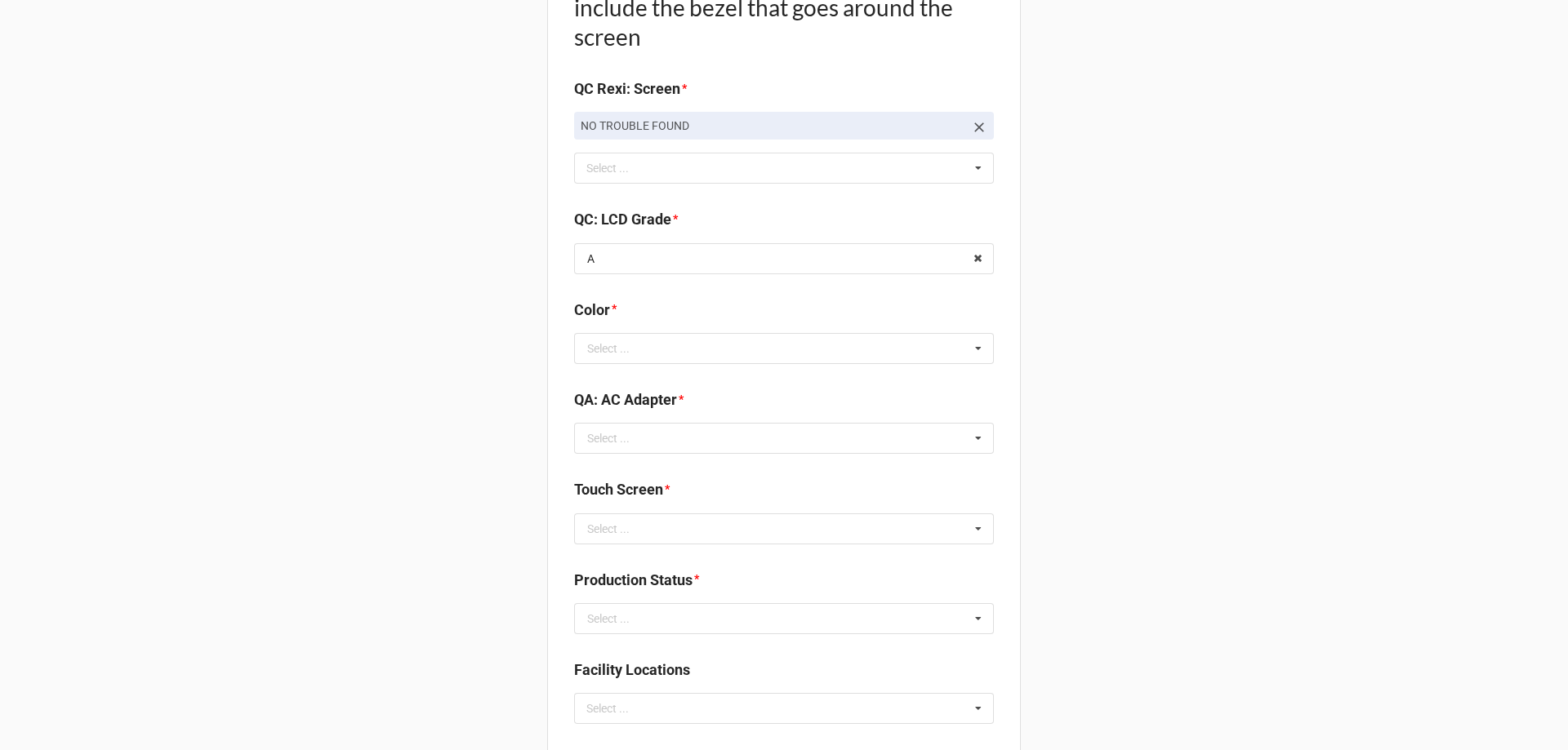
scroll to position [1877, 0]
click at [607, 355] on div "Select ..." at bounding box center [608, 350] width 42 height 12
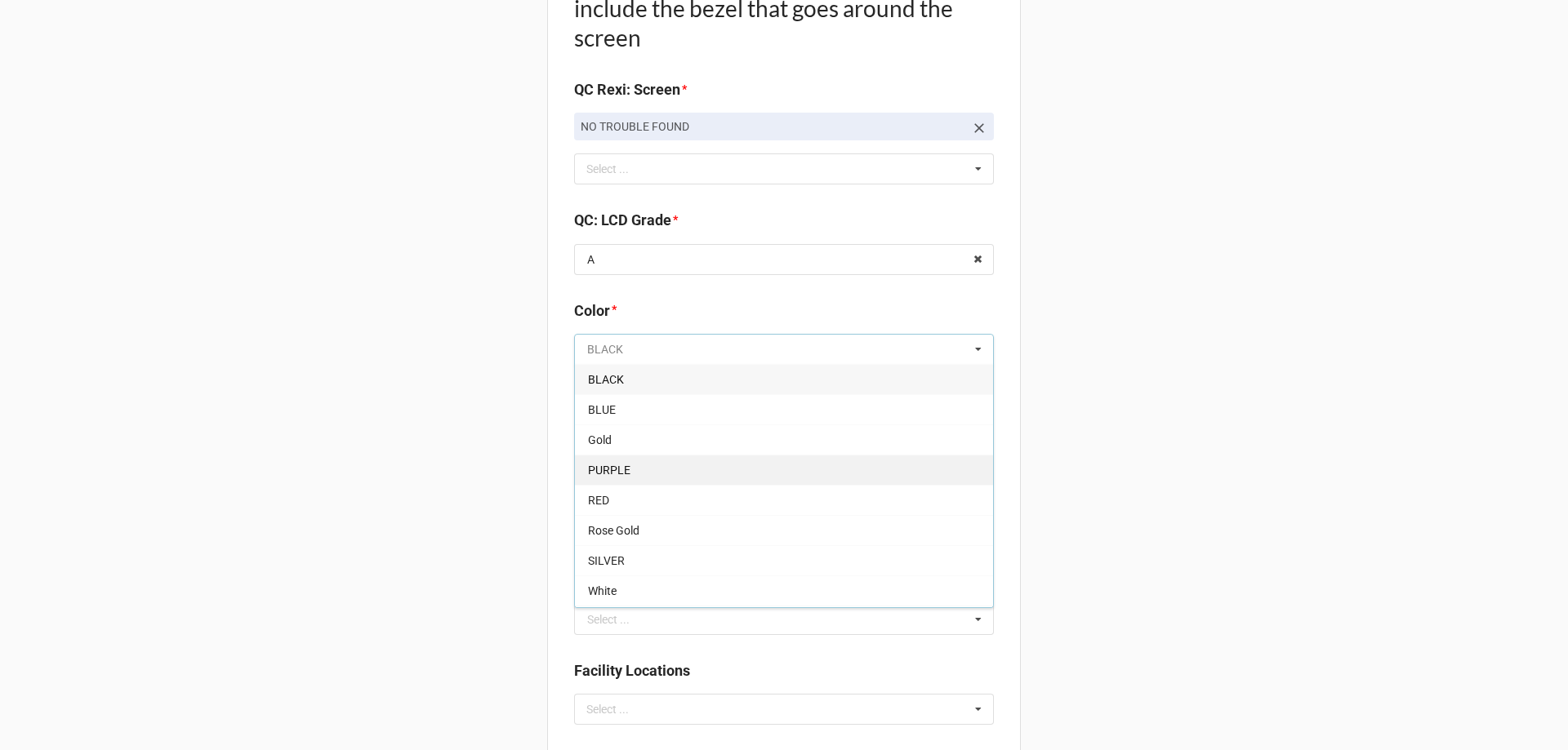
scroll to position [29, 0]
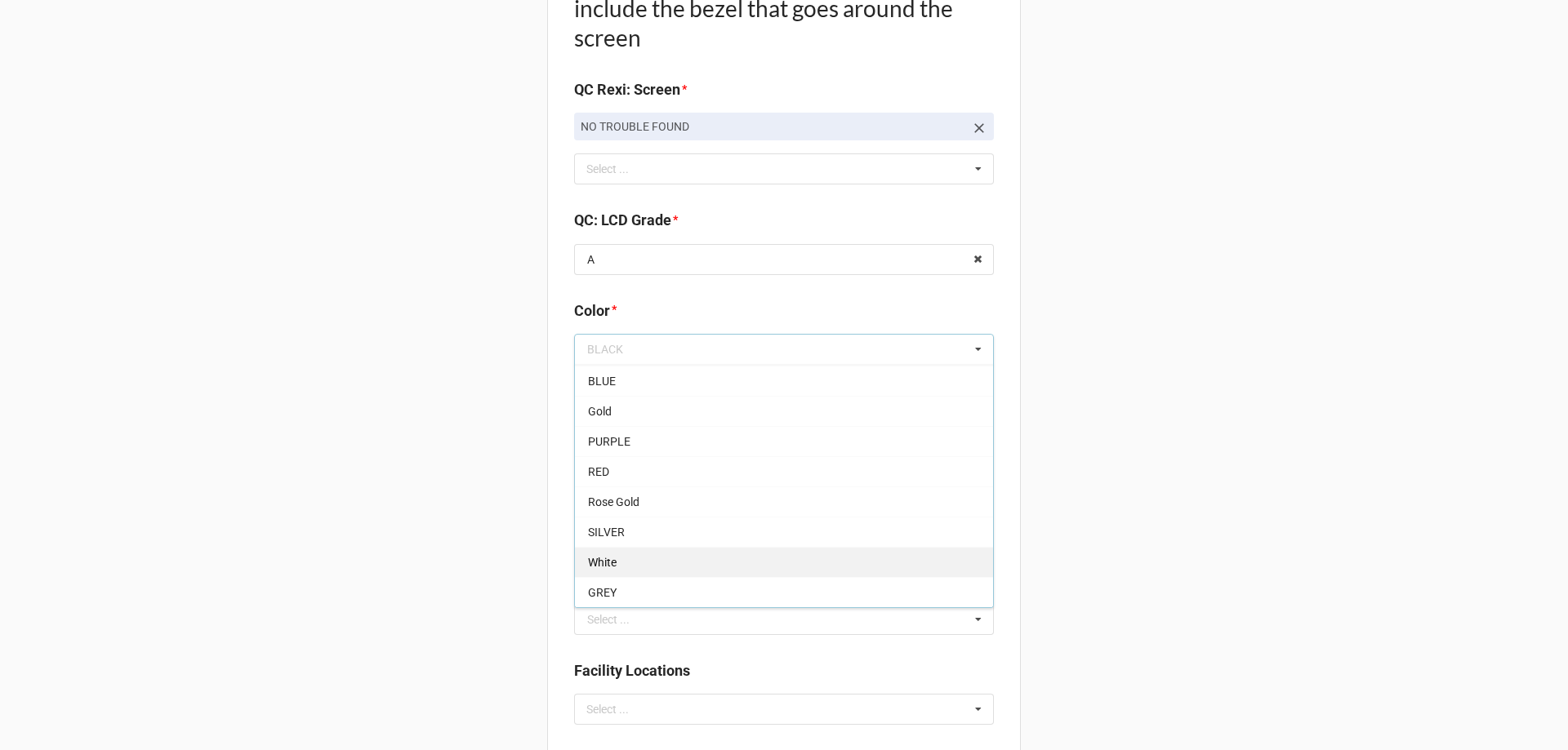
click at [624, 577] on div "White" at bounding box center [784, 561] width 418 height 30
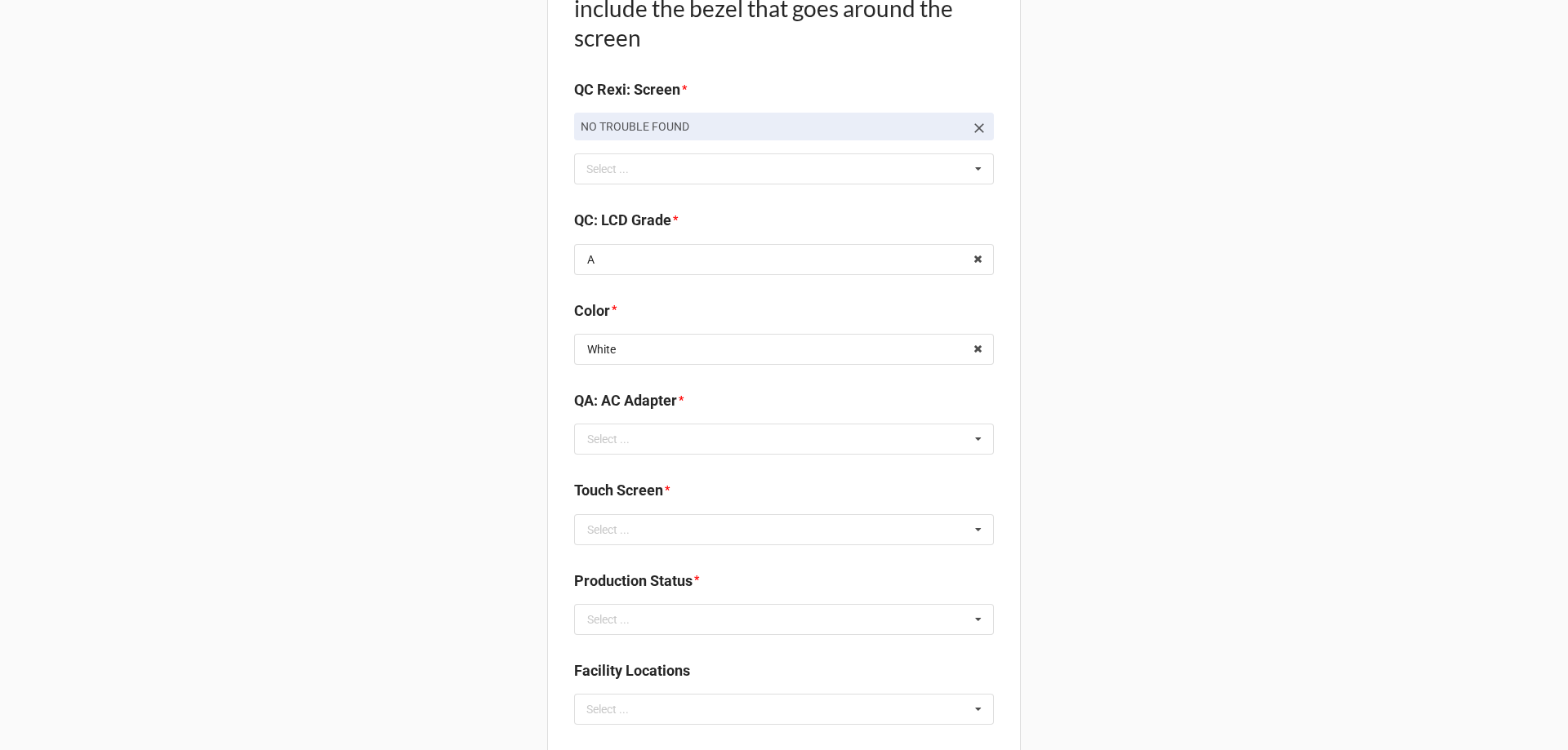
click at [587, 445] on div "Select ..." at bounding box center [608, 439] width 42 height 12
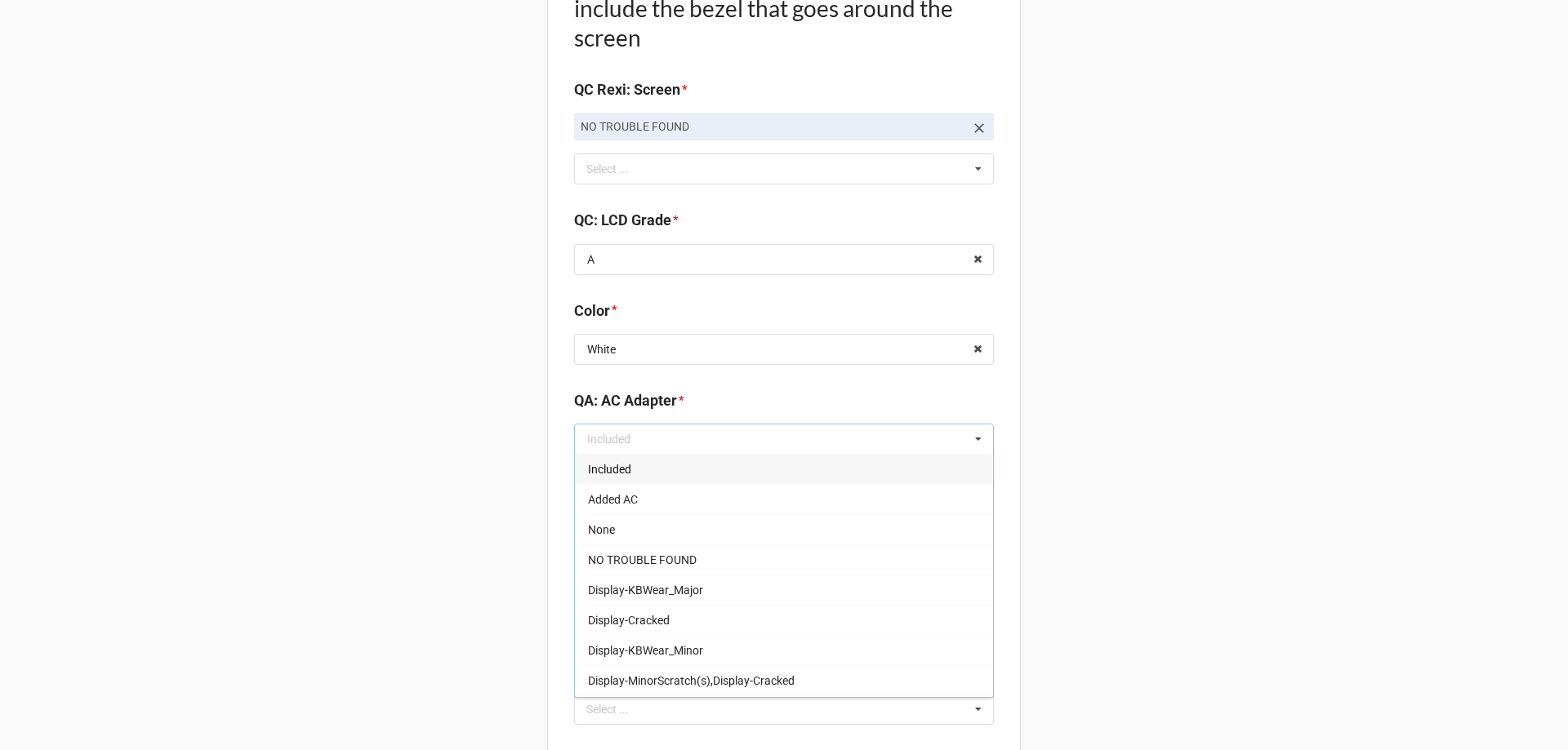
click at [602, 476] on span "Included" at bounding box center [610, 469] width 43 height 13
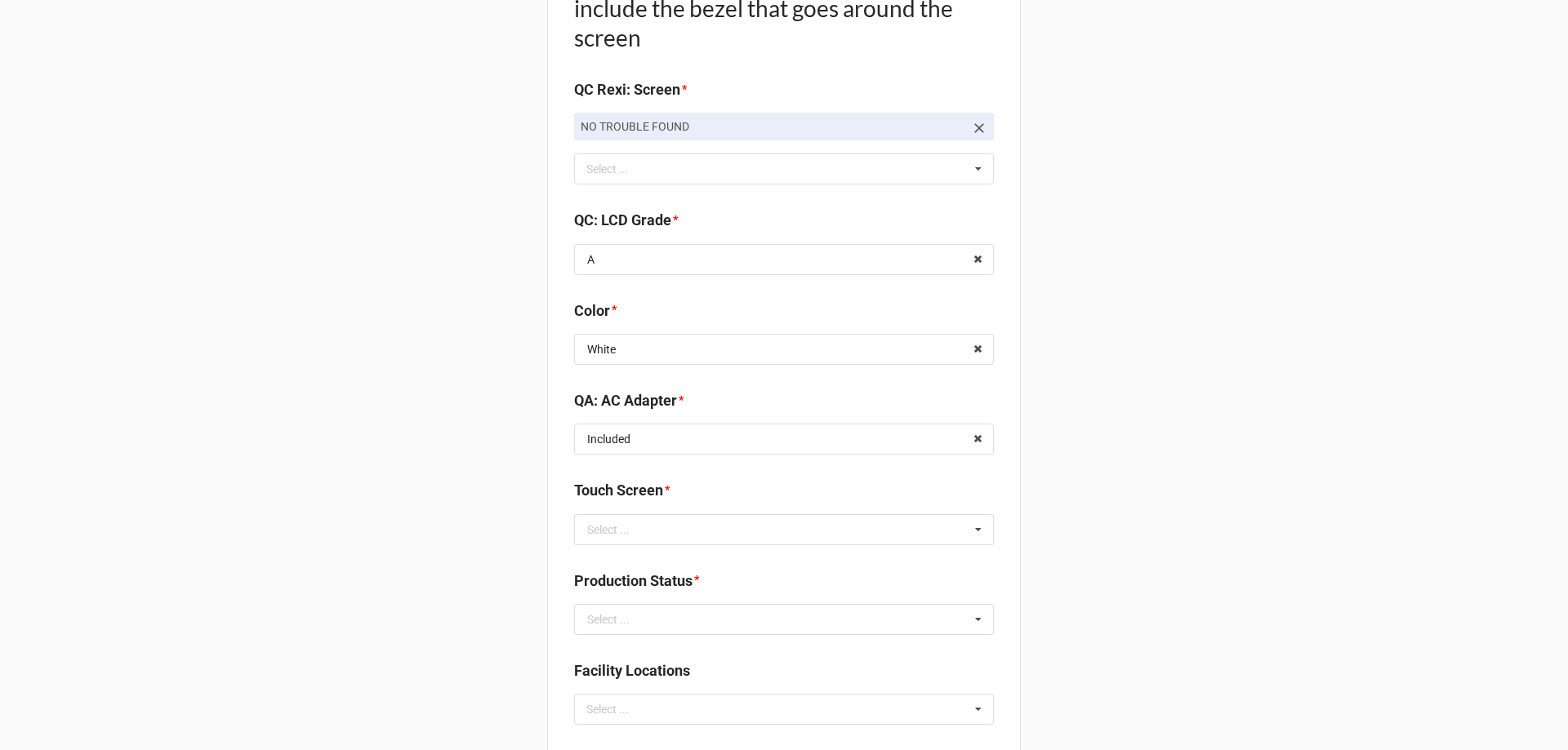
click at [622, 536] on div "Select ..." at bounding box center [608, 530] width 42 height 12
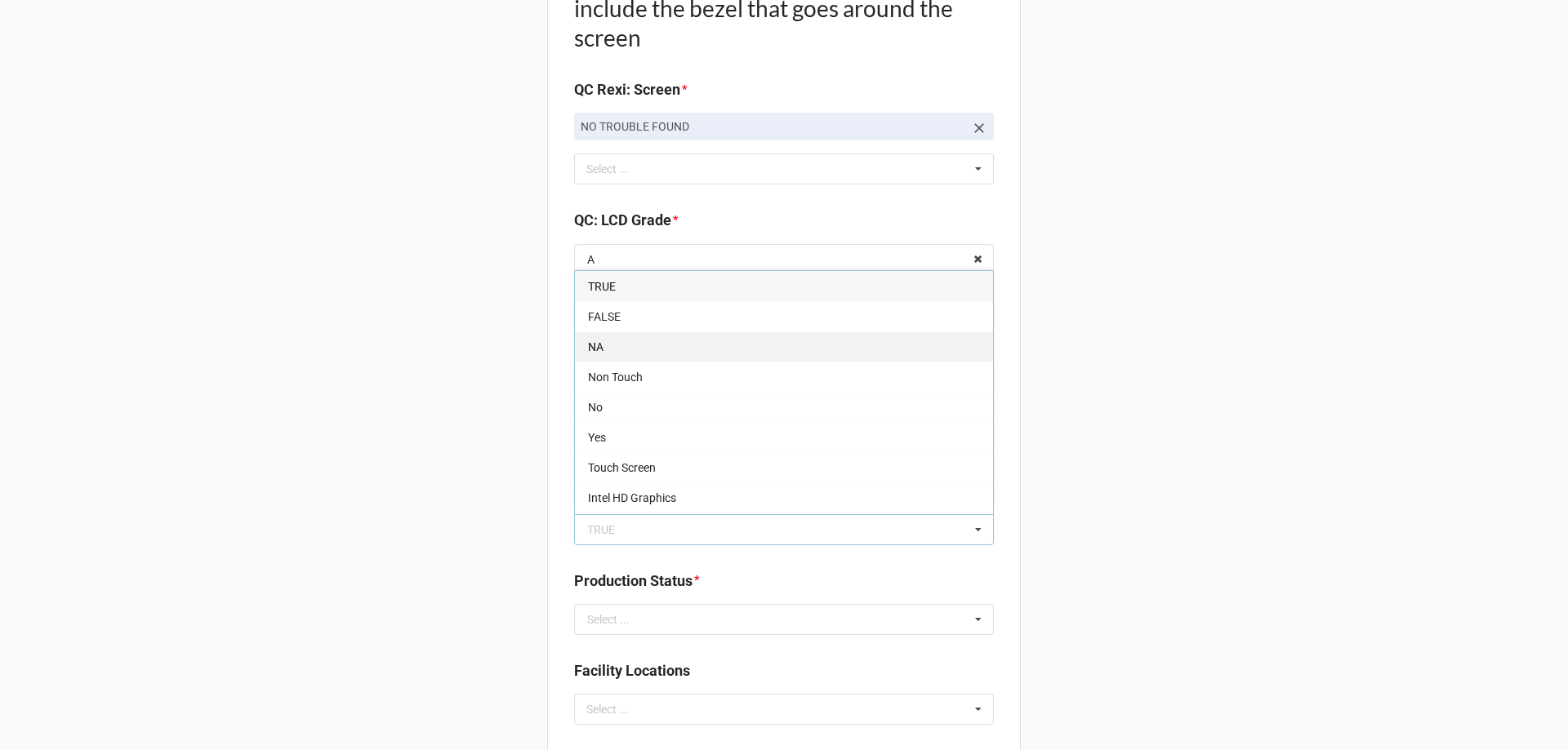
click at [589, 362] on div "NA" at bounding box center [784, 346] width 418 height 30
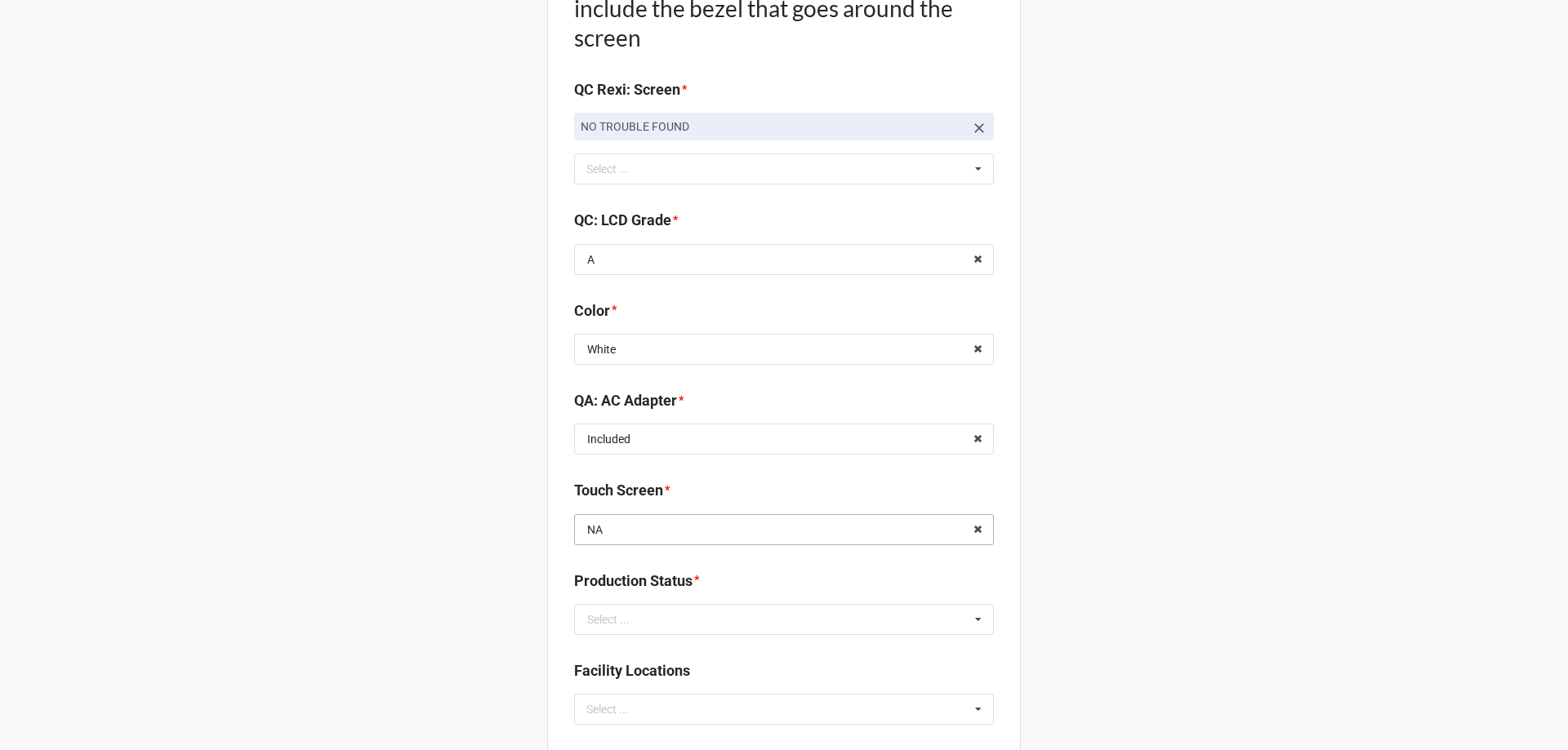
click at [648, 545] on input "text" at bounding box center [784, 530] width 418 height 29
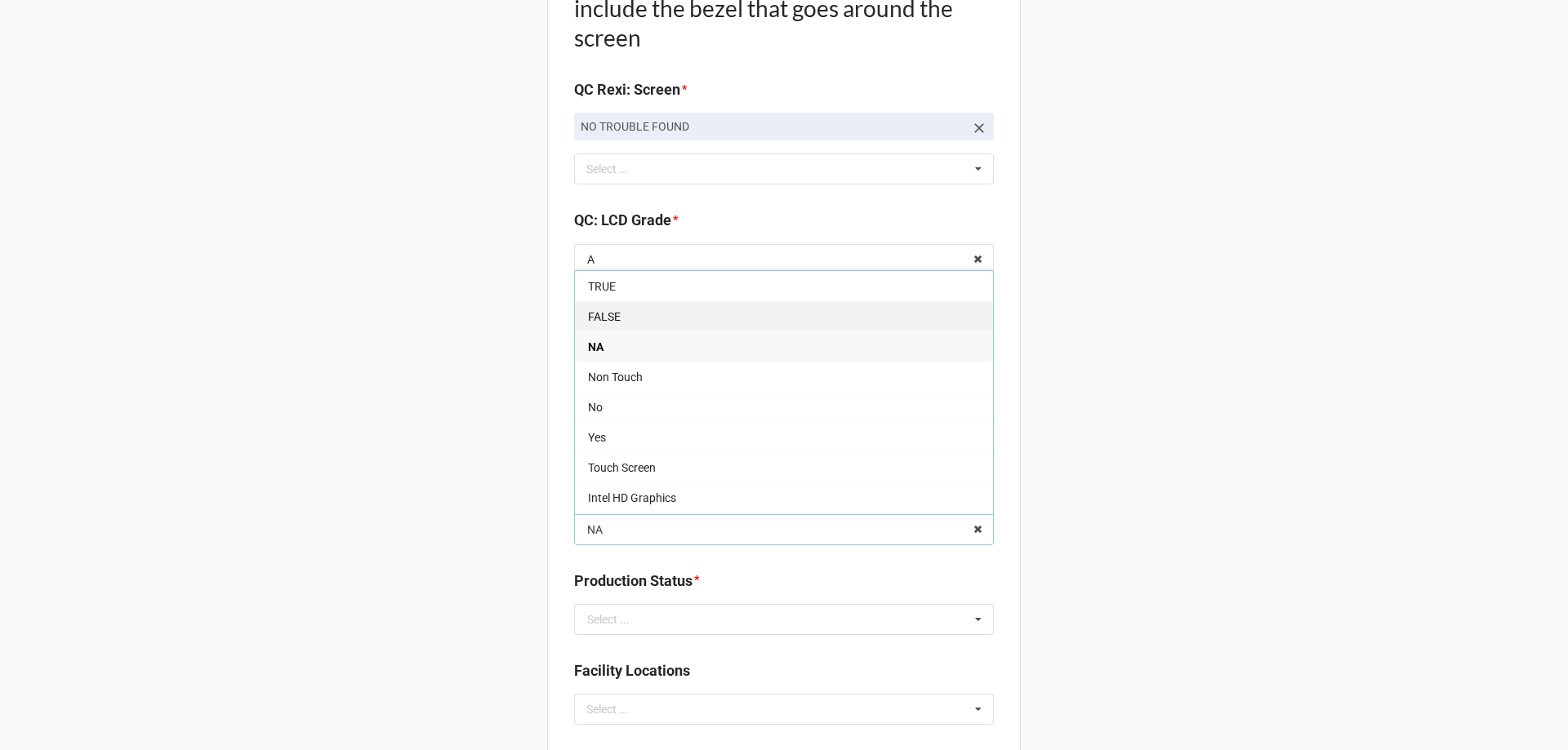
click at [598, 323] on span "FALSE" at bounding box center [604, 317] width 32 height 13
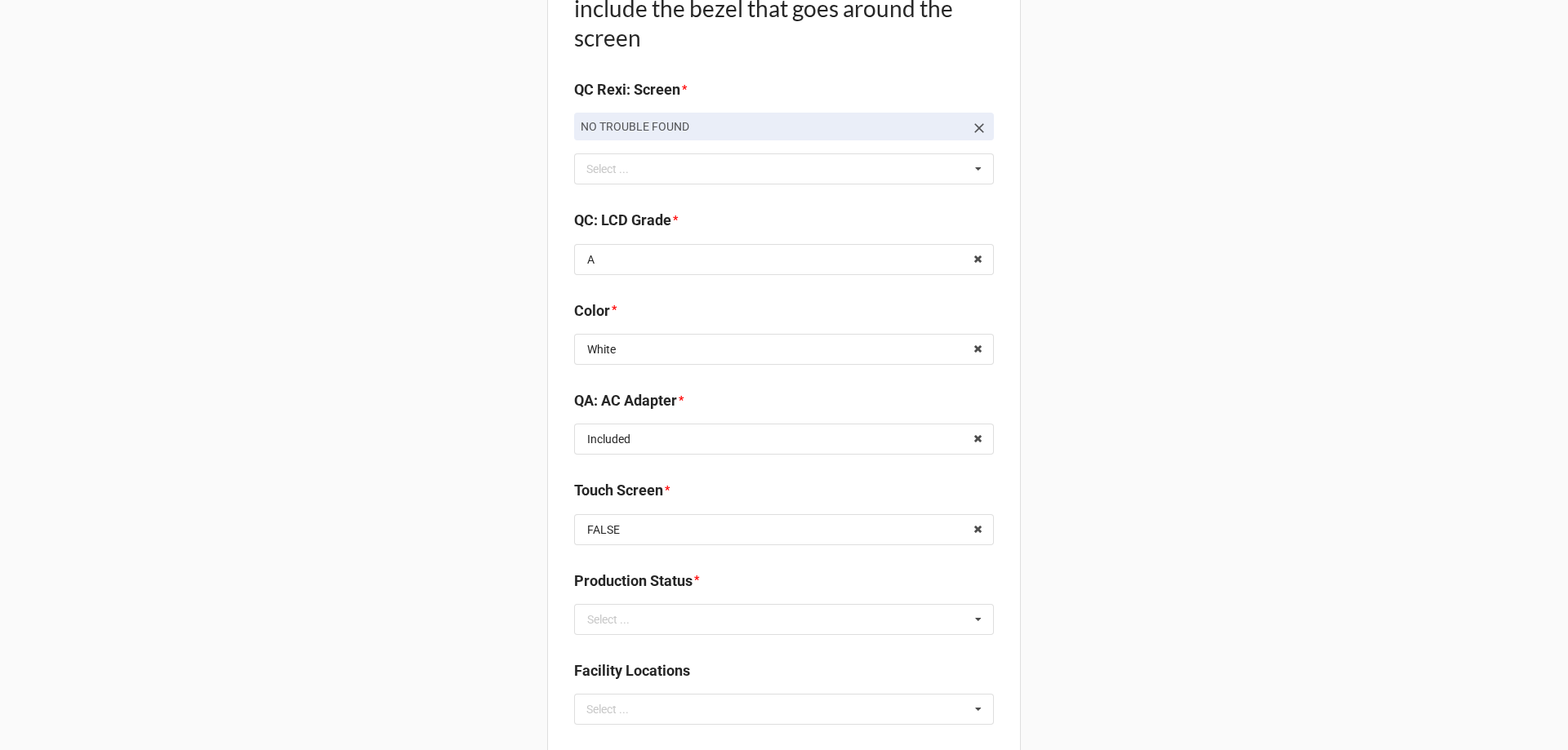
click at [697, 634] on input "text" at bounding box center [784, 619] width 418 height 29
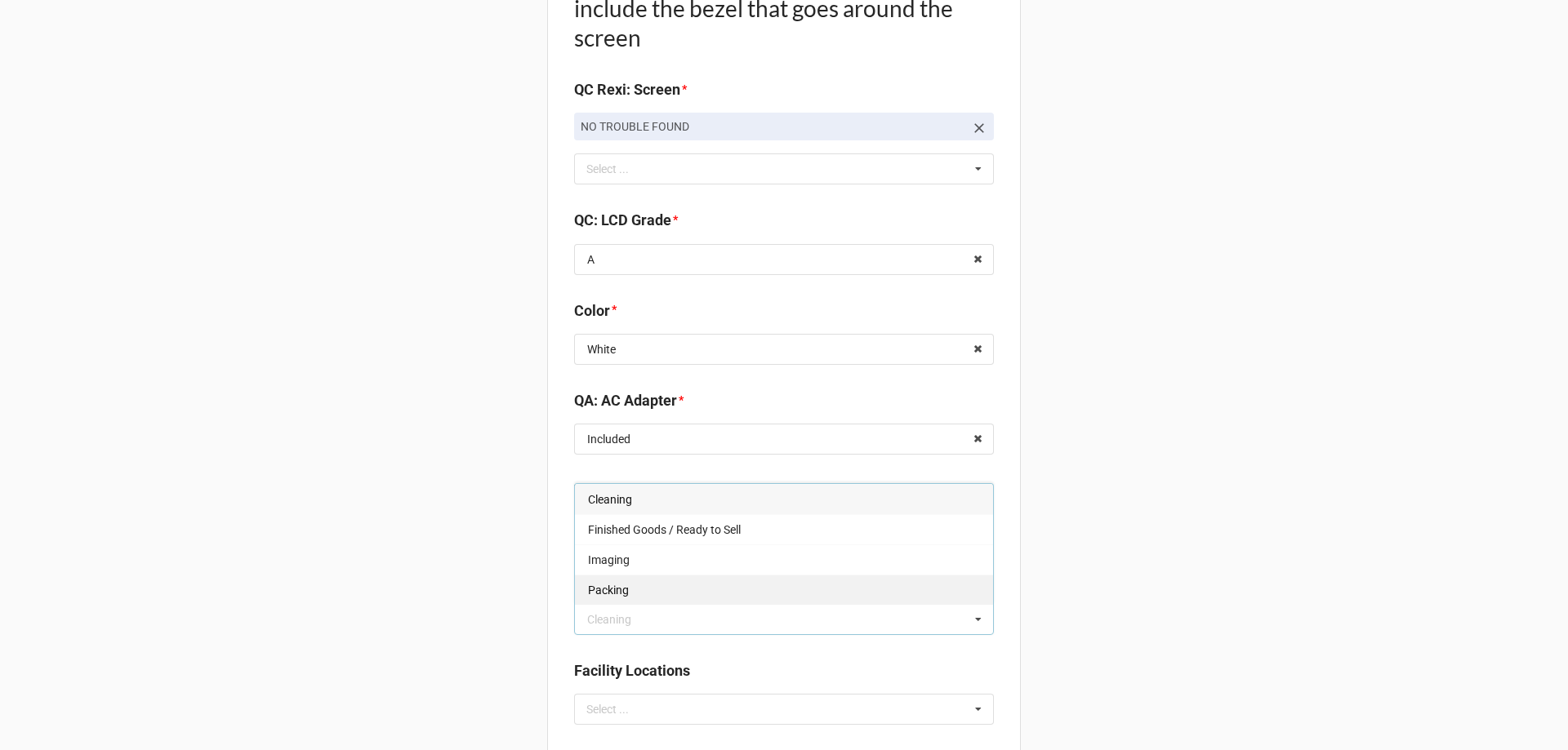
drag, startPoint x: 629, startPoint y: 604, endPoint x: 610, endPoint y: 604, distance: 19.0
click at [628, 603] on div "Packing" at bounding box center [784, 590] width 418 height 30
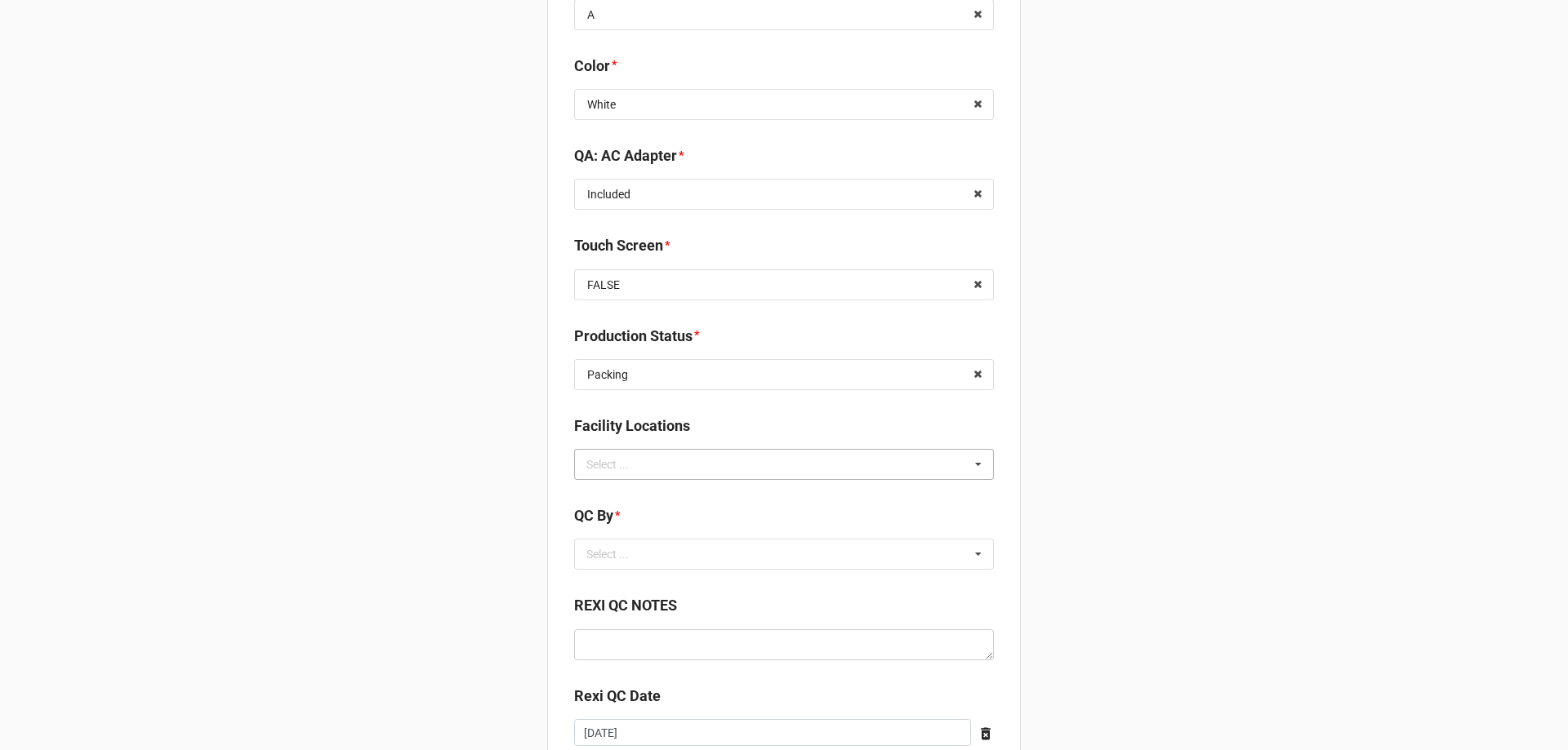
click at [636, 480] on div "Select ... No results found." at bounding box center [784, 465] width 420 height 31
type input "re"
click at [638, 501] on span "RECV.DLL.PROCESSING" at bounding box center [649, 494] width 123 height 13
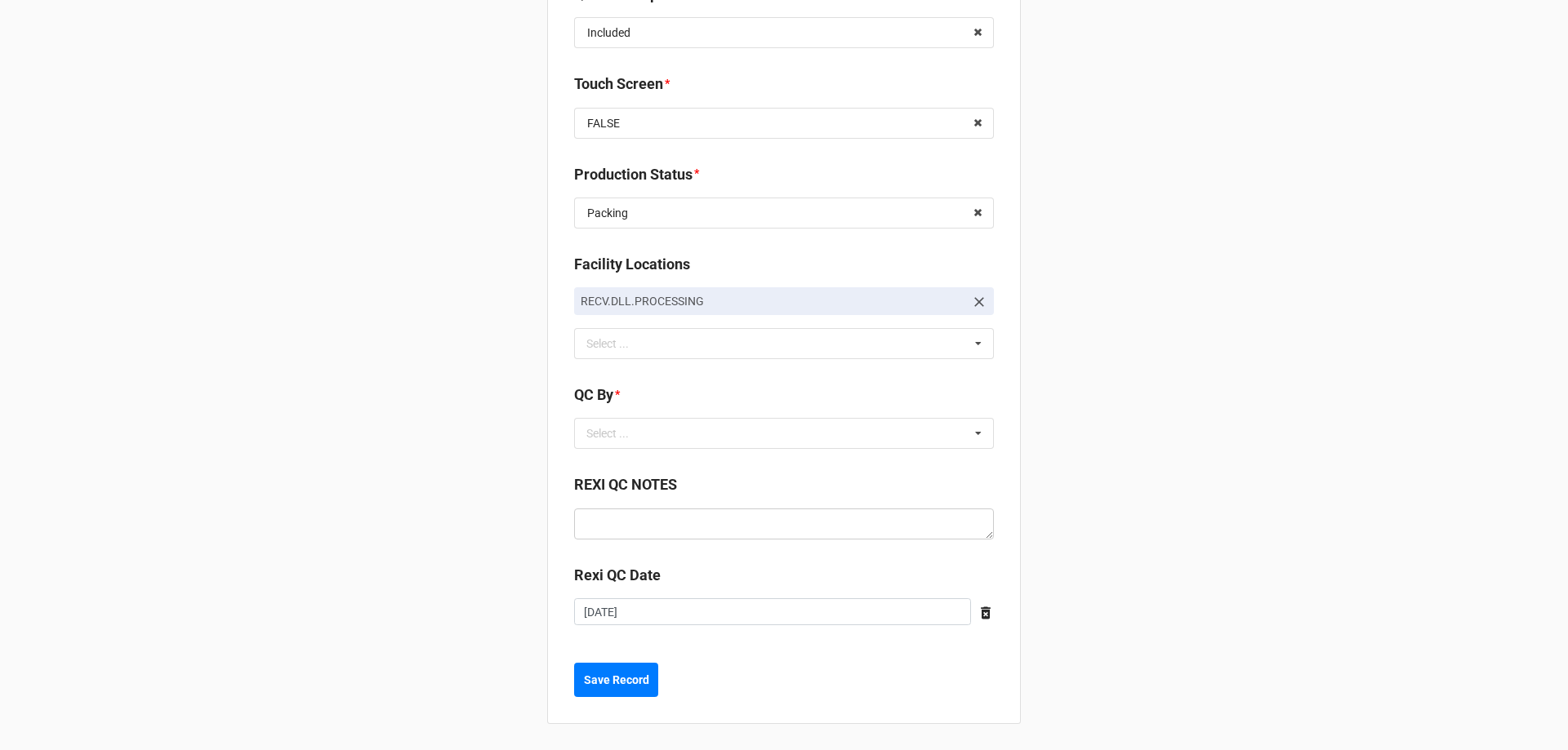
scroll to position [2286, 0]
click at [645, 449] on div "Select ... No results found." at bounding box center [784, 433] width 420 height 31
click at [640, 479] on div "CarlosH" at bounding box center [784, 463] width 418 height 30
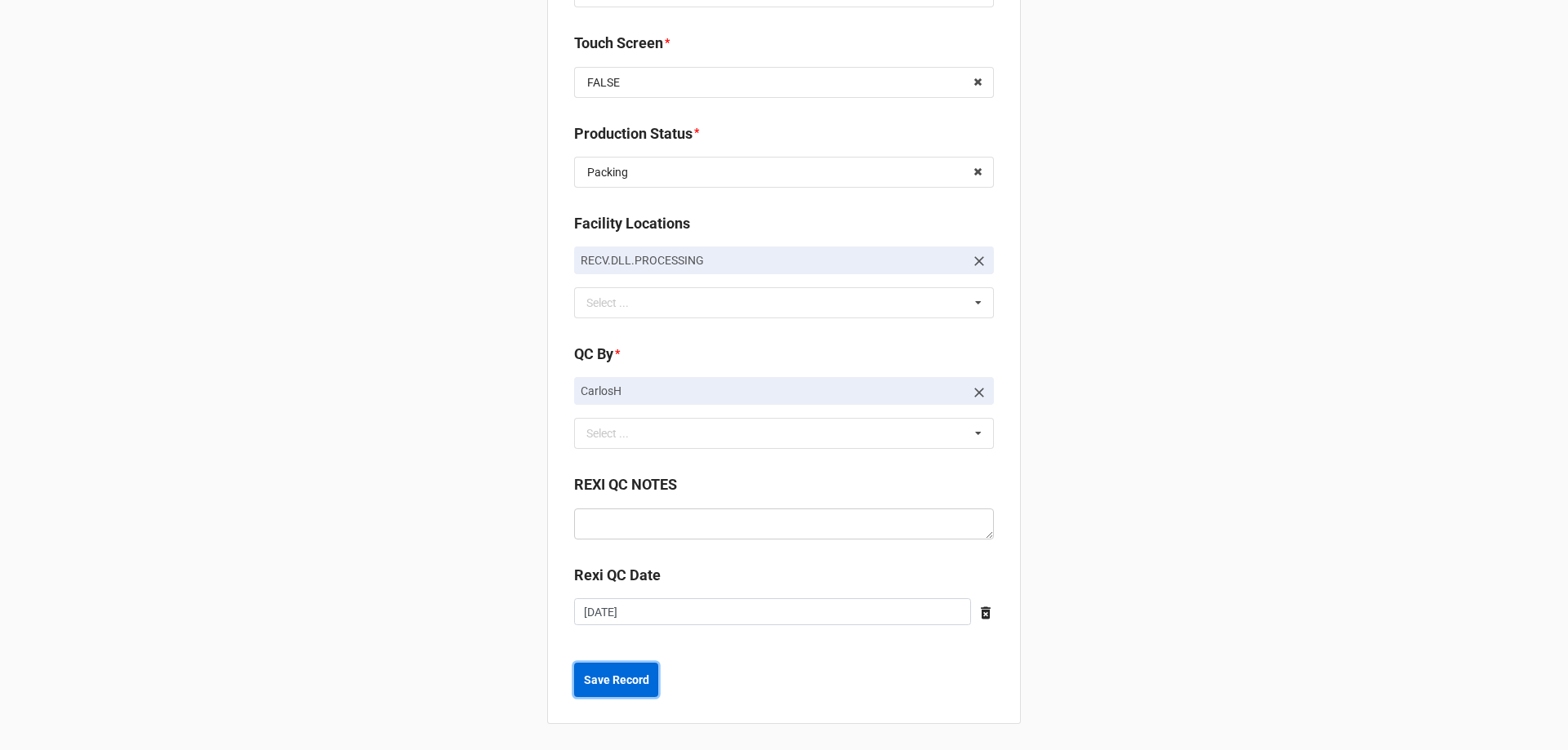
click at [600, 681] on b "Save Record" at bounding box center [616, 680] width 65 height 17
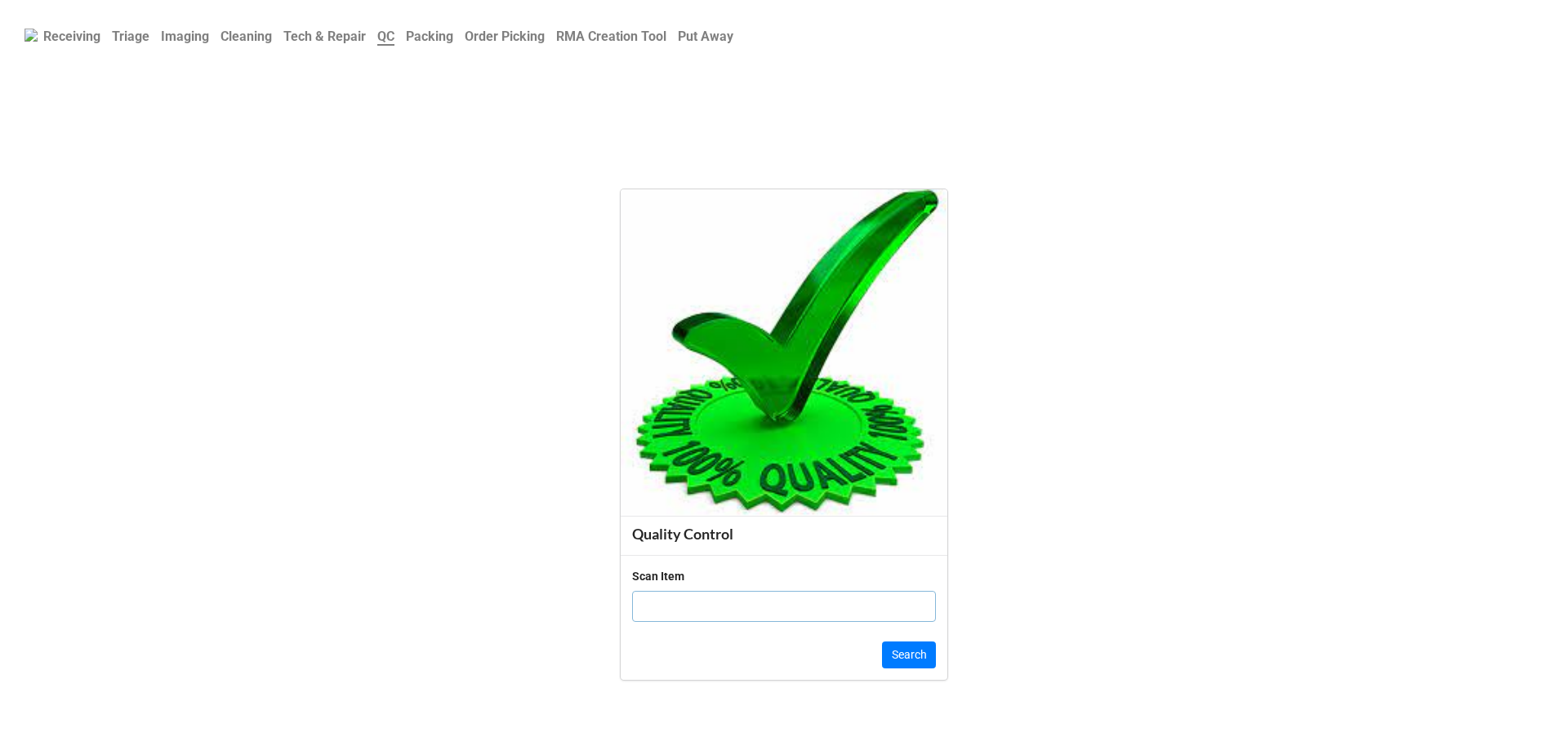
click at [690, 617] on input "text" at bounding box center [784, 606] width 304 height 31
click button "Search" at bounding box center [908, 656] width 54 height 28
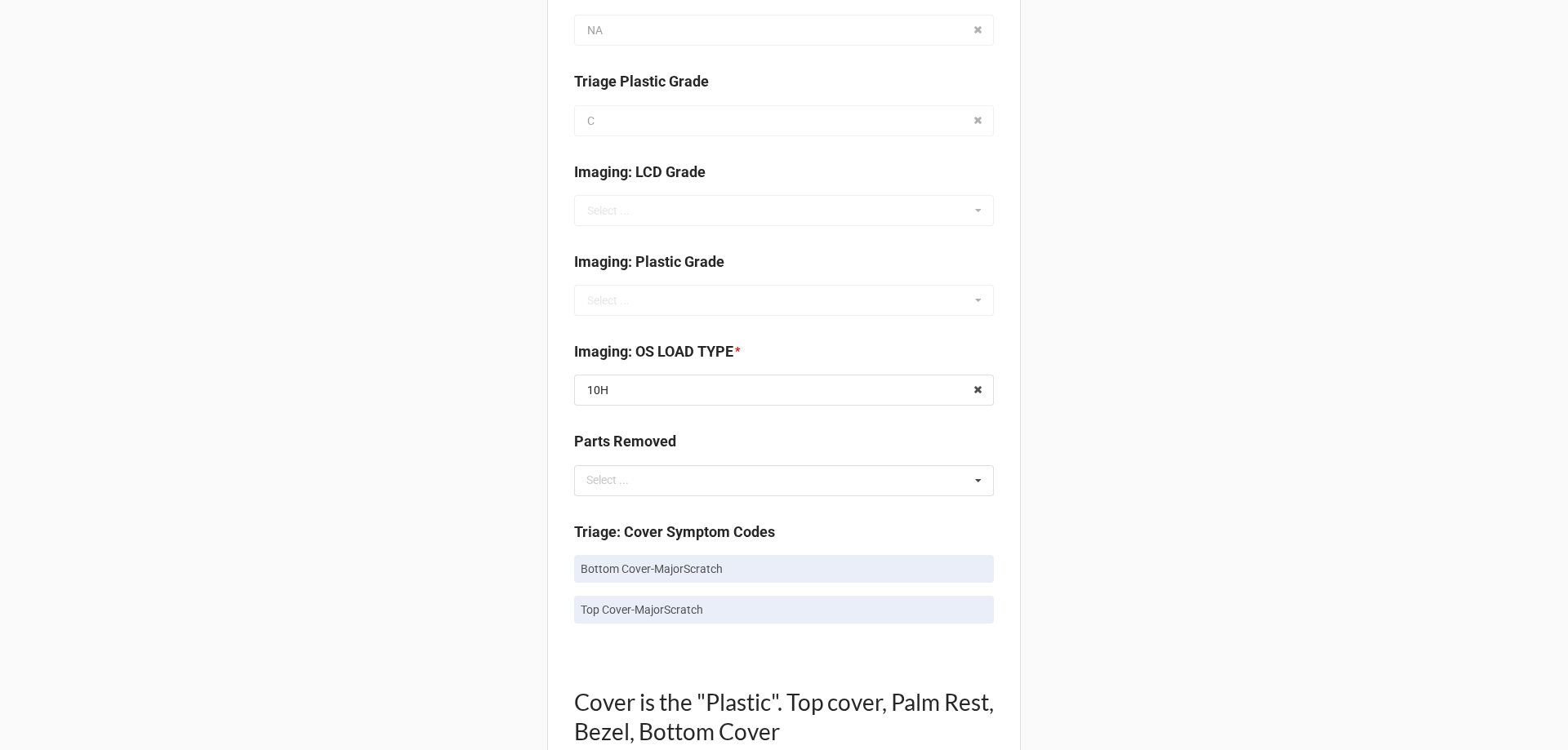
scroll to position [571, 0]
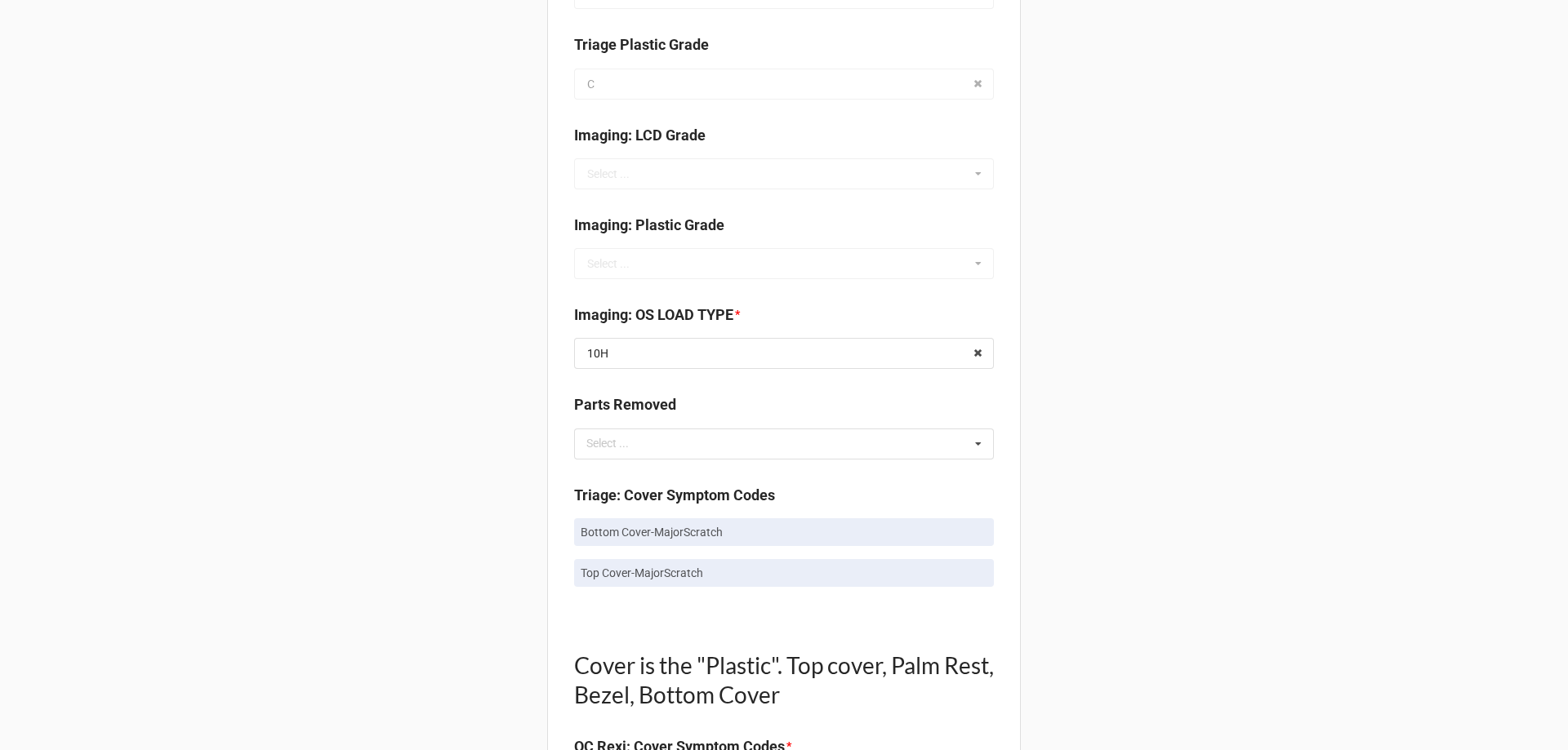
click at [692, 535] on p "Bottom Cover-MajorScratch" at bounding box center [784, 532] width 407 height 17
copy p "Bottom Cover-MajorScratch"
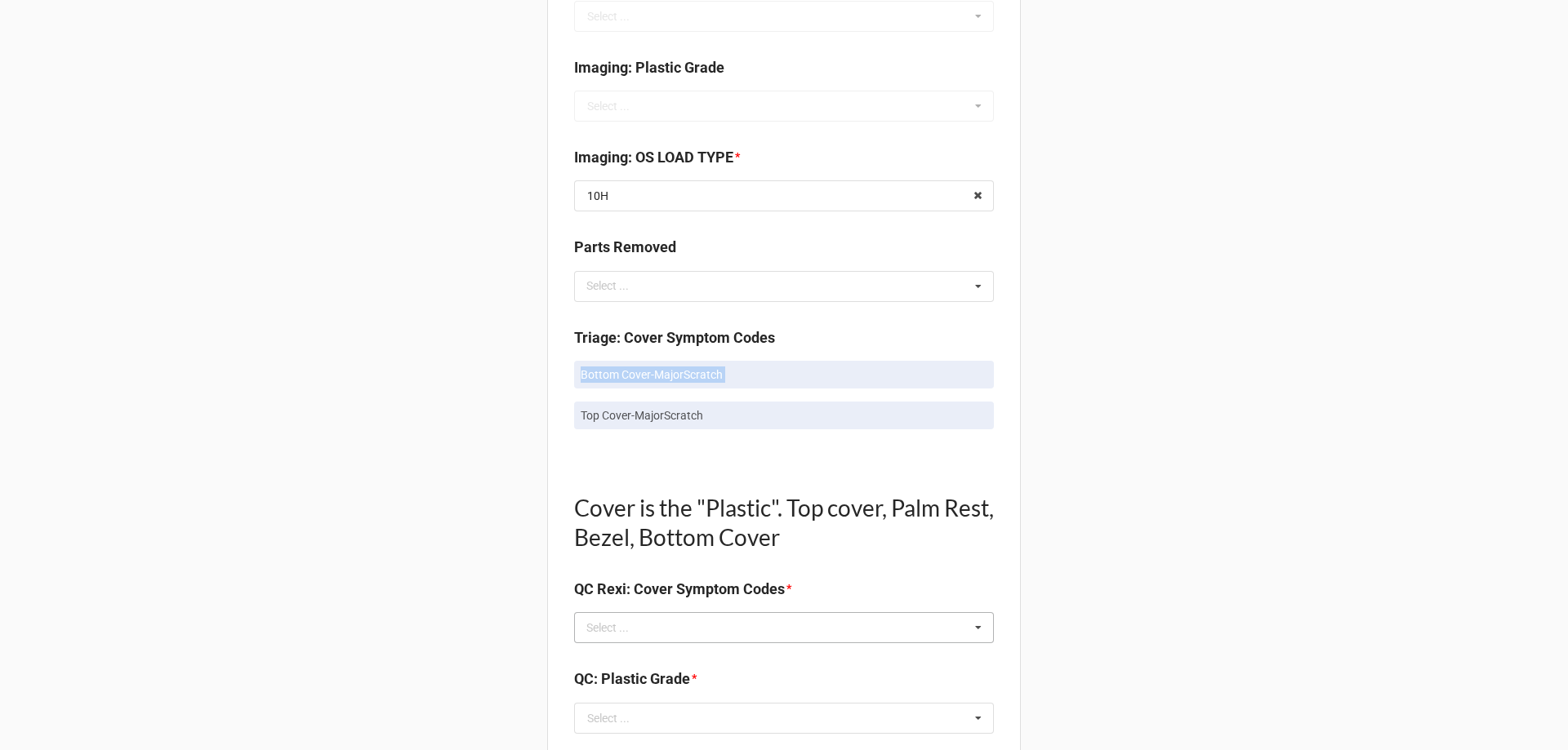
scroll to position [734, 0]
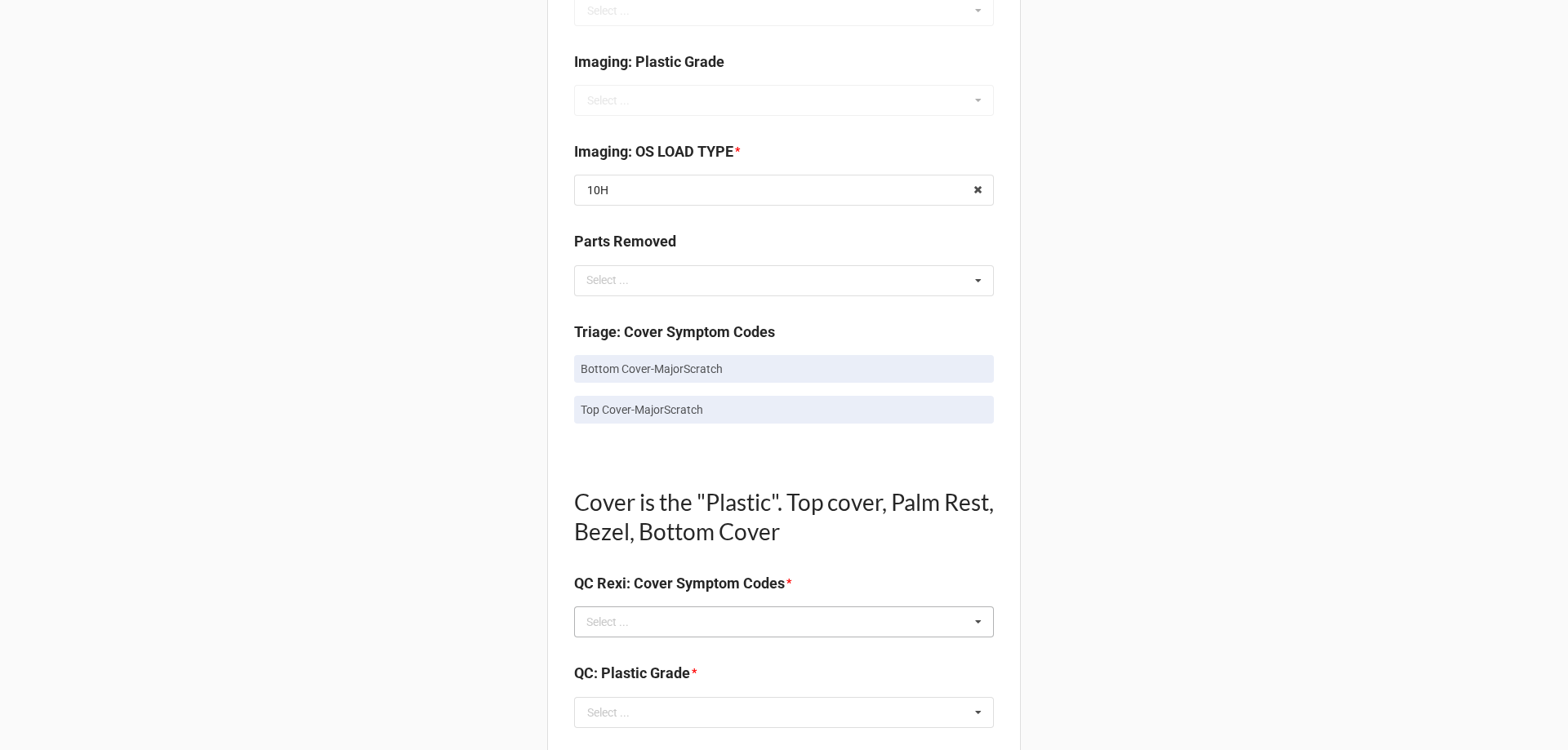
click at [641, 629] on div "Select ..." at bounding box center [616, 622] width 70 height 19
paste input "Bottom Cover-MajorScratch"
type input "Bottom Cover-MajorScratch"
click at [636, 653] on span "Bottom Cover-MajorScratch" at bounding box center [659, 652] width 143 height 13
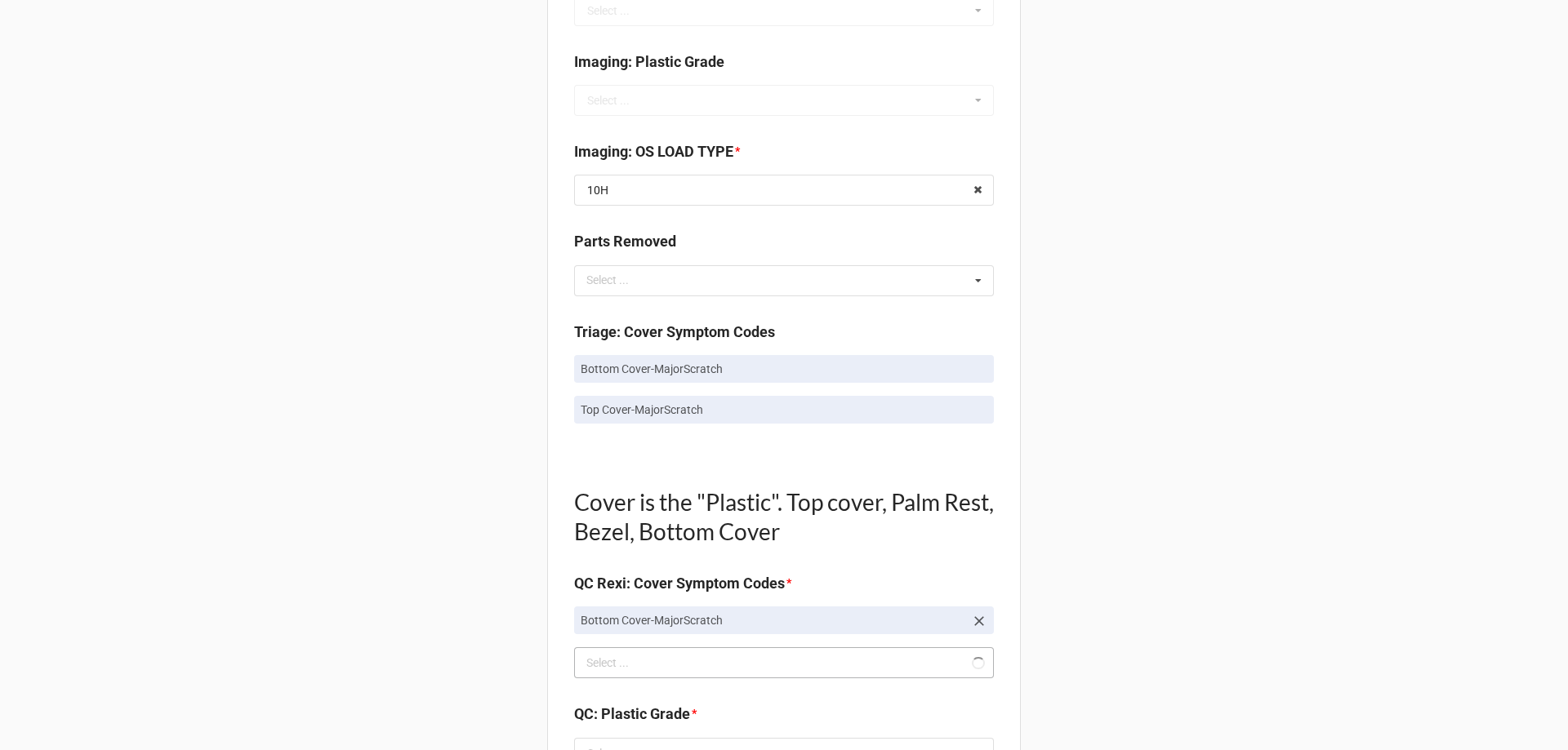
click at [509, 499] on div "Back Receiving Triage Imaging Cleaning Tech & Repair QC Packing Order Picking R…" at bounding box center [784, 693] width 1568 height 2855
click at [615, 412] on p "Top Cover-MajorScratch" at bounding box center [784, 410] width 407 height 17
copy div "Top Cover-MajorScratch"
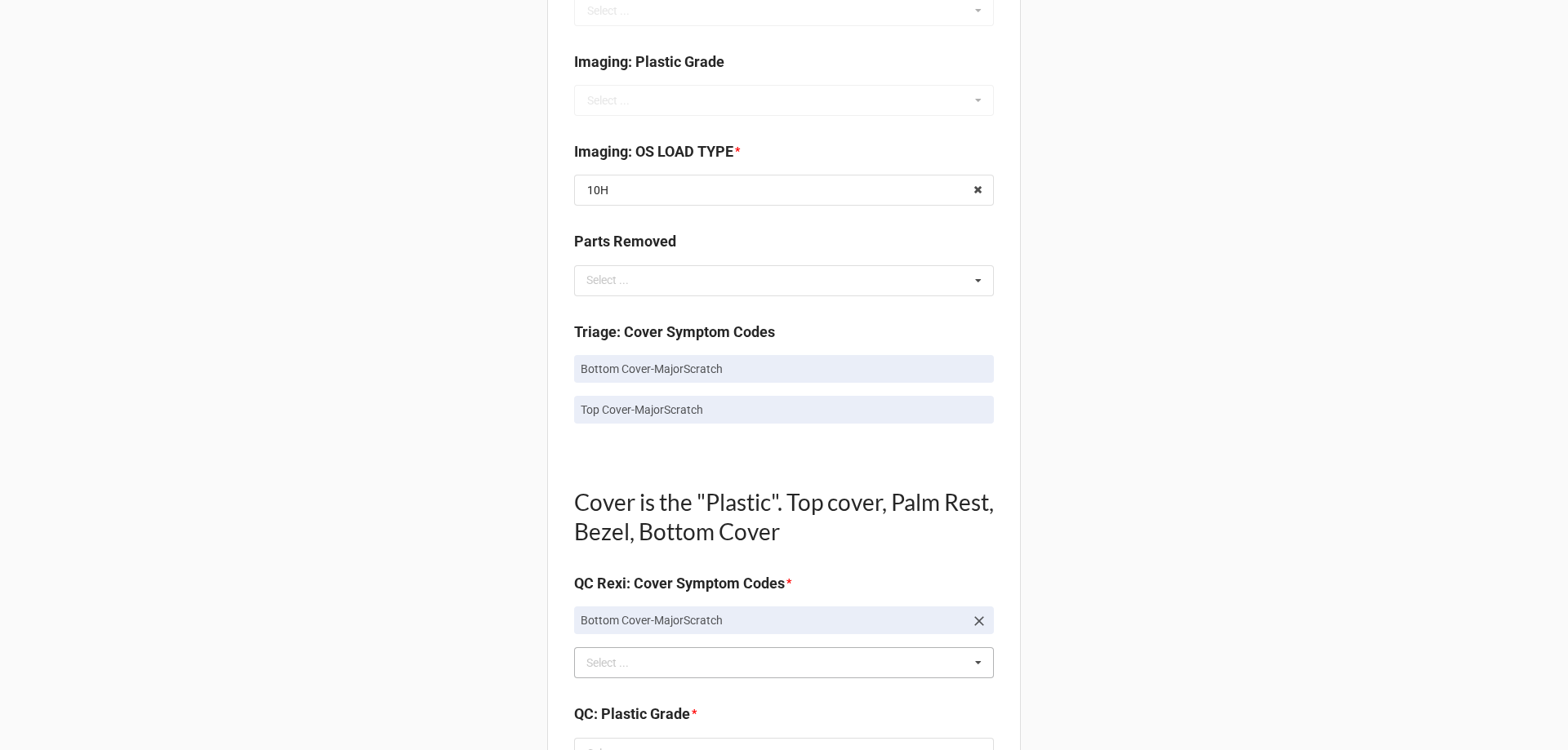
click at [604, 676] on div "Bottom Cover-MajorScratch Select ... Top Cover-Broken Top Cover-MajorDent Top C…" at bounding box center [784, 663] width 420 height 31
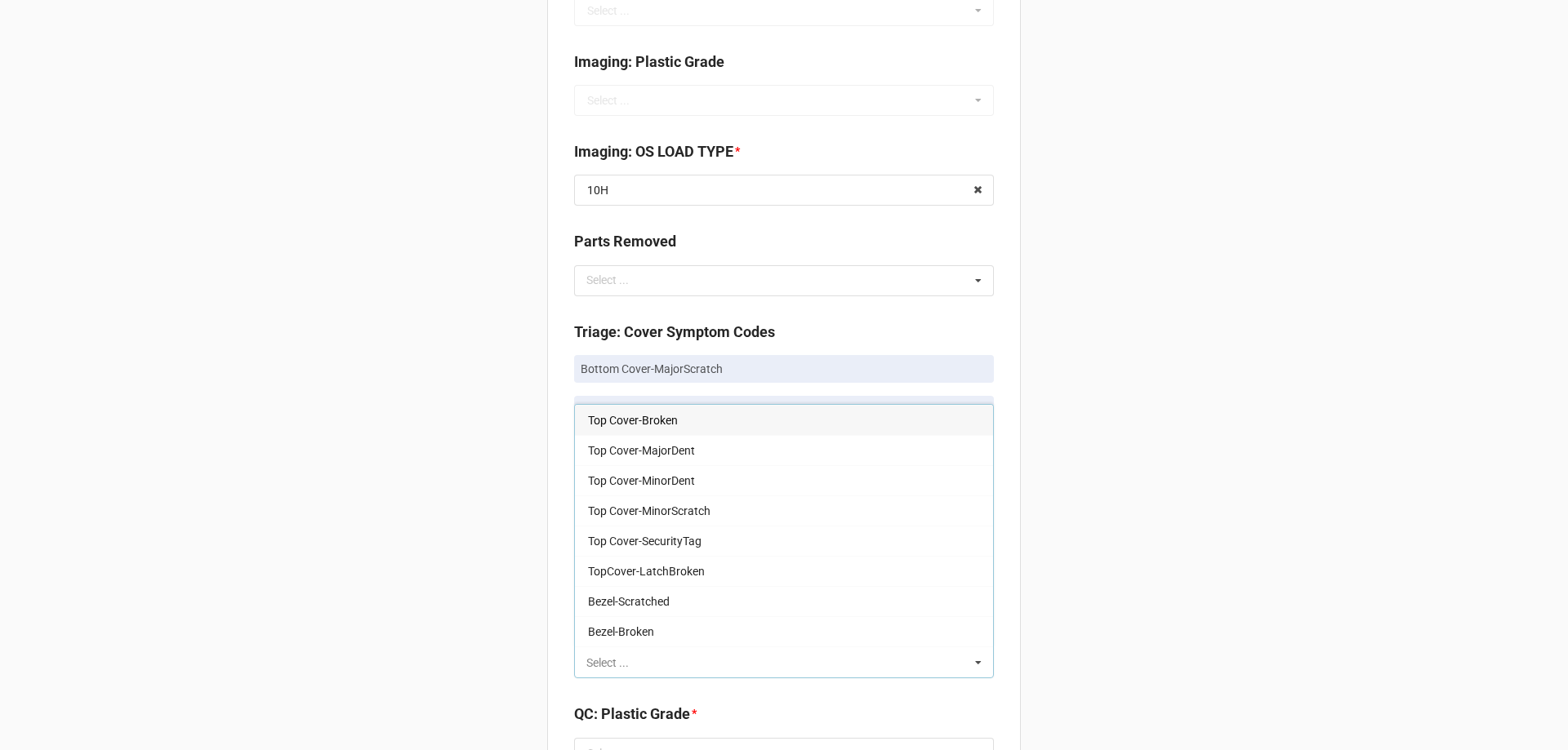
paste input "Top Cover-MajorScratch"
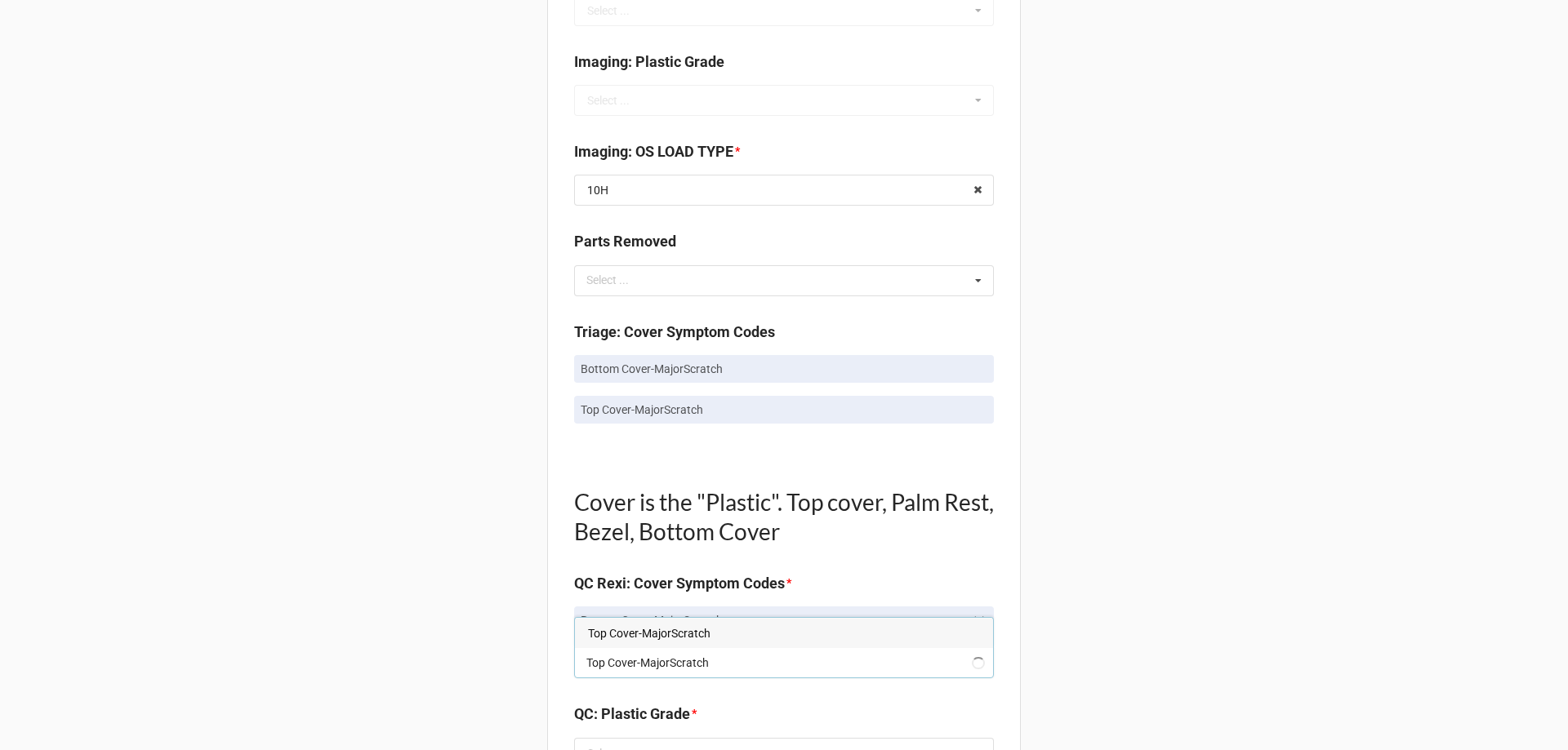
type input "Top Cover-MajorScratch"
click at [633, 633] on span "Top Cover-MajorScratch" at bounding box center [649, 633] width 123 height 13
click at [502, 632] on div "Back Receiving Triage Imaging Cleaning Tech & Repair QC Packing Order Picking R…" at bounding box center [784, 714] width 1568 height 2896
click at [646, 706] on div "Select ..." at bounding box center [616, 704] width 70 height 19
click at [378, 637] on div "Back Receiving Triage Imaging Cleaning Tech & Repair QC Packing Order Picking R…" at bounding box center [784, 714] width 1568 height 2896
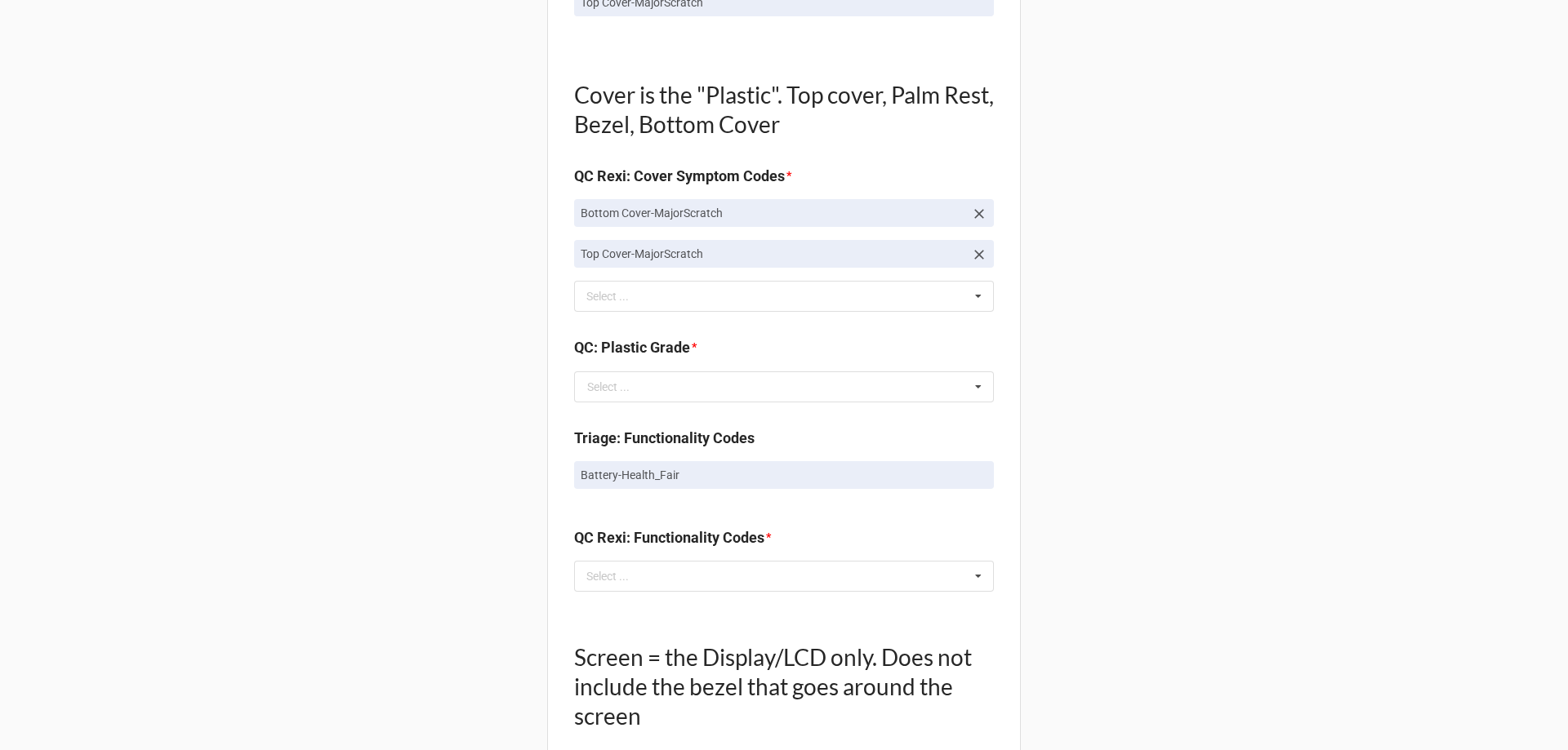
scroll to position [1143, 0]
click at [627, 384] on input "text" at bounding box center [784, 386] width 418 height 29
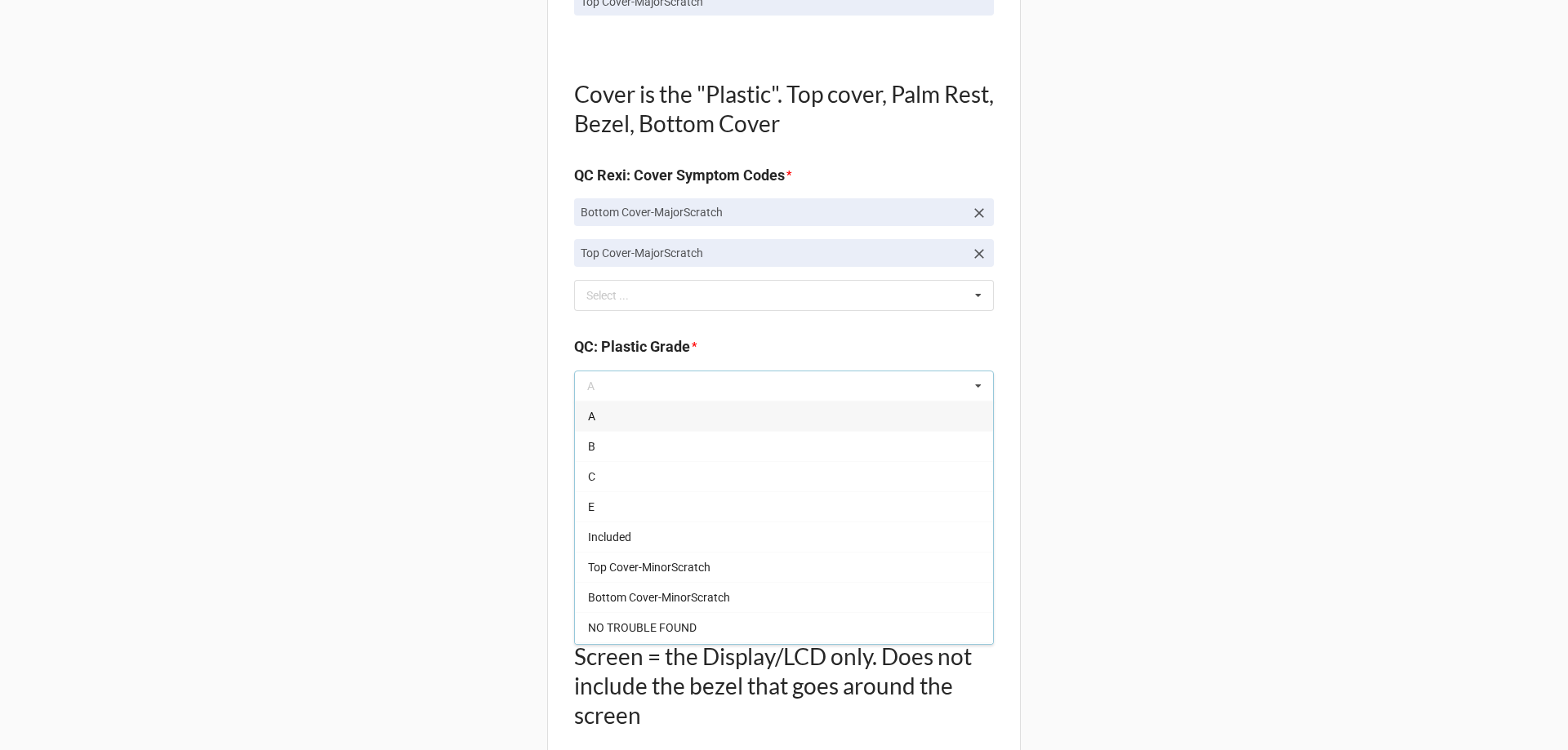
drag, startPoint x: 609, startPoint y: 475, endPoint x: 467, endPoint y: 443, distance: 145.6
click at [609, 476] on div "C" at bounding box center [784, 476] width 418 height 30
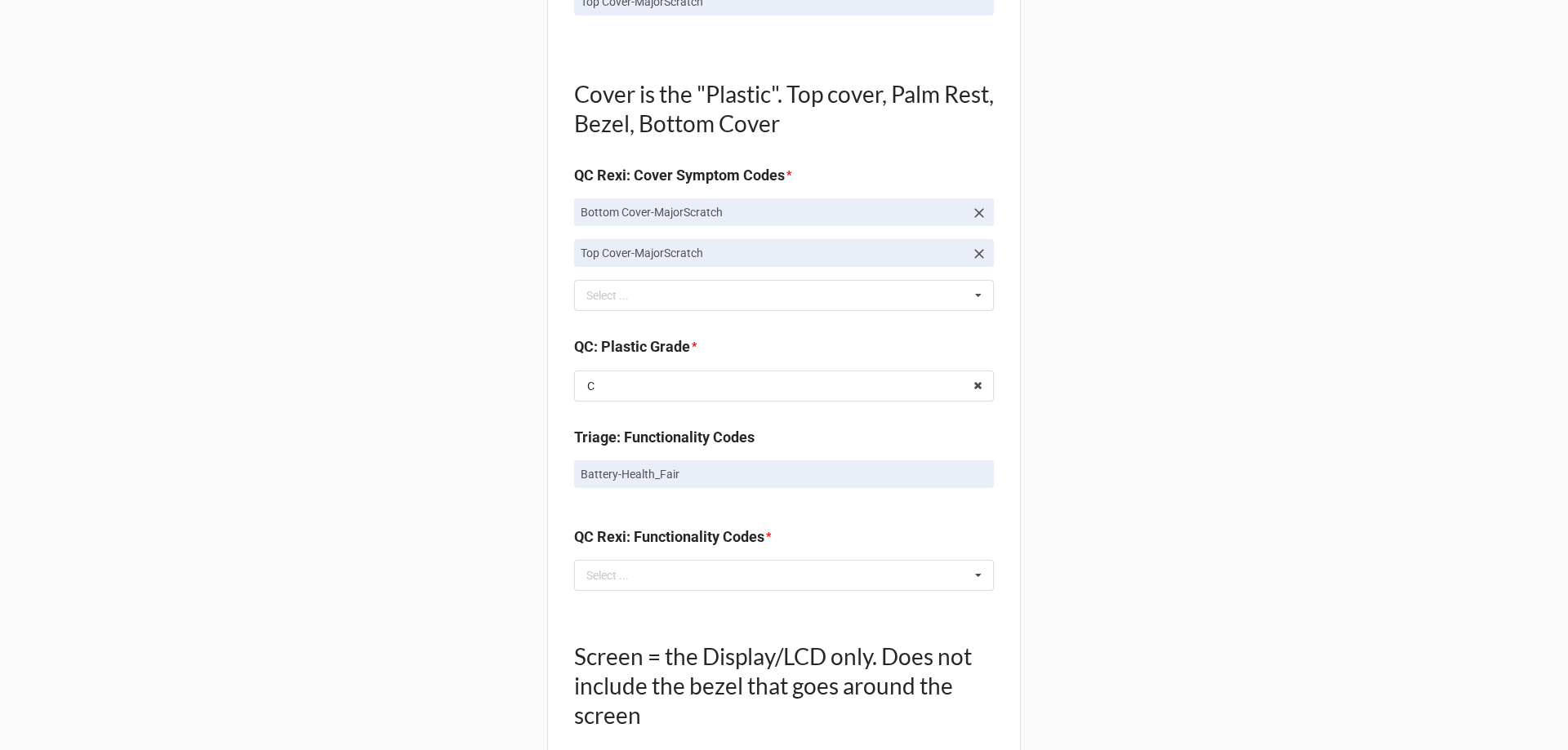
click at [467, 443] on div "Back Receiving Triage Imaging Cleaning Tech & Repair QC Packing Order Picking R…" at bounding box center [784, 305] width 1568 height 2896
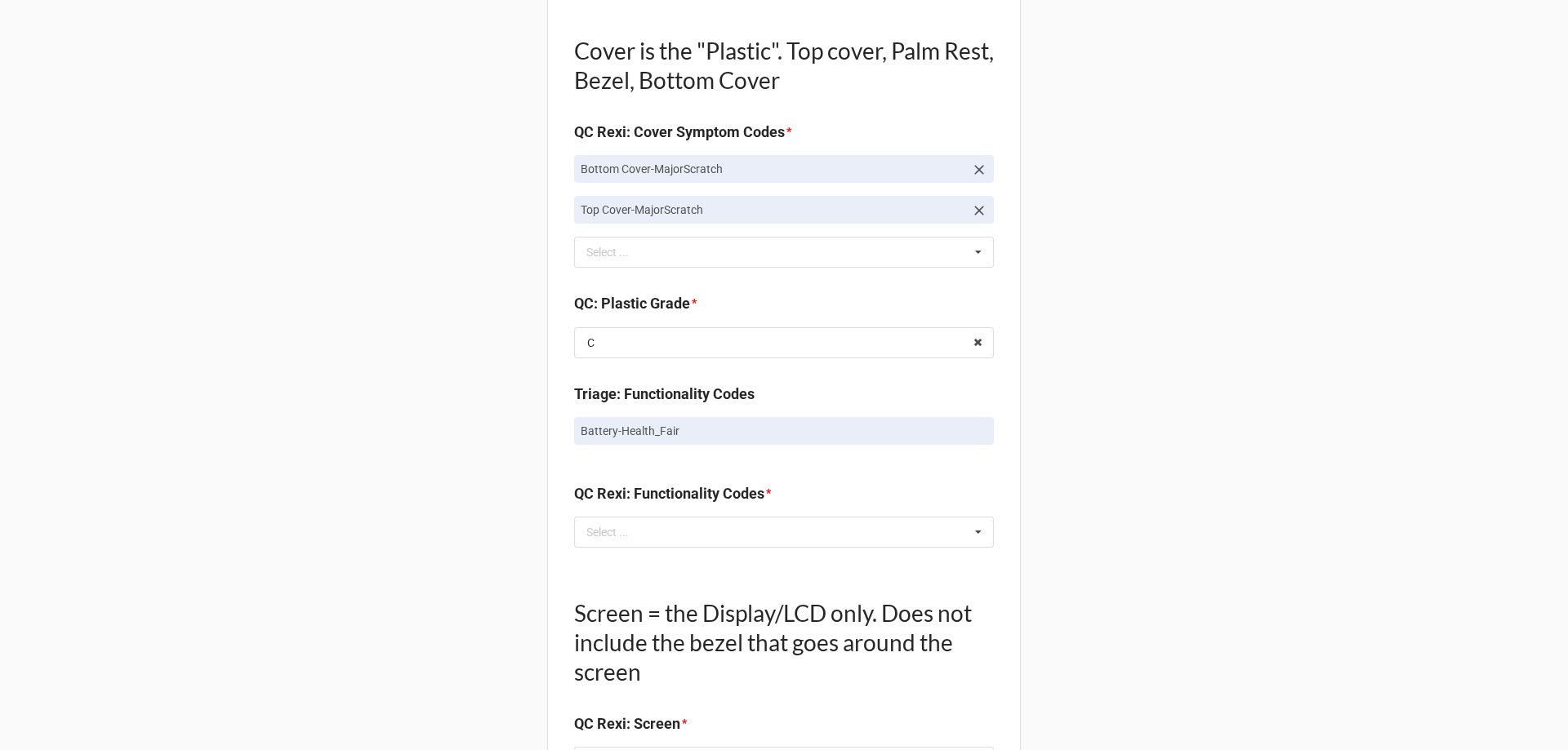
scroll to position [1225, 0]
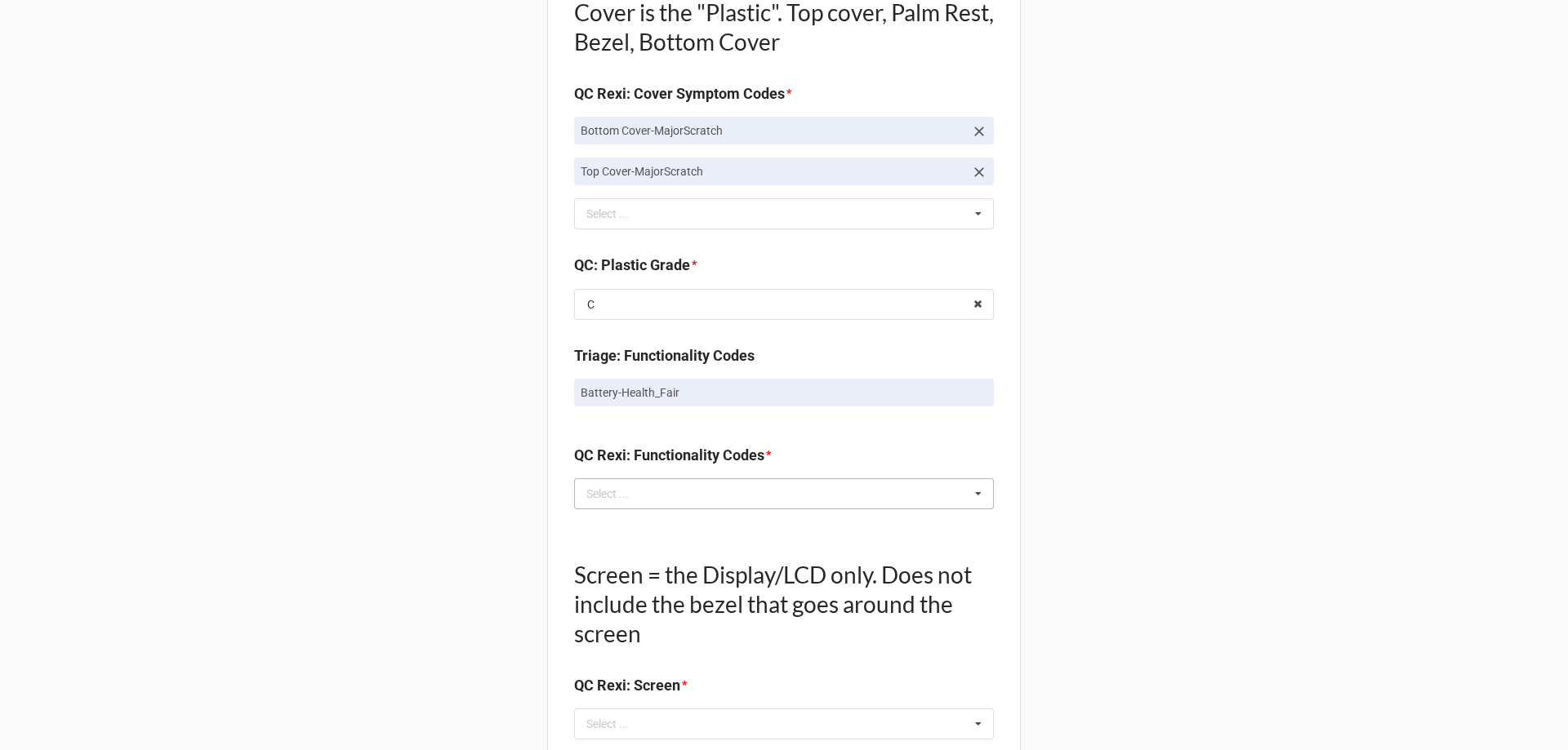
click at [617, 489] on div "Select ..." at bounding box center [616, 493] width 70 height 19
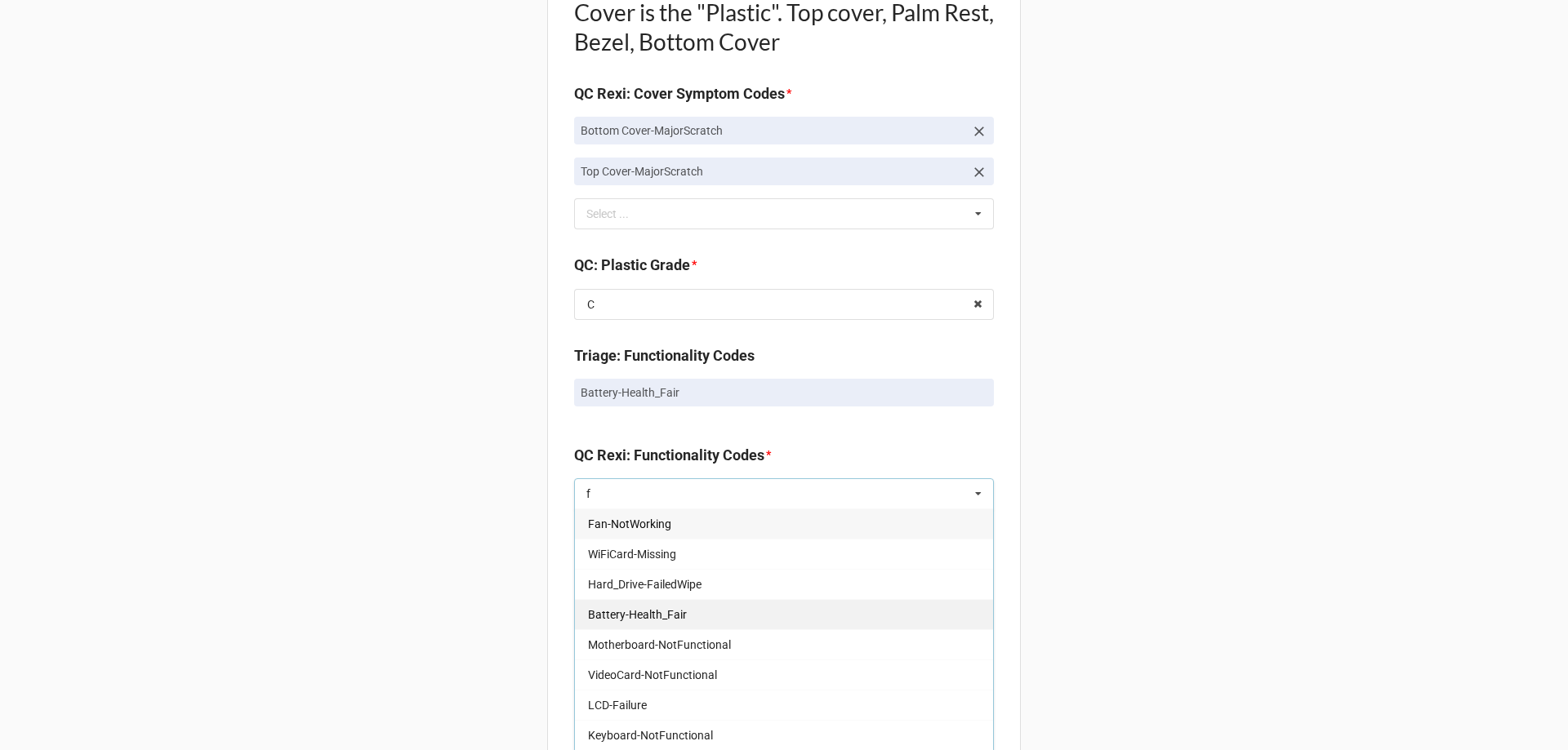
type input "f"
click at [627, 602] on div "Battery-Health_Fair" at bounding box center [784, 614] width 418 height 30
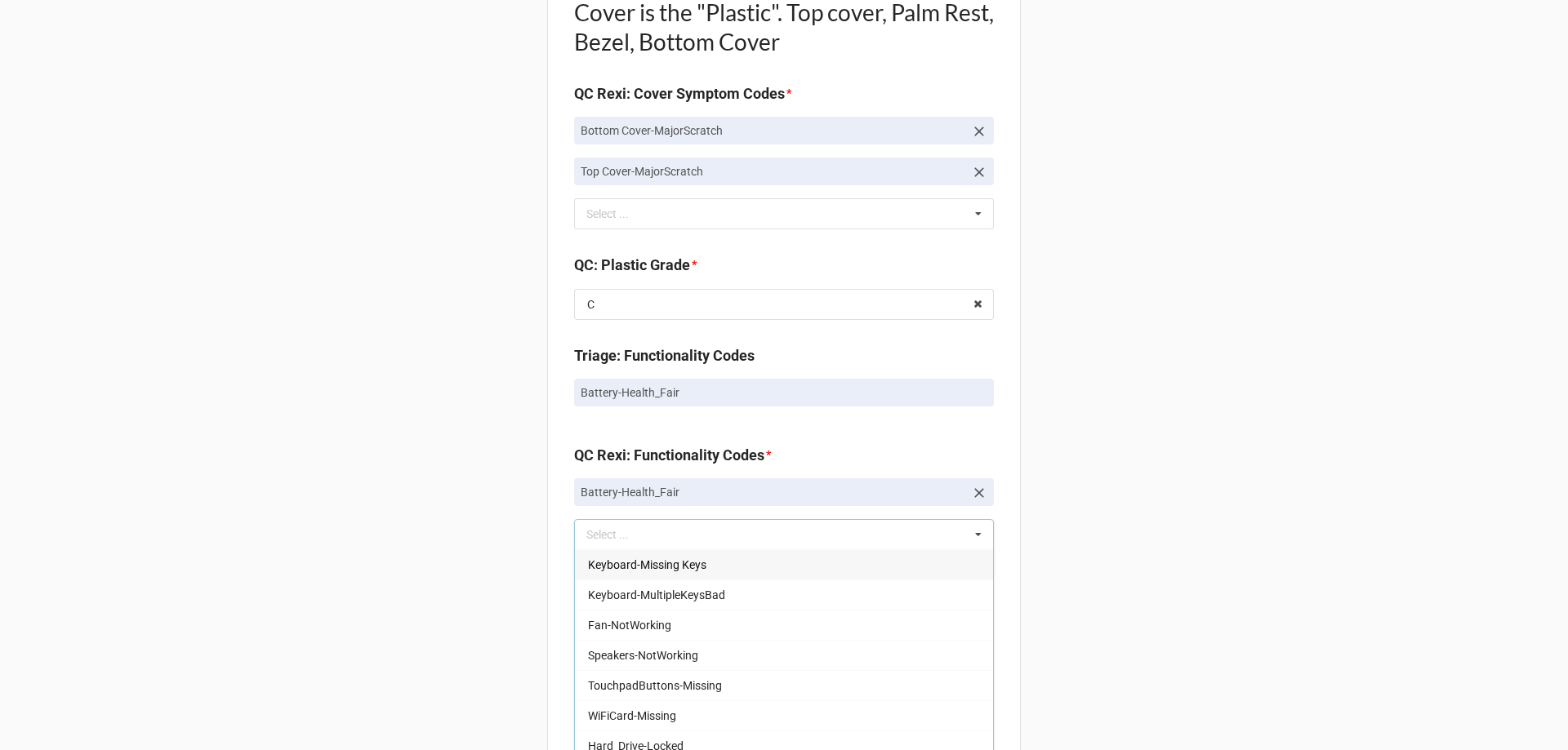
click at [440, 566] on div "Back Receiving Triage Imaging Cleaning Tech & Repair QC Packing Order Picking R…" at bounding box center [784, 243] width 1568 height 2936
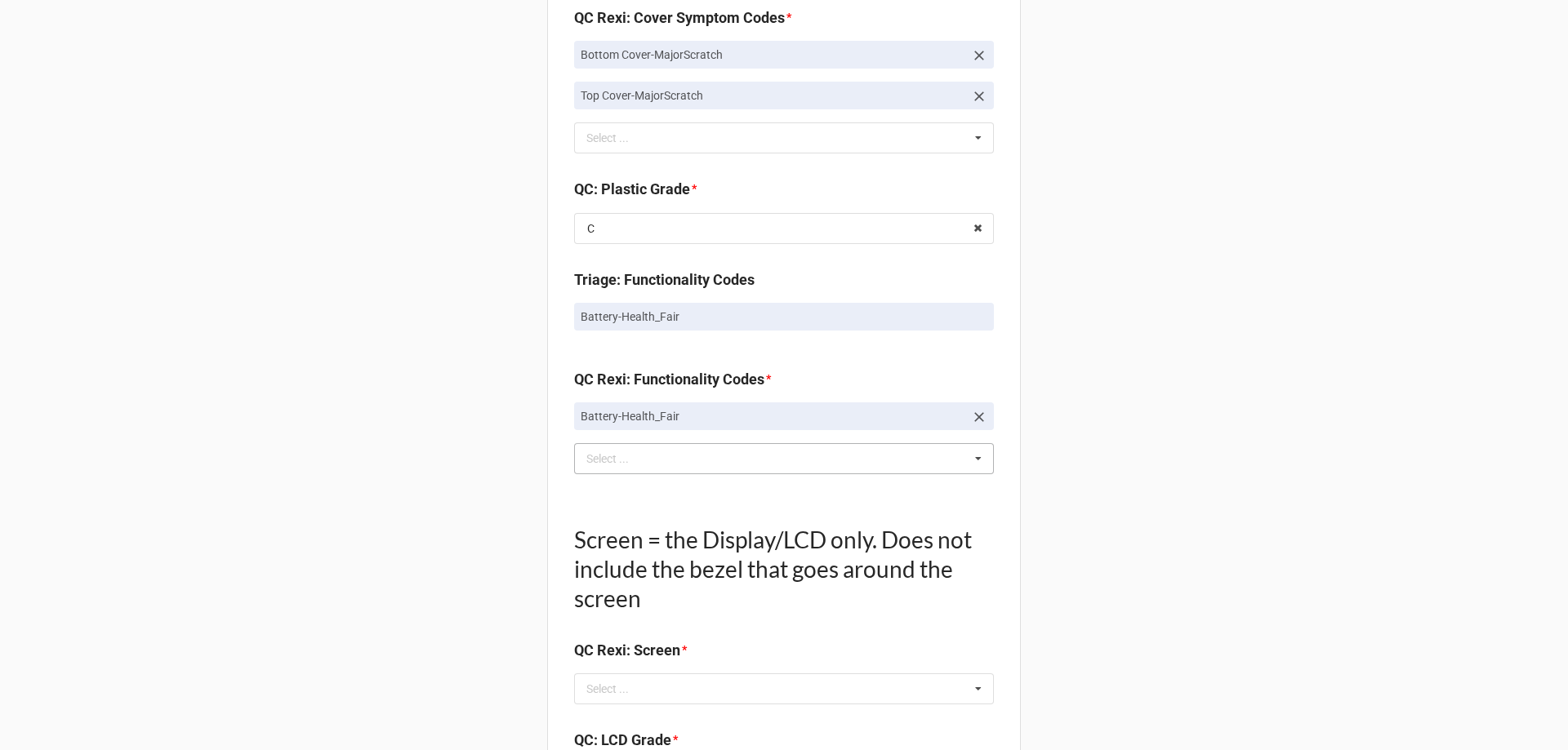
scroll to position [1388, 0]
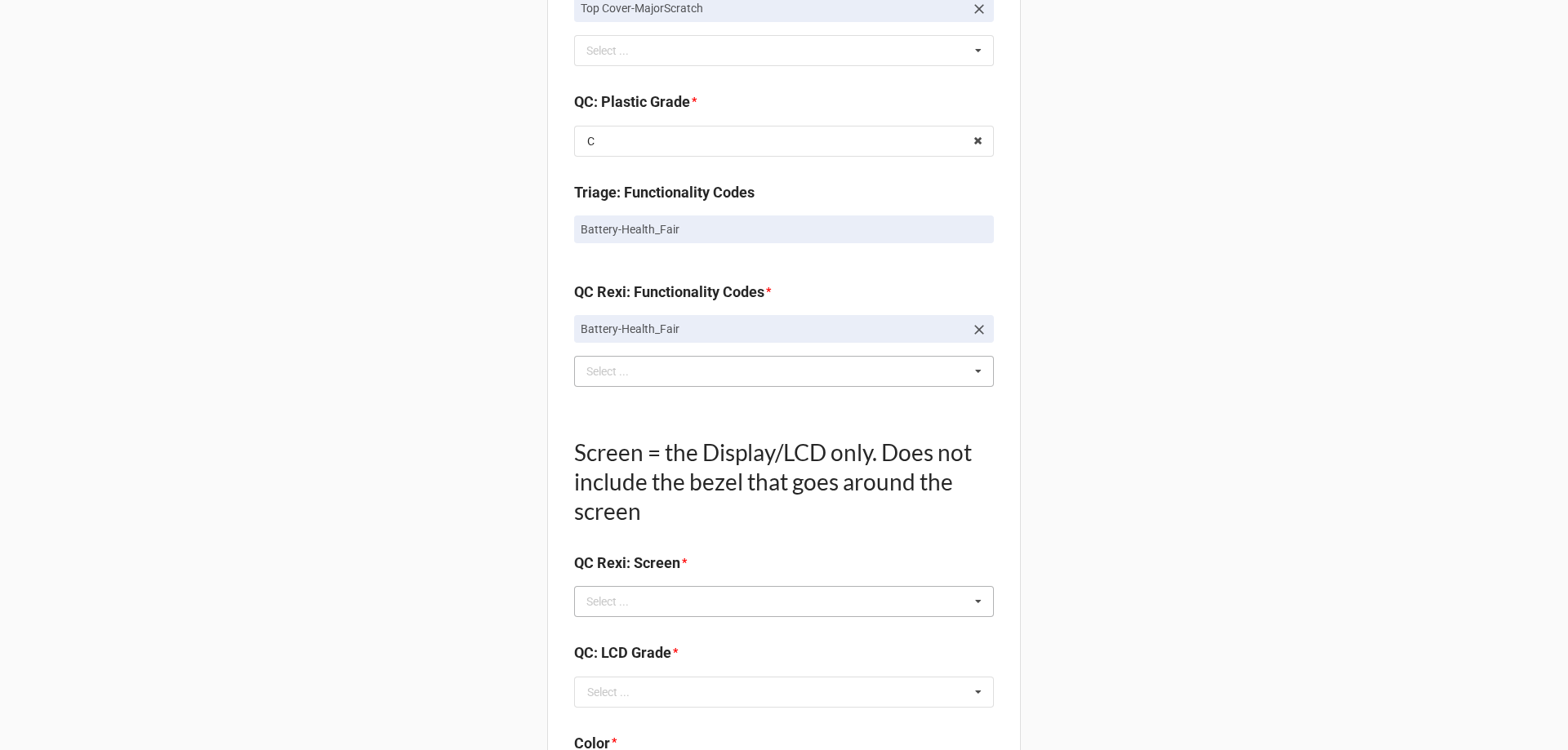
click at [612, 595] on div "Select ..." at bounding box center [616, 602] width 70 height 19
type input "no"
click at [608, 632] on span "NO TROUBLE FOUND" at bounding box center [642, 631] width 108 height 13
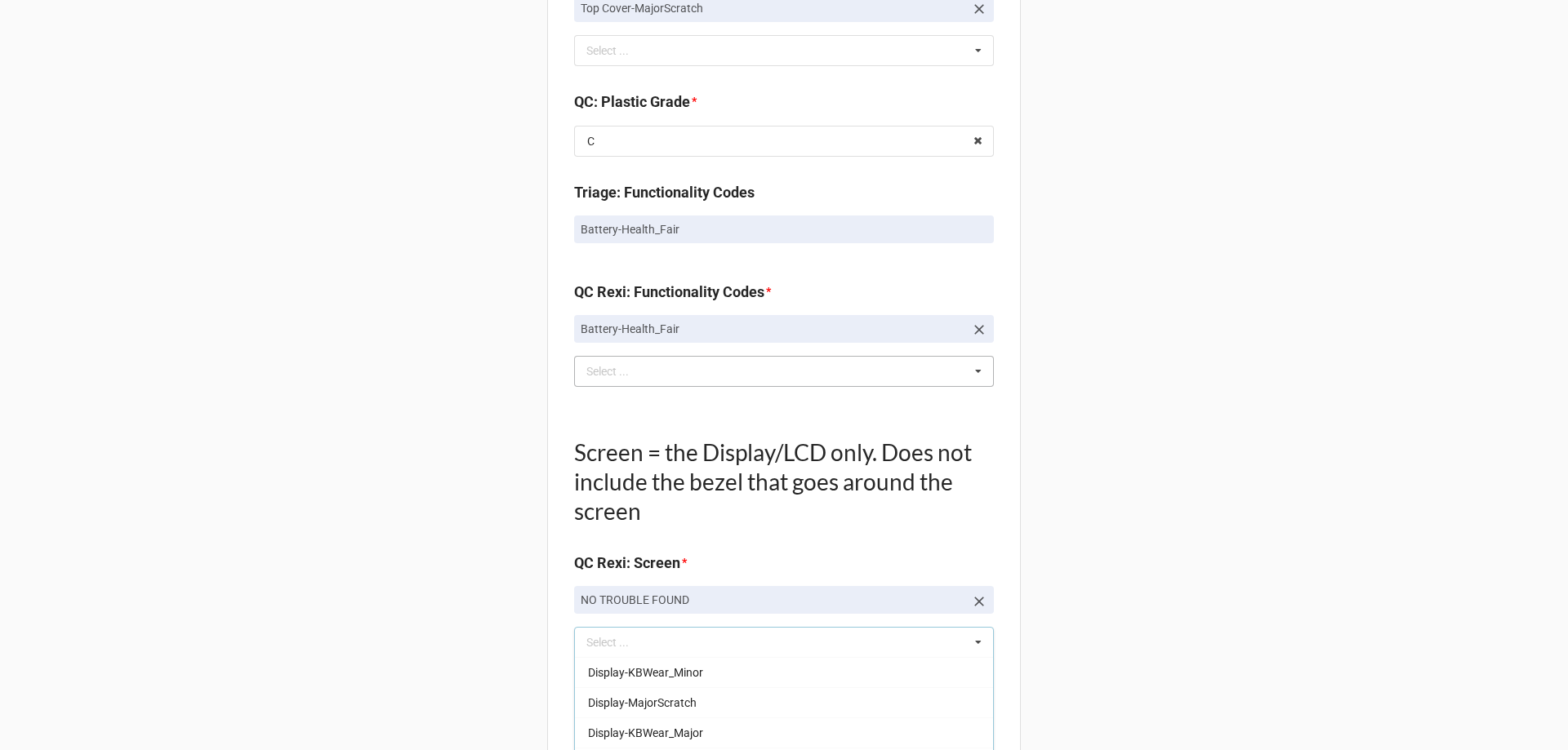
click at [472, 609] on div "Back Receiving Triage Imaging Cleaning Tech & Repair QC Packing Order Picking R…" at bounding box center [784, 100] width 1568 height 2977
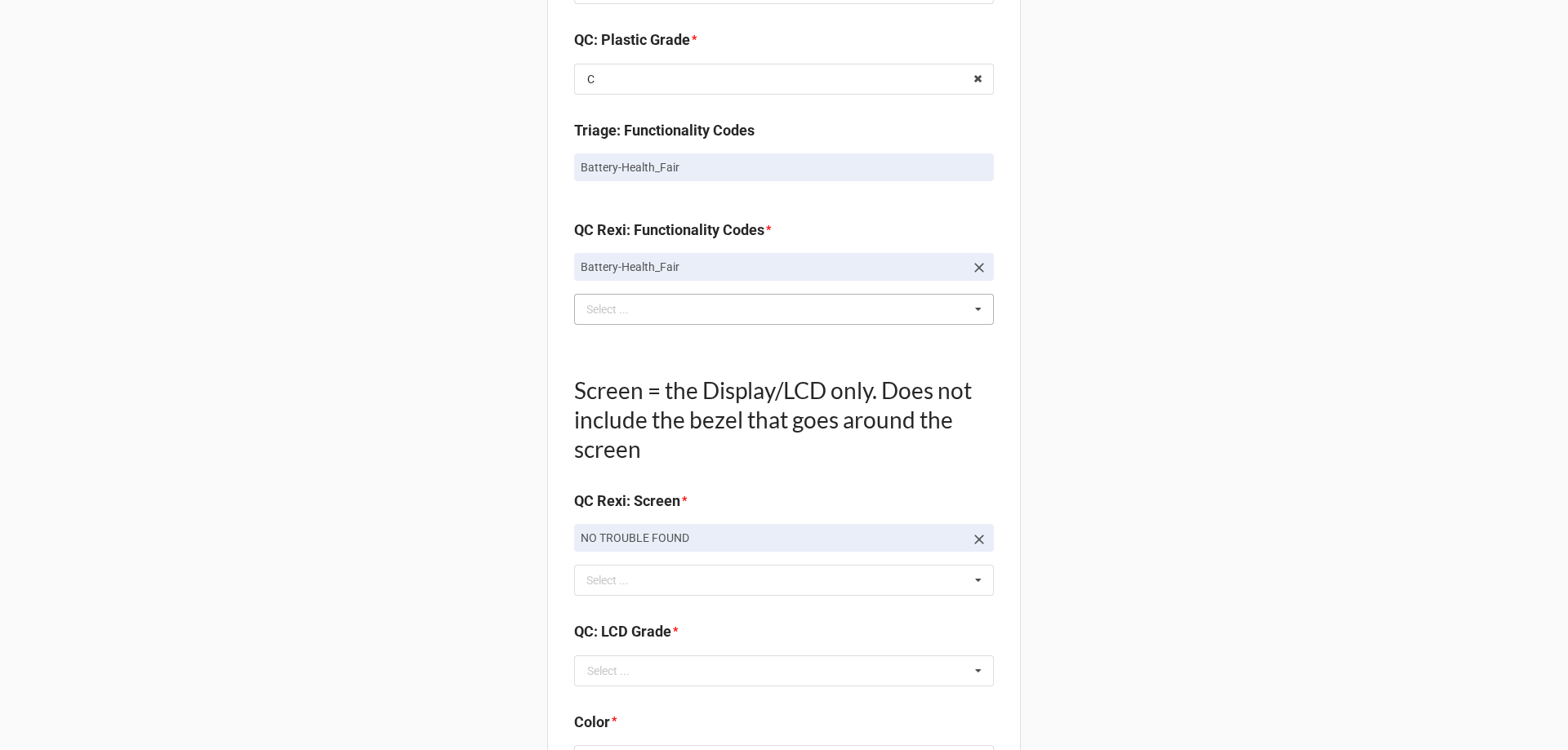
scroll to position [1551, 0]
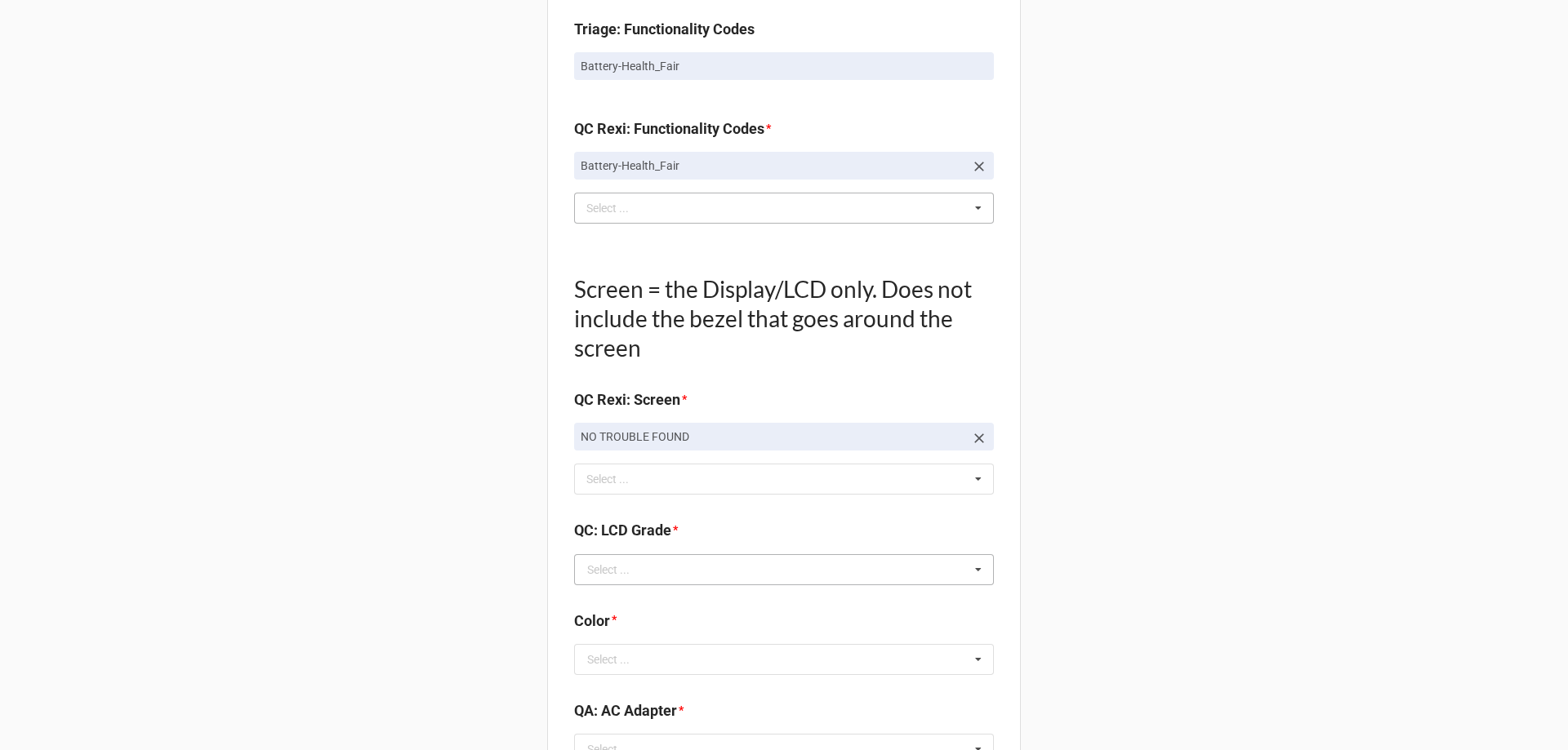
click at [601, 573] on div "Select ..." at bounding box center [608, 570] width 42 height 12
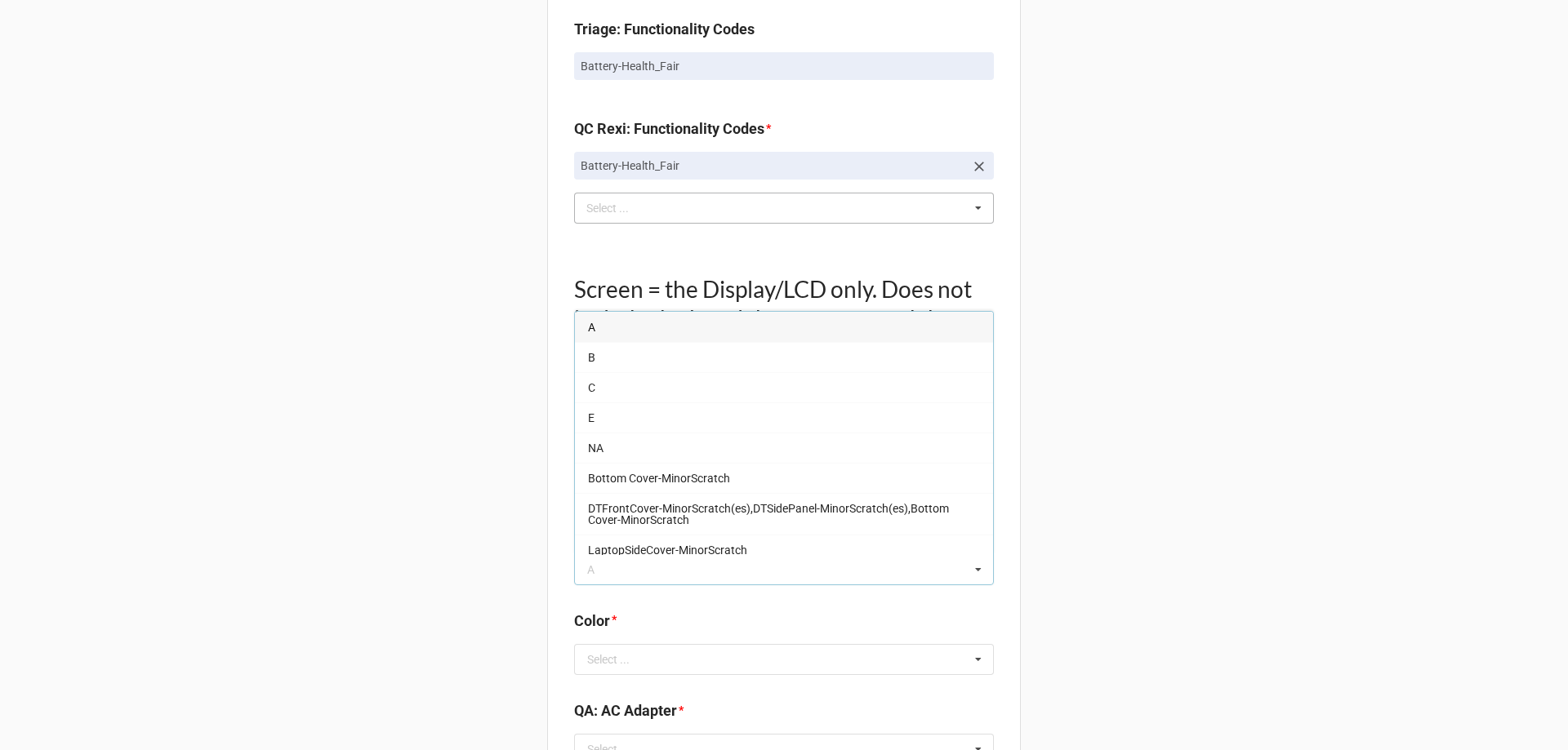
click at [621, 321] on div "A" at bounding box center [784, 326] width 418 height 30
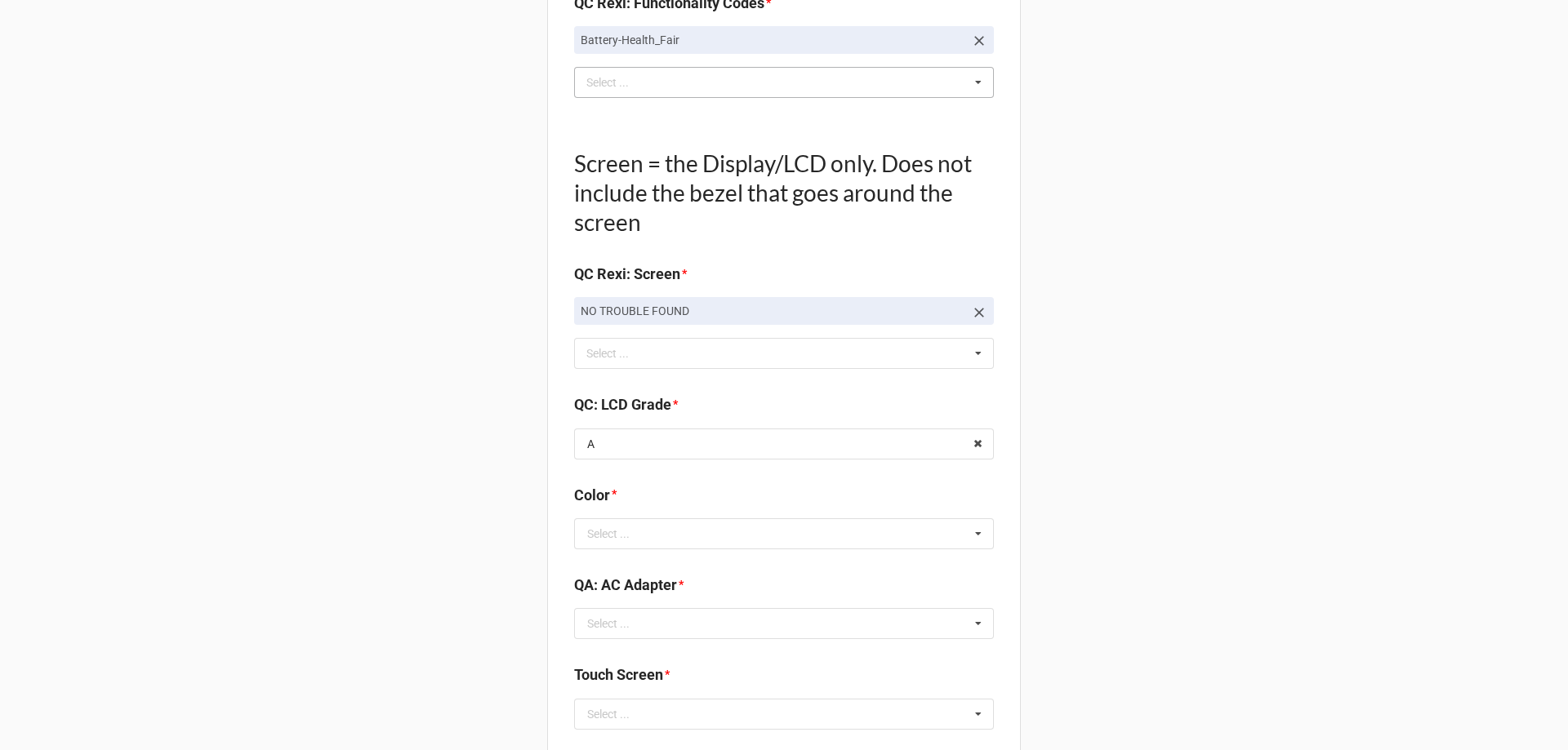
scroll to position [1714, 0]
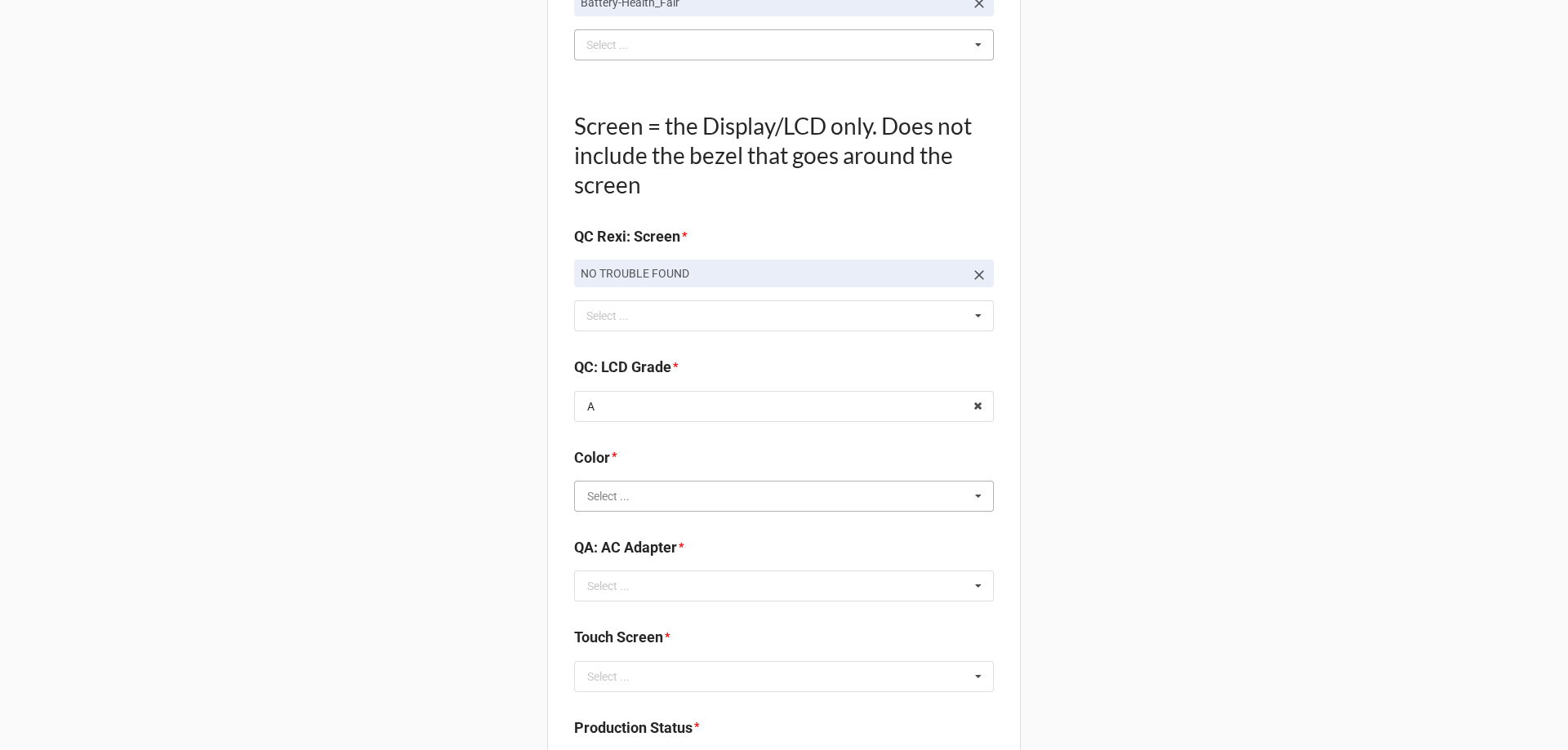
click at [631, 498] on input "text" at bounding box center [784, 496] width 418 height 29
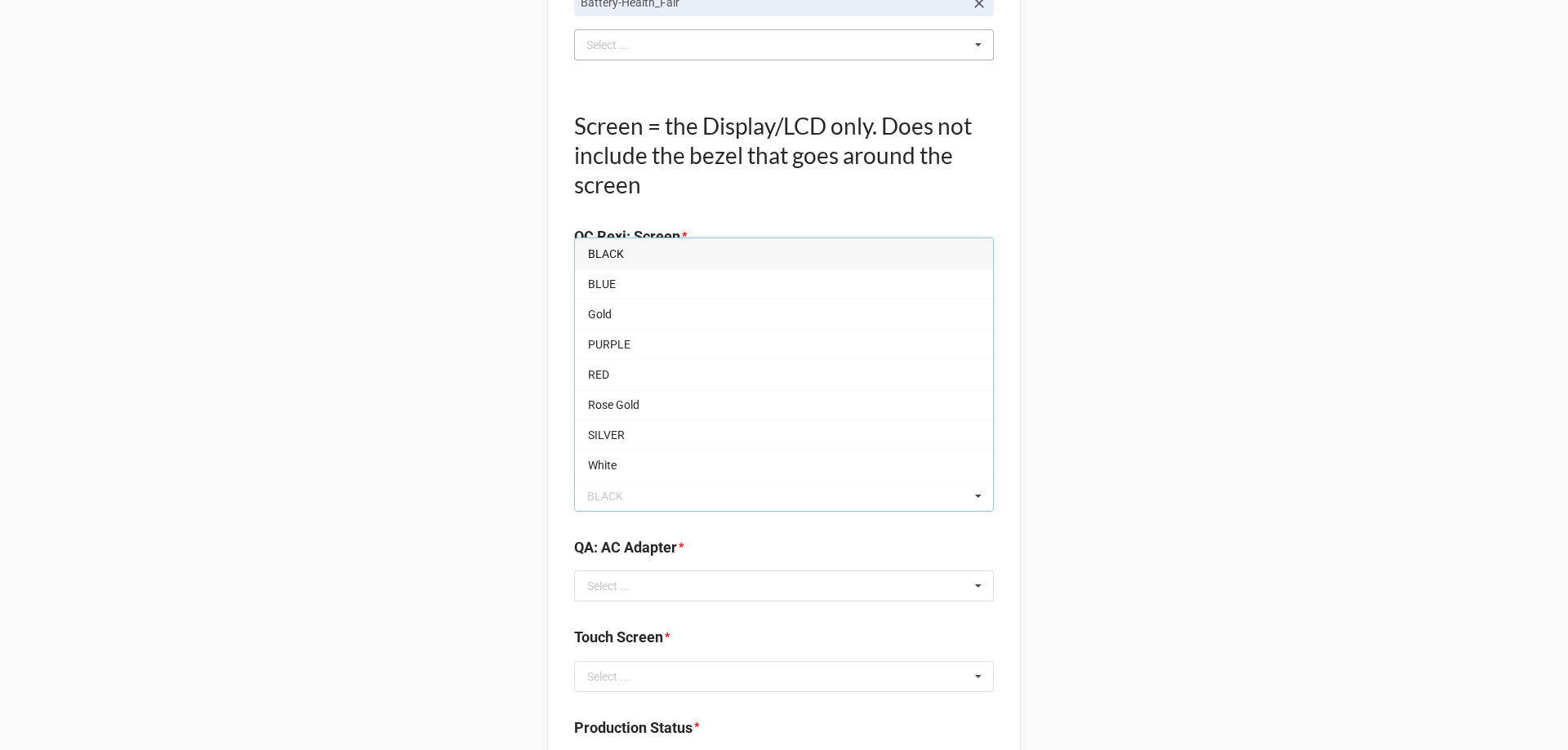
click at [628, 436] on div "SILVER" at bounding box center [784, 434] width 418 height 30
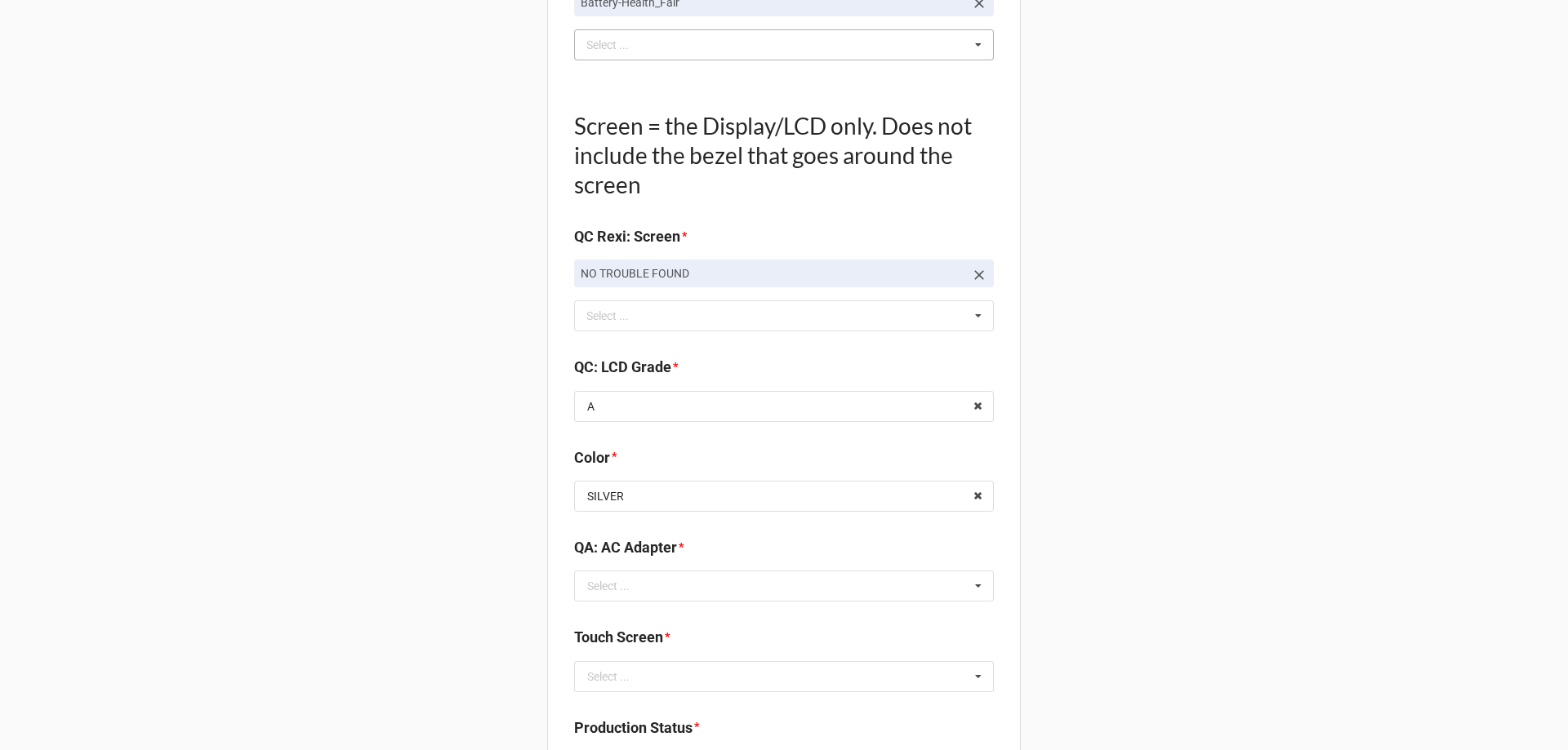
click at [624, 577] on input "text" at bounding box center [784, 586] width 418 height 29
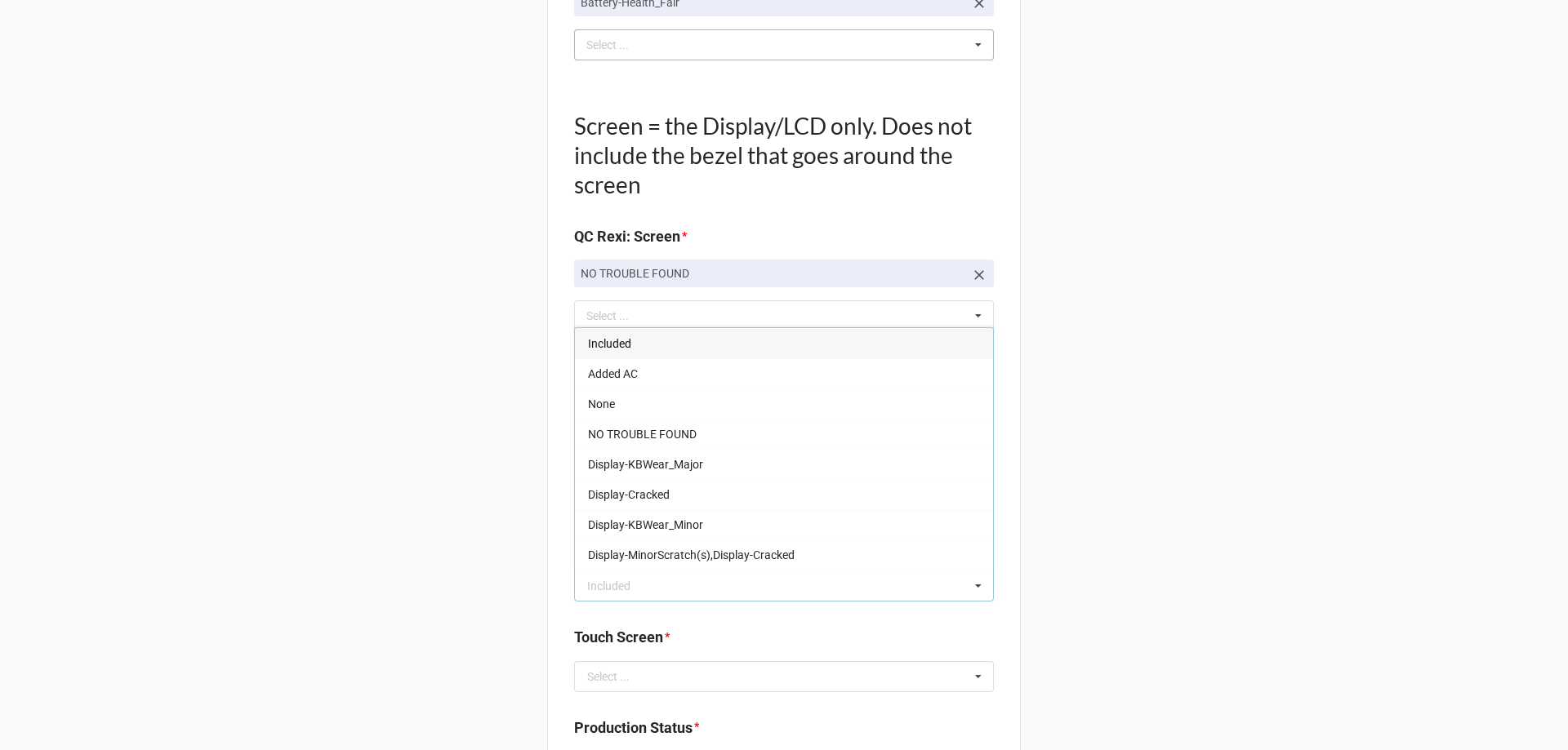
click at [613, 337] on span "Included" at bounding box center [610, 343] width 43 height 13
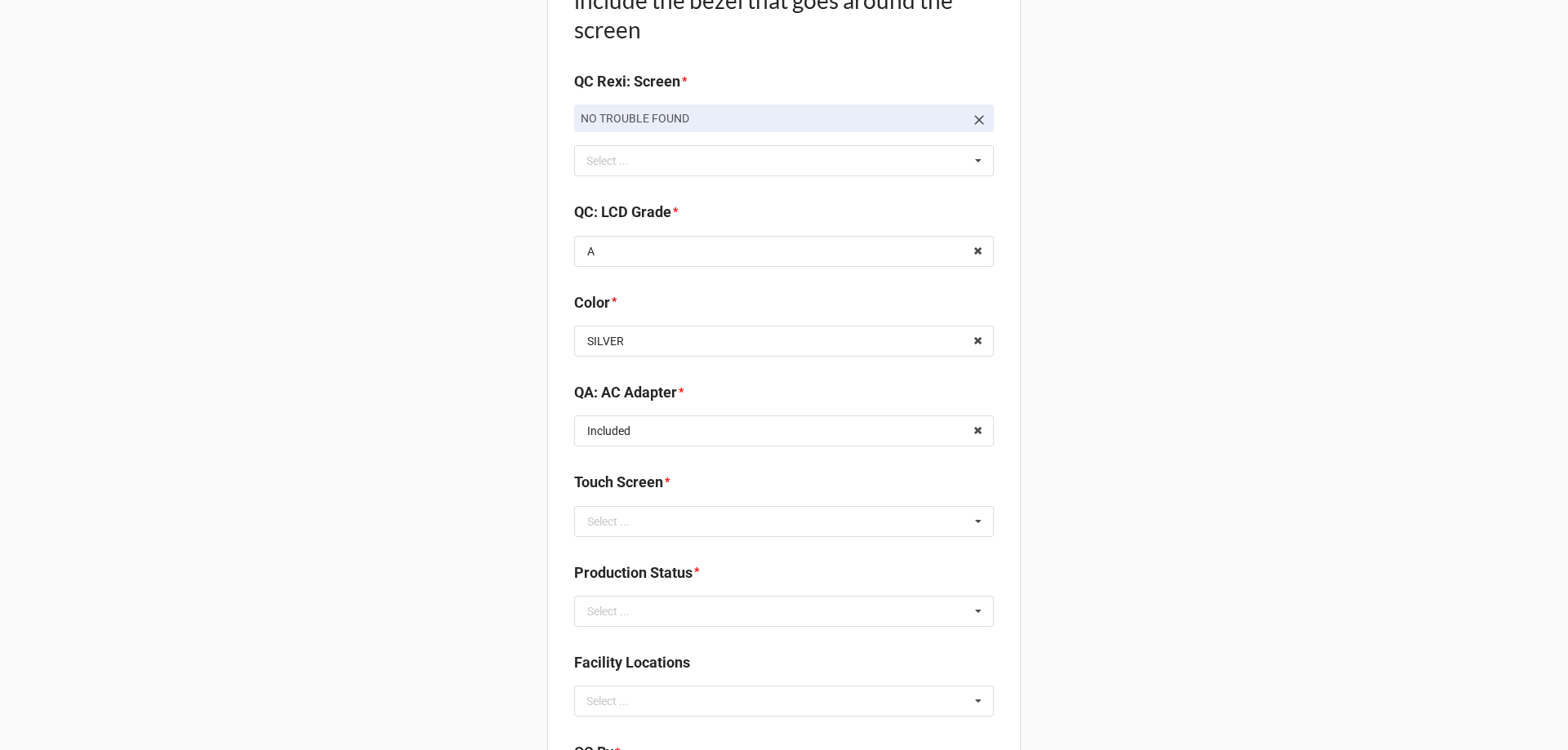
scroll to position [1877, 0]
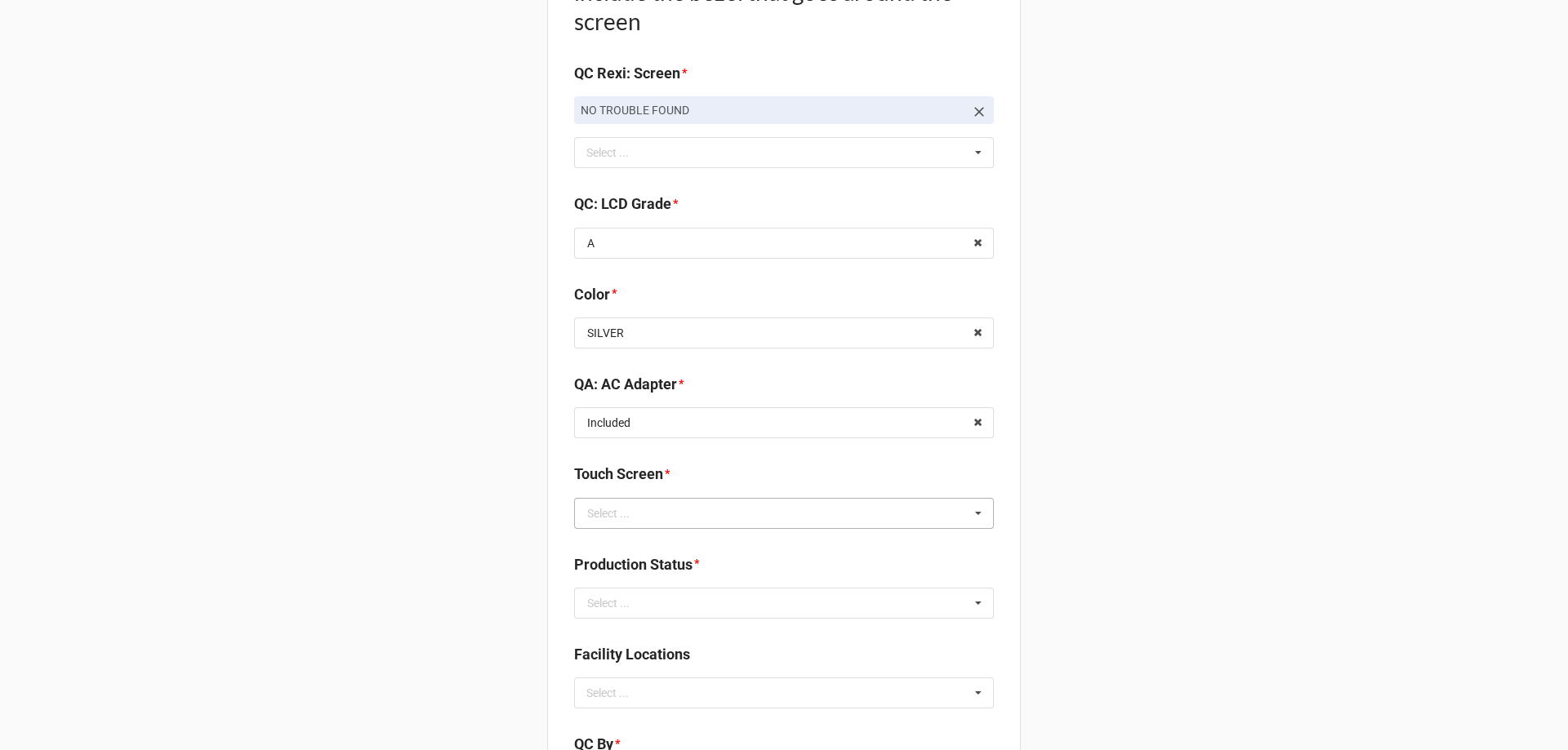
click at [617, 508] on div "Select ..." at bounding box center [608, 514] width 42 height 12
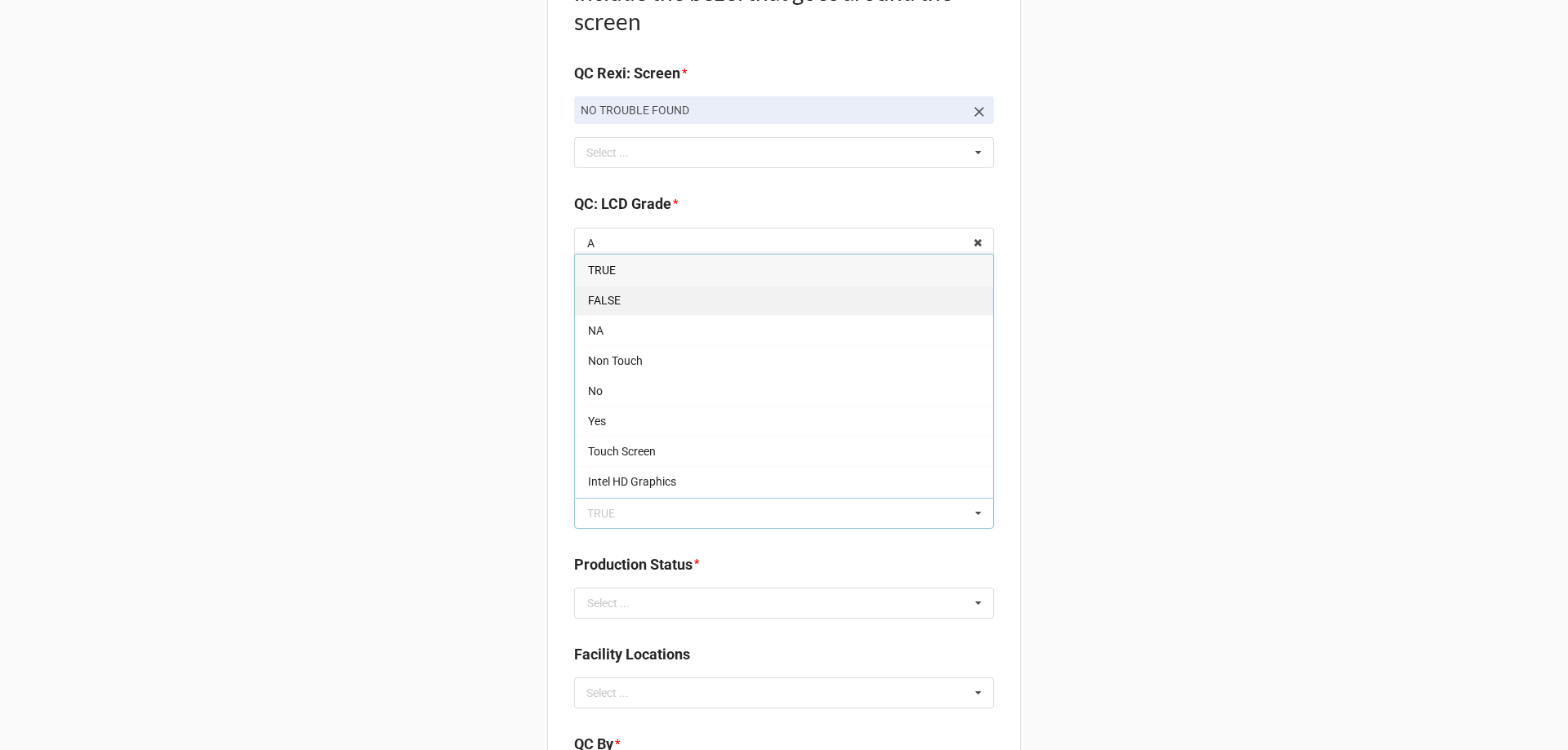
click at [609, 296] on span "FALSE" at bounding box center [604, 300] width 32 height 13
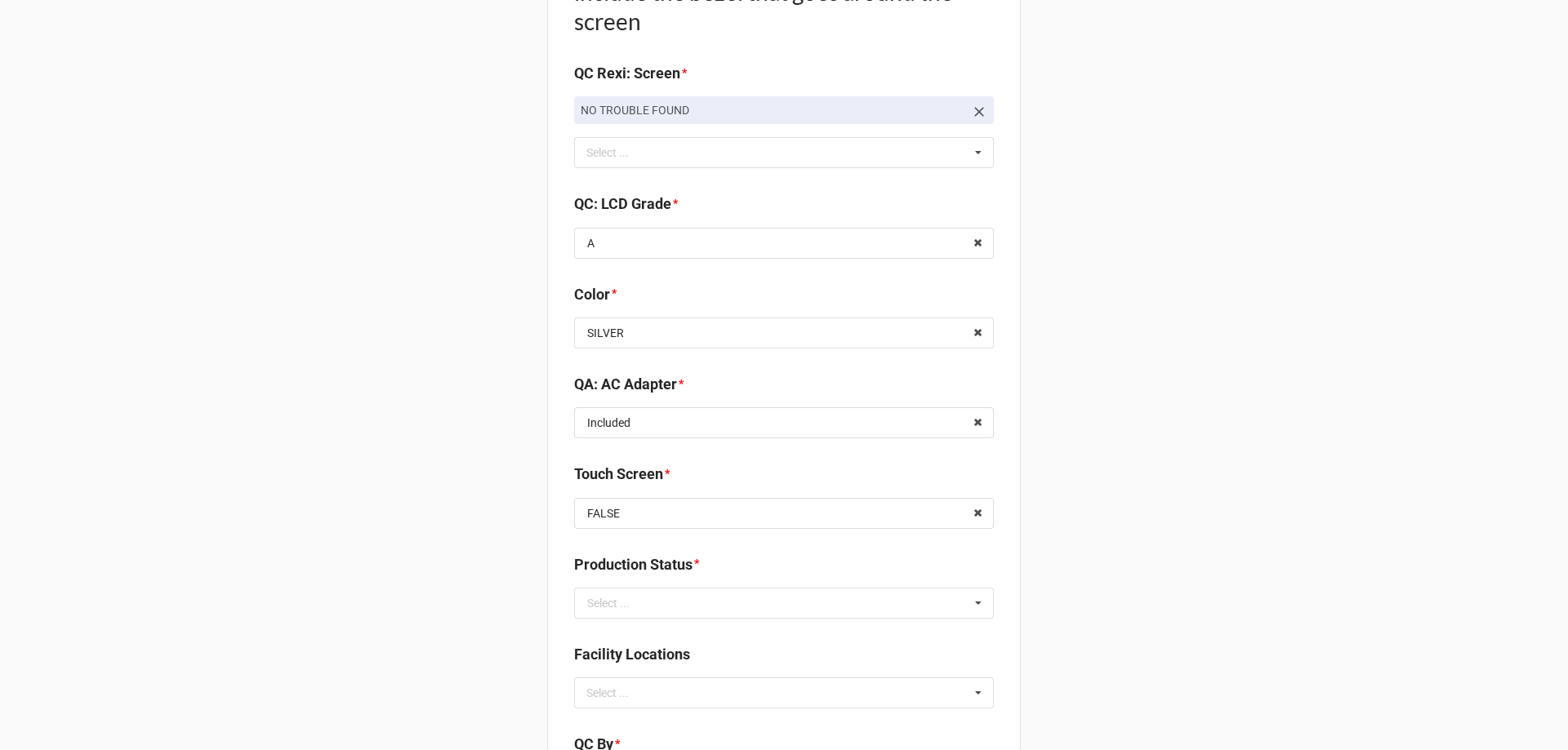
click at [604, 612] on input "text" at bounding box center [784, 604] width 418 height 29
click at [601, 739] on label "QC By" at bounding box center [594, 744] width 39 height 23
click at [610, 605] on div "Select ..." at bounding box center [608, 604] width 42 height 12
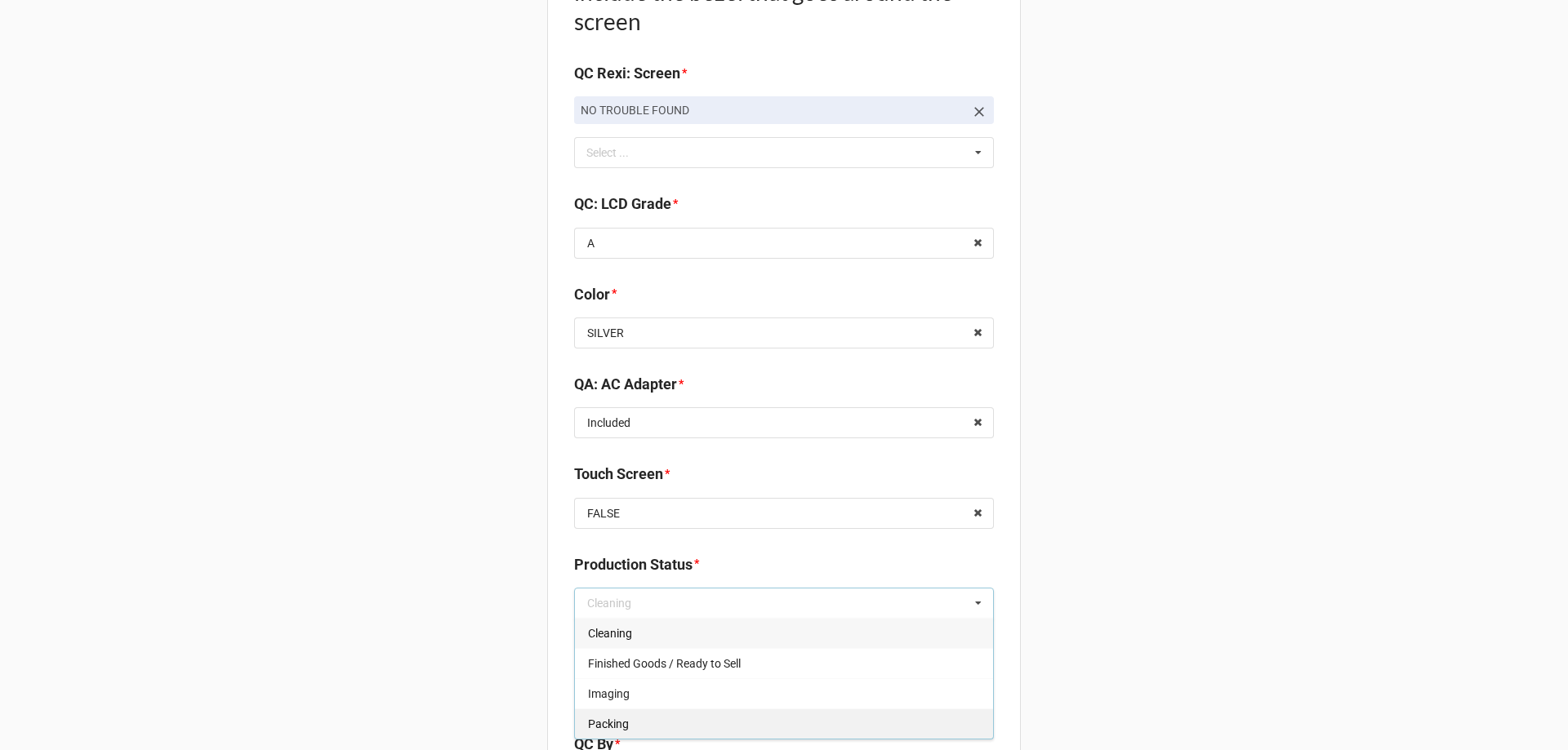
click at [595, 728] on span "Packing" at bounding box center [609, 723] width 41 height 13
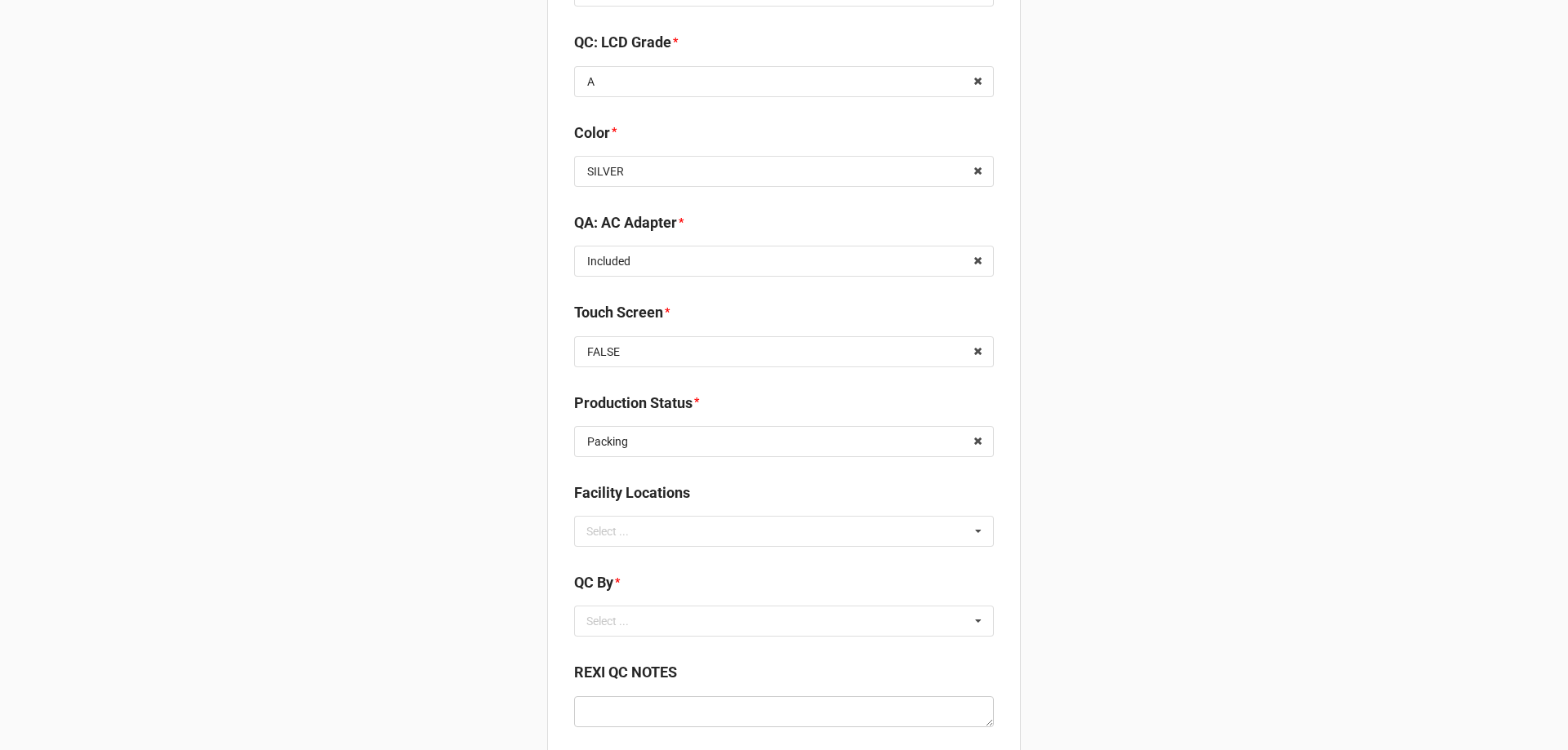
scroll to position [2041, 0]
click at [610, 634] on div "Select ... No results found." at bounding box center [784, 620] width 420 height 31
click at [605, 656] on span "CarlosH" at bounding box center [609, 649] width 41 height 13
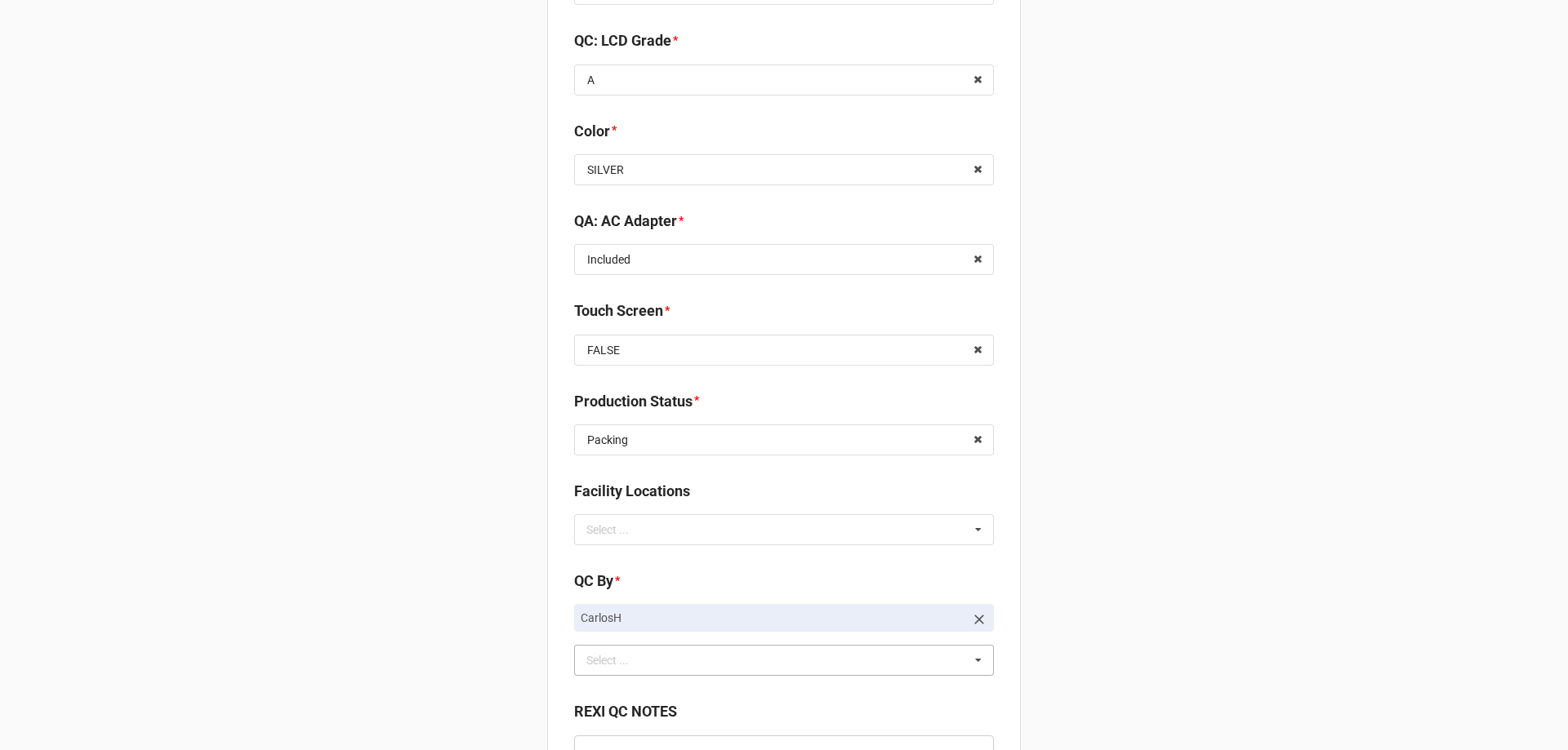
click at [590, 541] on div "Select ... No results found." at bounding box center [784, 530] width 420 height 31
type input "re"
click at [588, 561] on span "RECV.DLL.PROCESSING" at bounding box center [649, 559] width 123 height 13
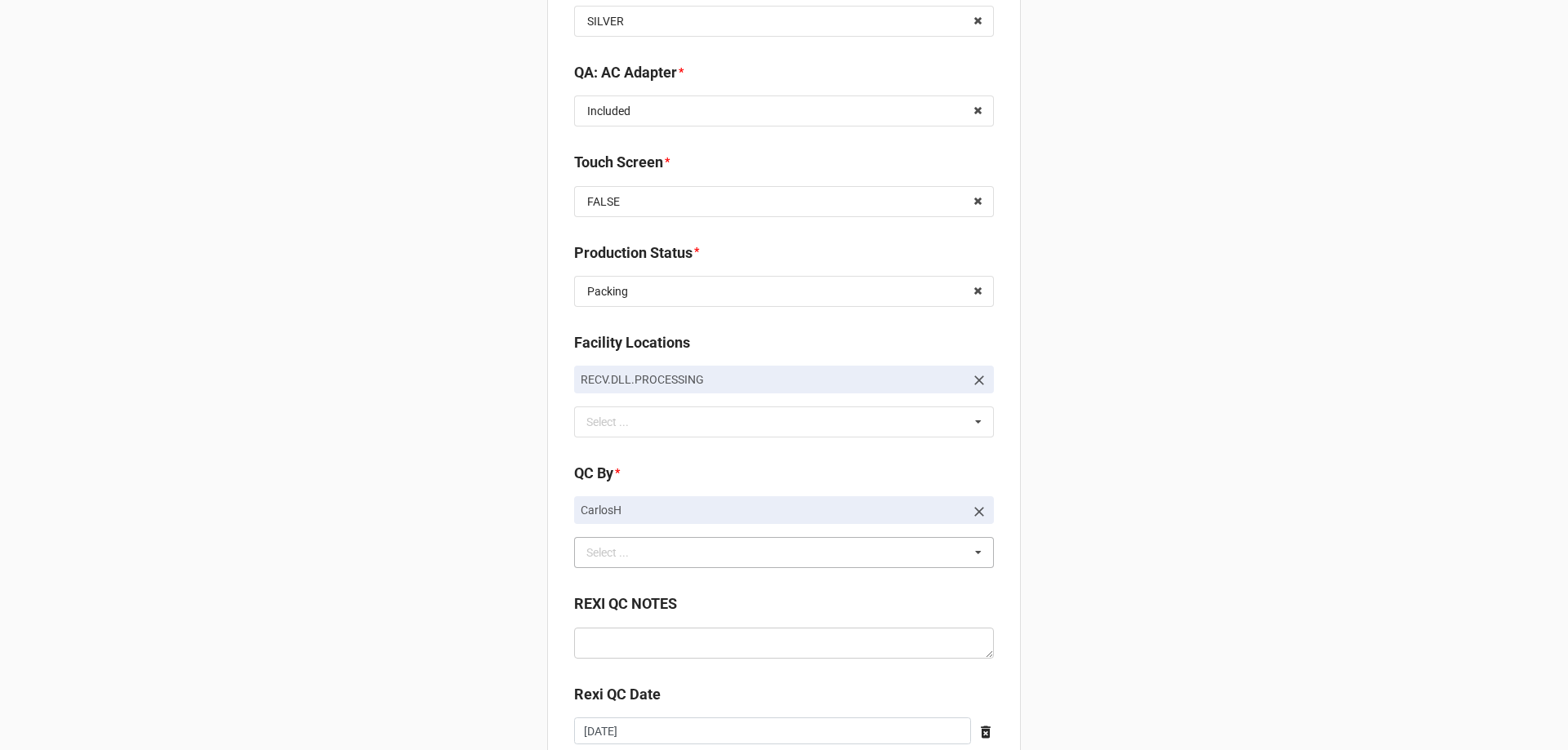
scroll to position [2309, 0]
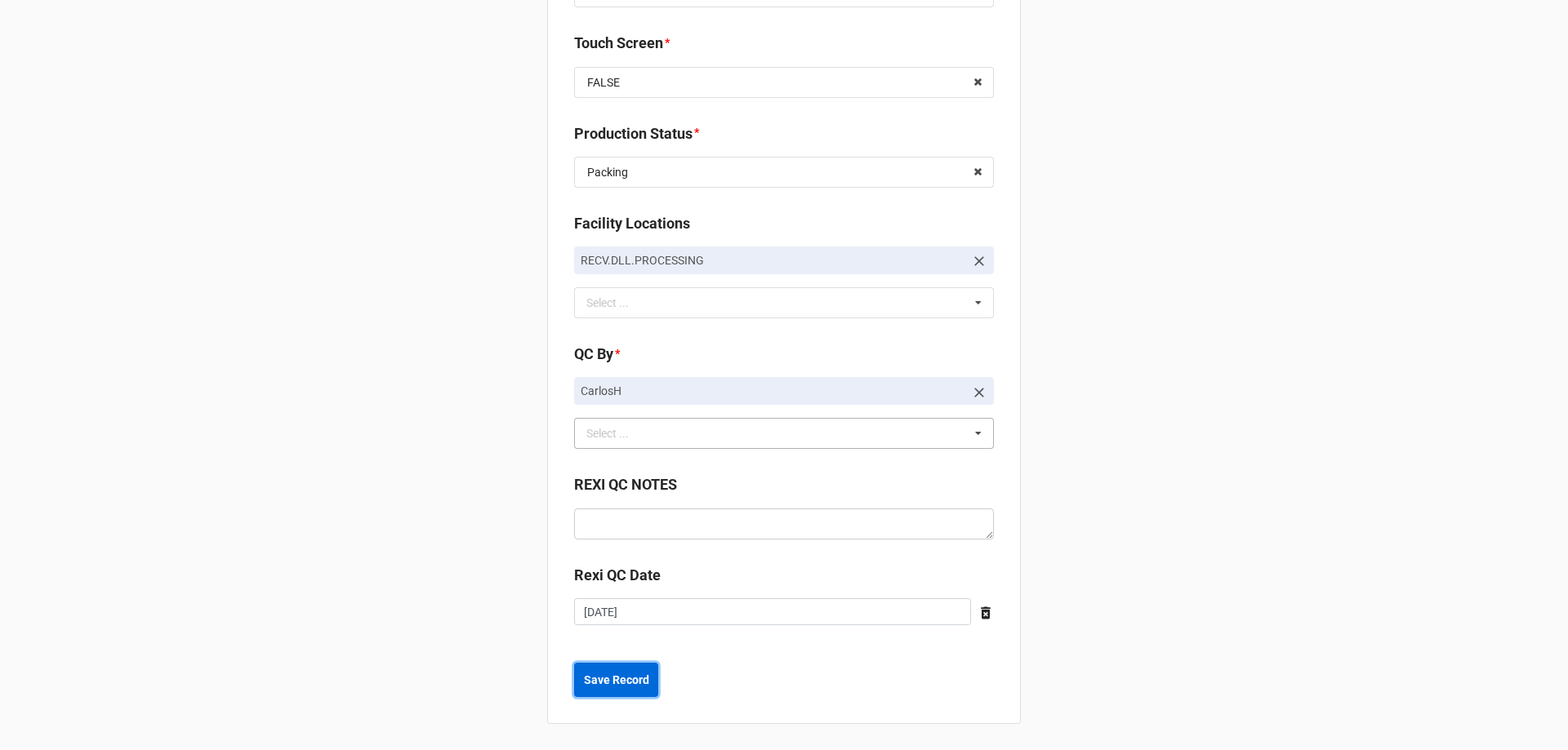
click at [598, 672] on b "Save Record" at bounding box center [616, 680] width 65 height 17
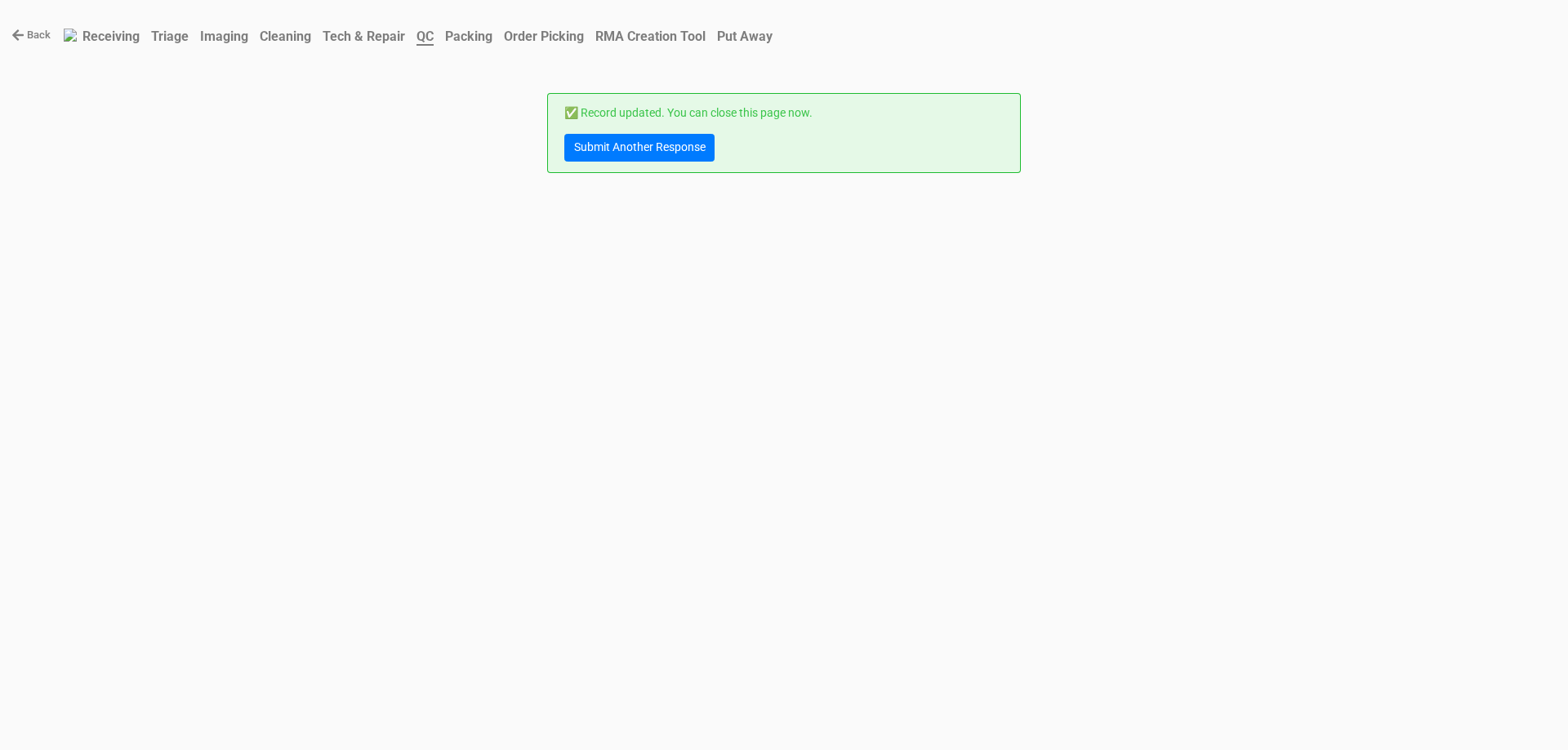
scroll to position [0, 0]
